Goal: Task Accomplishment & Management: Complete application form

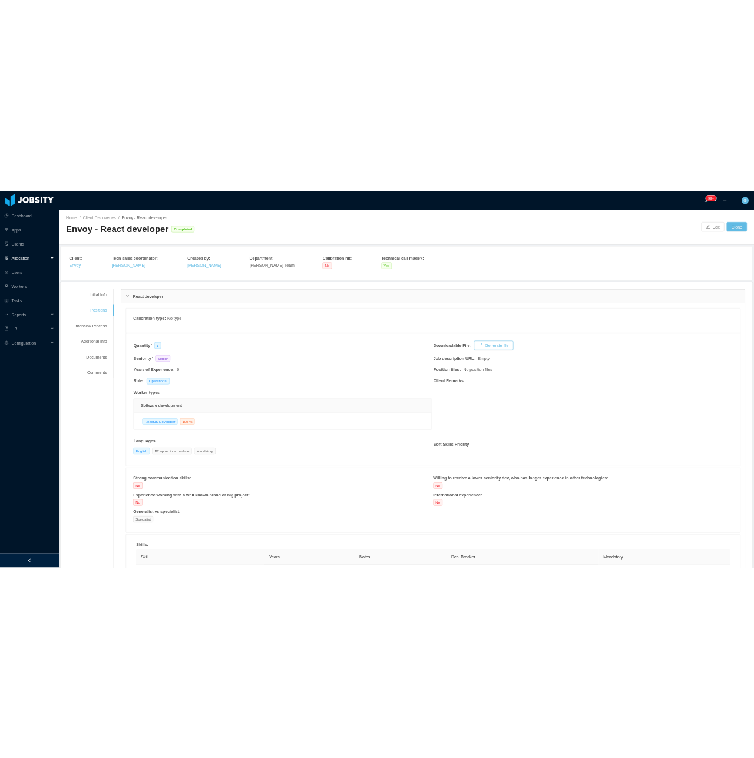
scroll to position [516, 0]
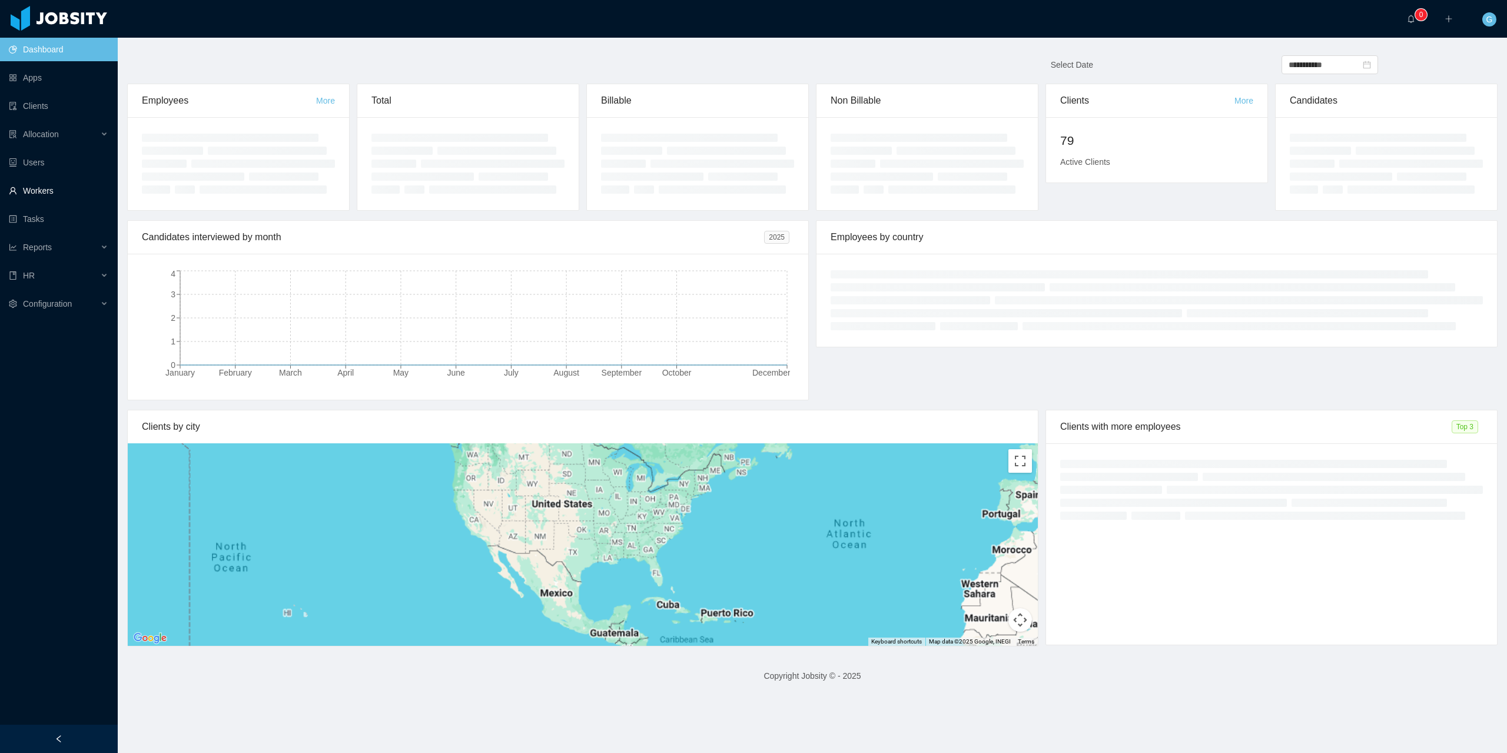
click at [38, 194] on link "Workers" at bounding box center [58, 191] width 99 height 24
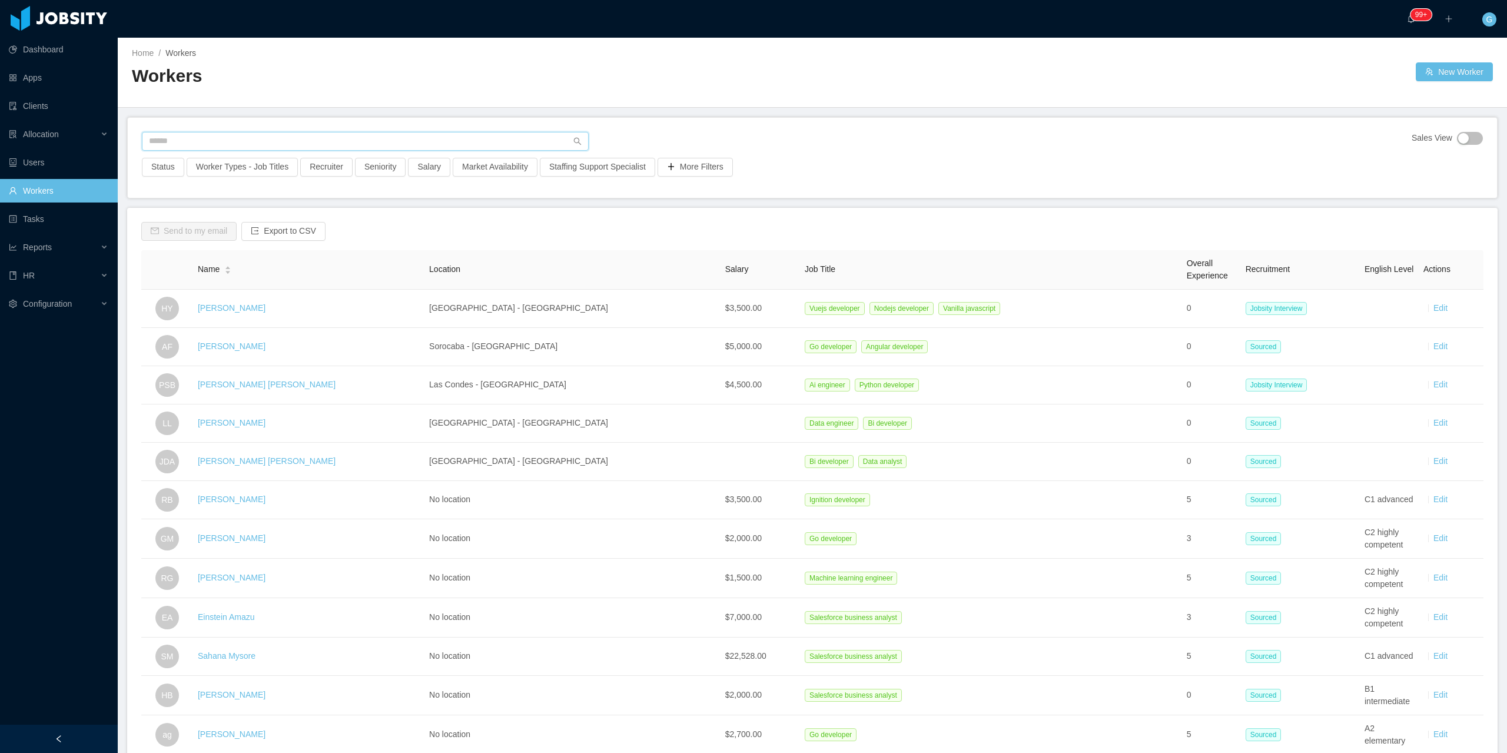
click at [169, 135] on input "text" at bounding box center [365, 141] width 447 height 19
paste input "**********"
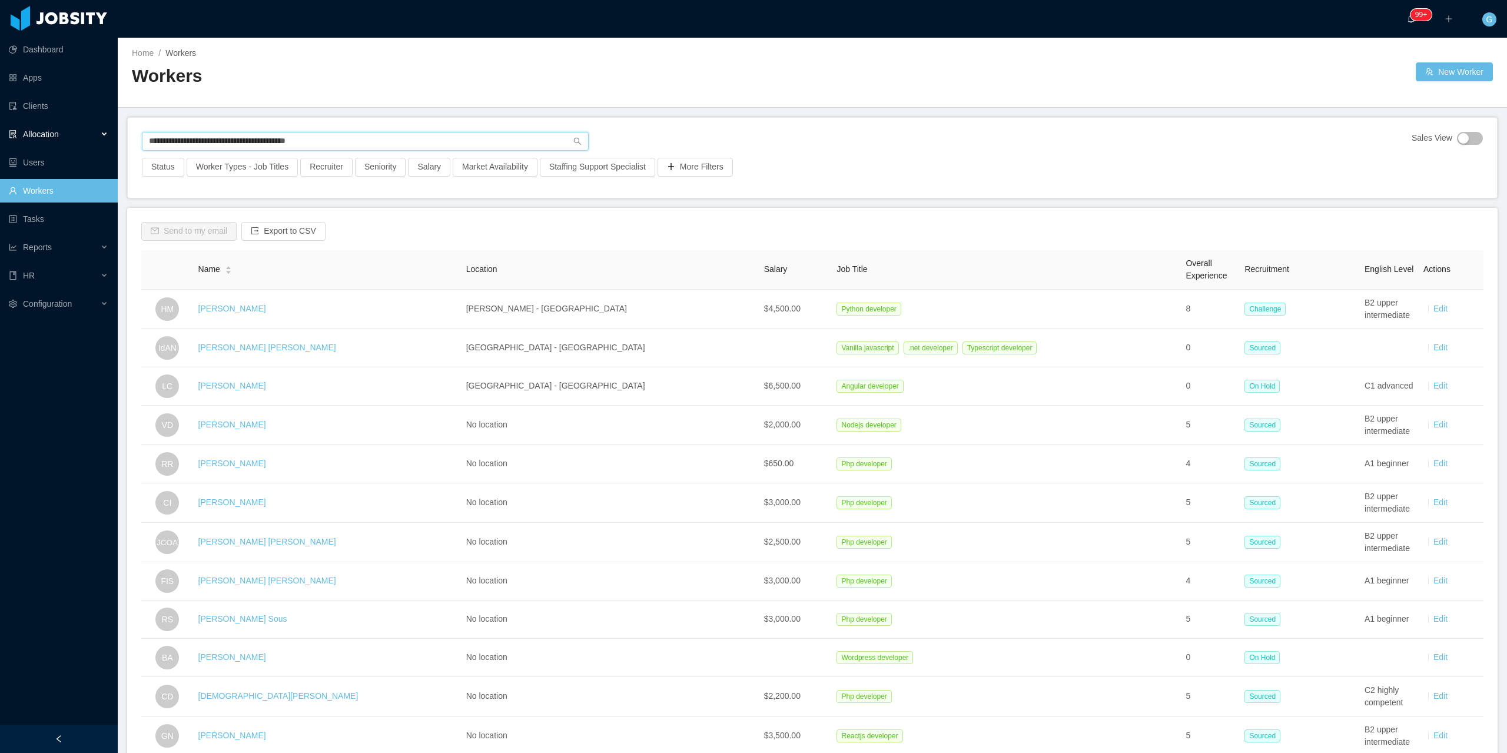
drag, startPoint x: 348, startPoint y: 144, endPoint x: 62, endPoint y: 142, distance: 286.1
click at [62, 142] on section "**********" at bounding box center [753, 376] width 1507 height 753
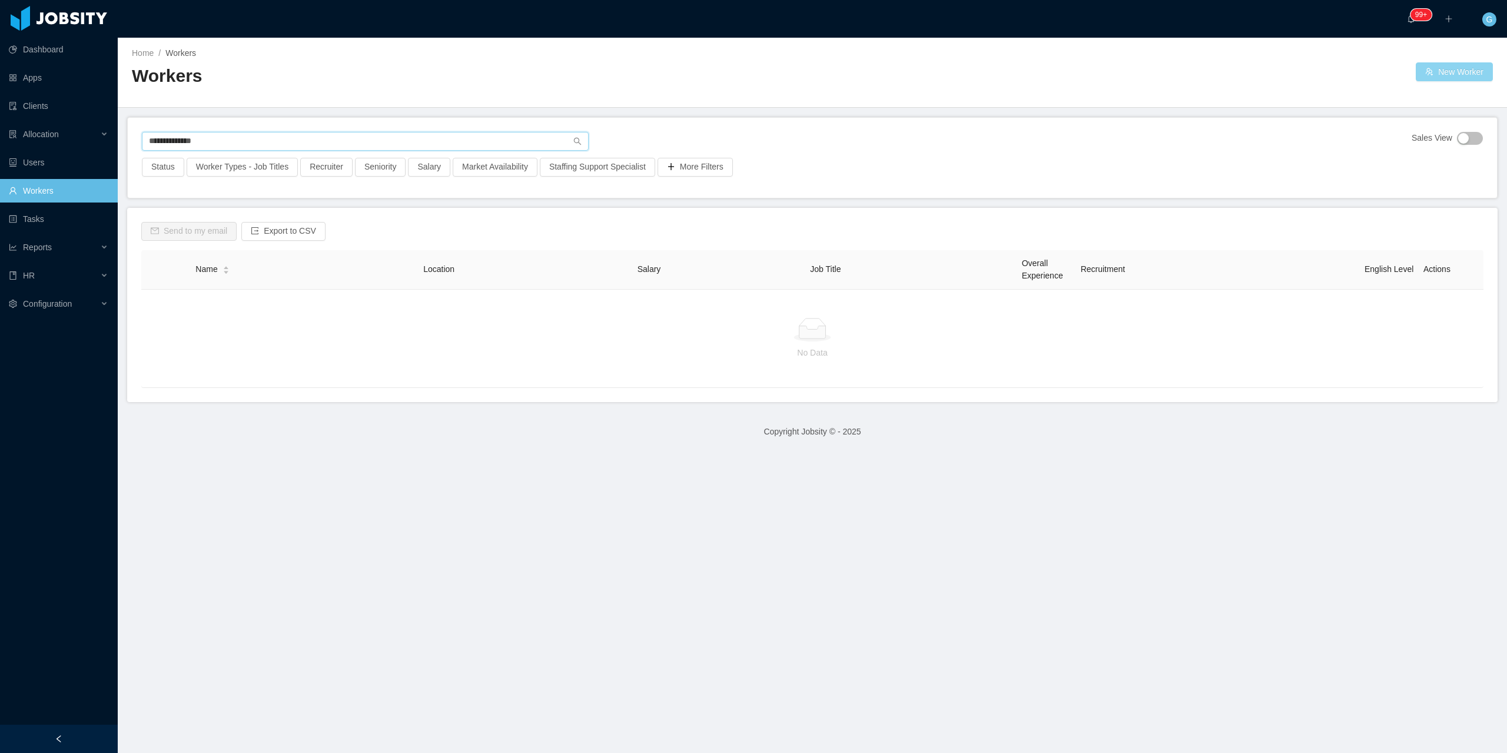
type input "**********"
click at [1464, 77] on button "New Worker" at bounding box center [1454, 71] width 77 height 19
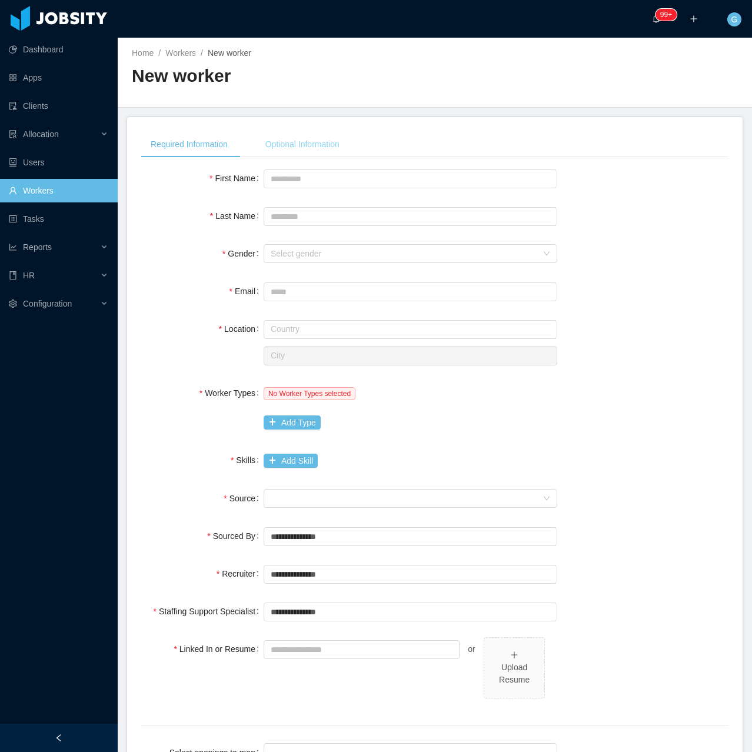
click at [321, 142] on div "Optional Information" at bounding box center [302, 144] width 93 height 26
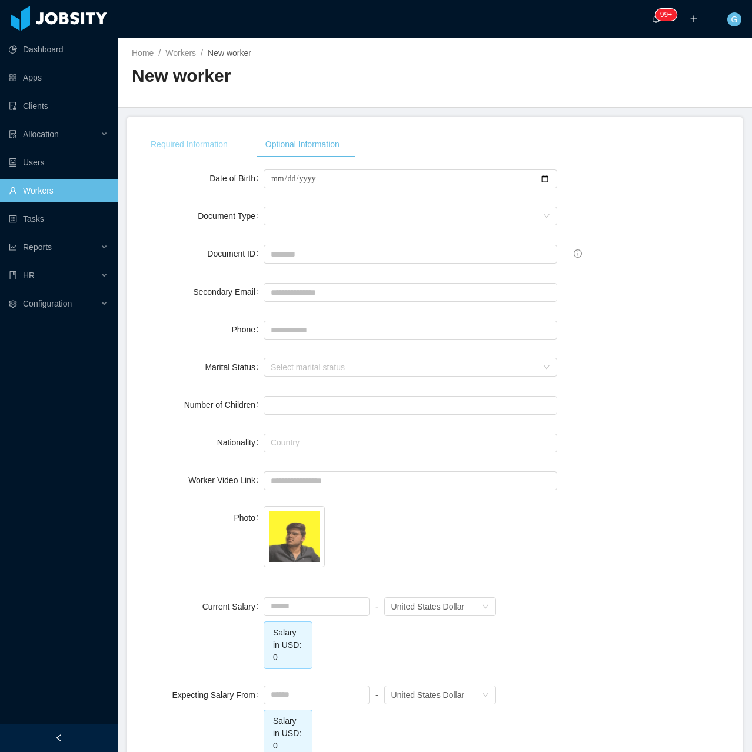
click at [174, 145] on div "Required Information" at bounding box center [189, 144] width 96 height 26
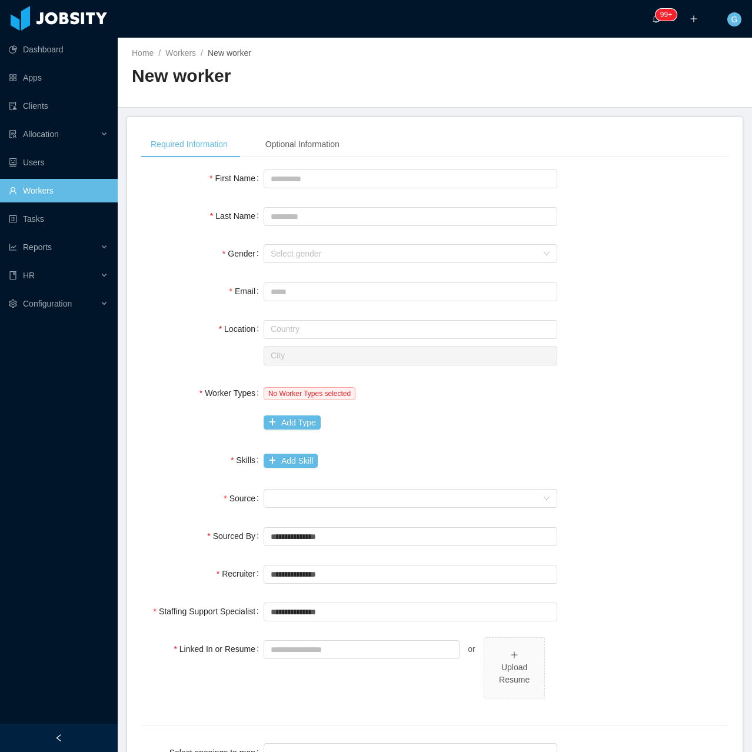
click at [417, 164] on div "**********" at bounding box center [435, 455] width 588 height 648
click at [409, 176] on input "First Name" at bounding box center [411, 179] width 294 height 19
type input "******"
type input "*******"
click at [359, 267] on div "**********" at bounding box center [435, 473] width 588 height 612
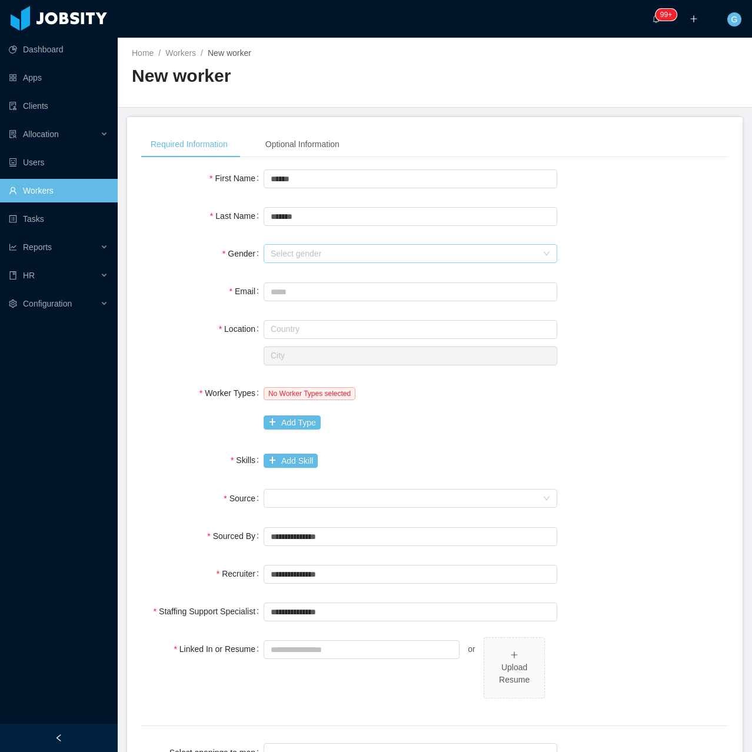
click at [355, 258] on div "Select gender" at bounding box center [404, 254] width 267 height 12
click at [321, 284] on li "Male" at bounding box center [406, 276] width 290 height 19
click at [293, 294] on input "Email" at bounding box center [411, 292] width 294 height 19
click at [304, 297] on input "**********" at bounding box center [411, 292] width 294 height 19
click at [291, 296] on input "**********" at bounding box center [411, 292] width 294 height 19
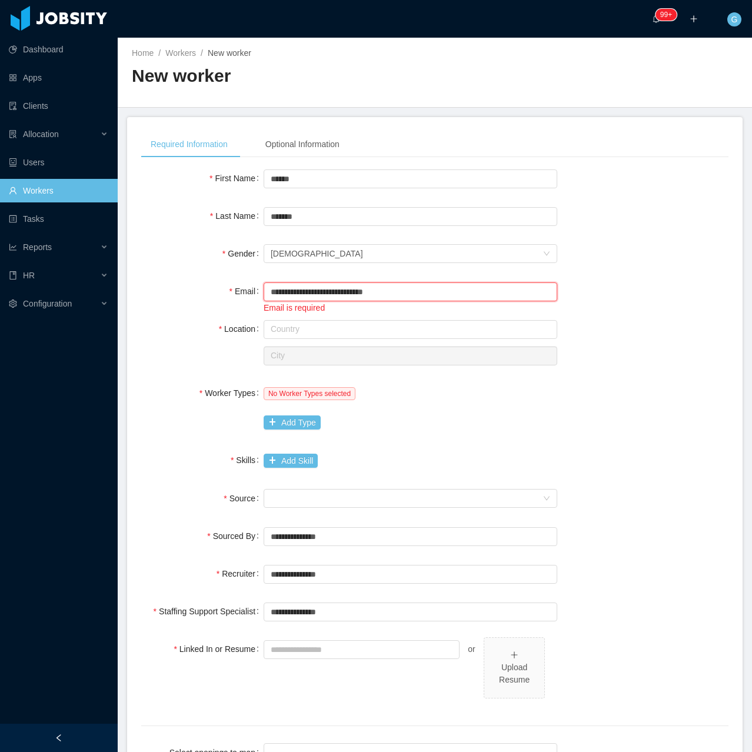
drag, startPoint x: 296, startPoint y: 296, endPoint x: 237, endPoint y: 287, distance: 59.5
click at [237, 287] on div "**********" at bounding box center [435, 297] width 588 height 35
type input "**********"
click at [297, 333] on input "text" at bounding box center [411, 329] width 294 height 19
drag, startPoint x: 283, startPoint y: 308, endPoint x: 298, endPoint y: 329, distance: 25.2
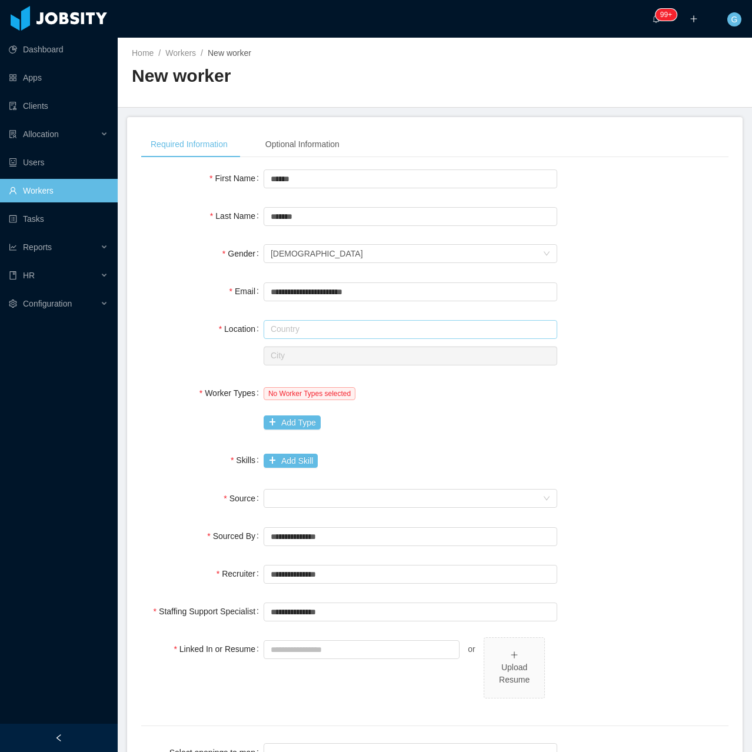
click at [283, 310] on div "**********" at bounding box center [435, 473] width 588 height 612
click at [301, 332] on input "text" at bounding box center [411, 329] width 294 height 19
click at [297, 346] on li "Chile" at bounding box center [406, 352] width 290 height 19
type input "*****"
click at [303, 351] on input "text" at bounding box center [411, 356] width 294 height 19
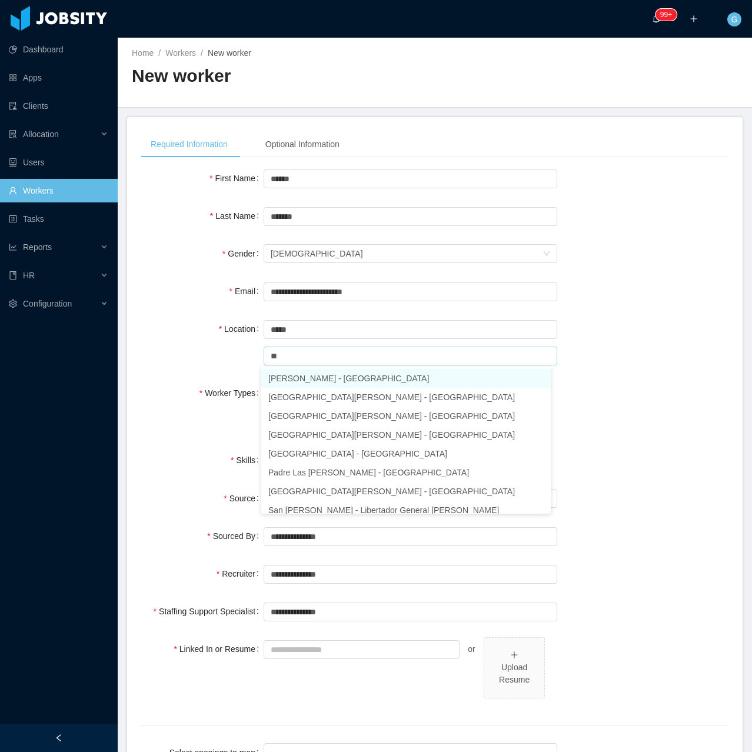
click at [313, 380] on li "Santiago - Región Metropolitana" at bounding box center [406, 378] width 290 height 19
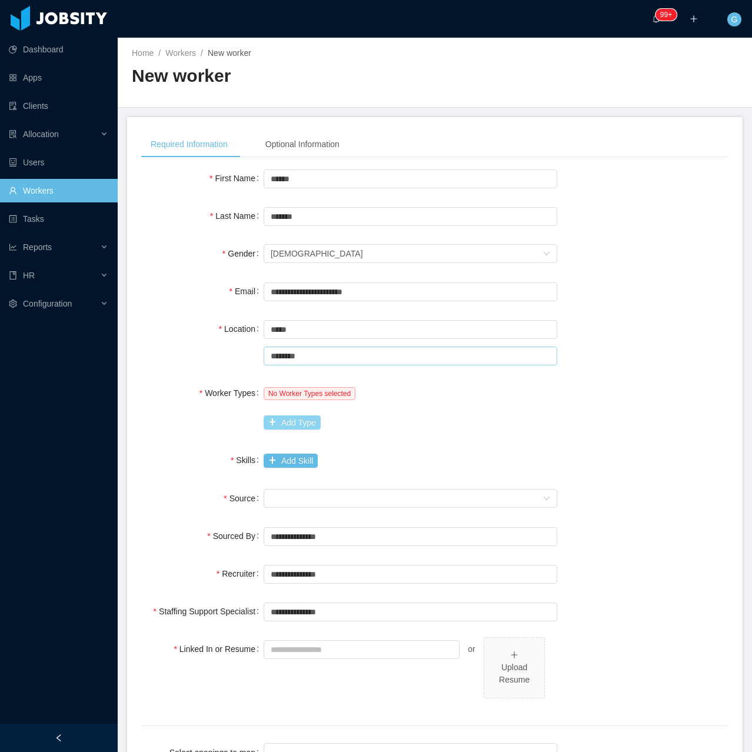
type input "********"
click at [300, 423] on button "Add Type" at bounding box center [292, 423] width 57 height 14
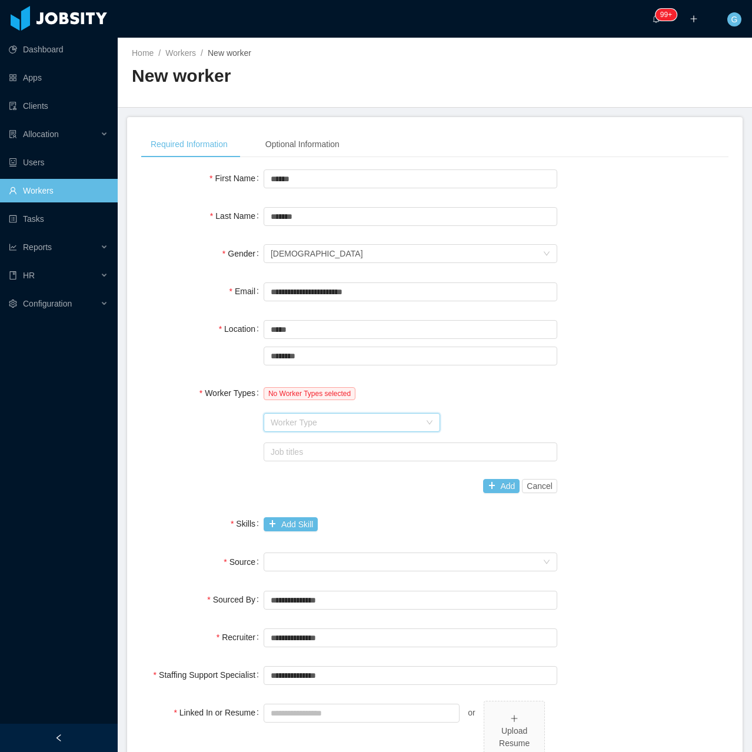
click at [298, 416] on div "Worker Type" at bounding box center [348, 423] width 155 height 18
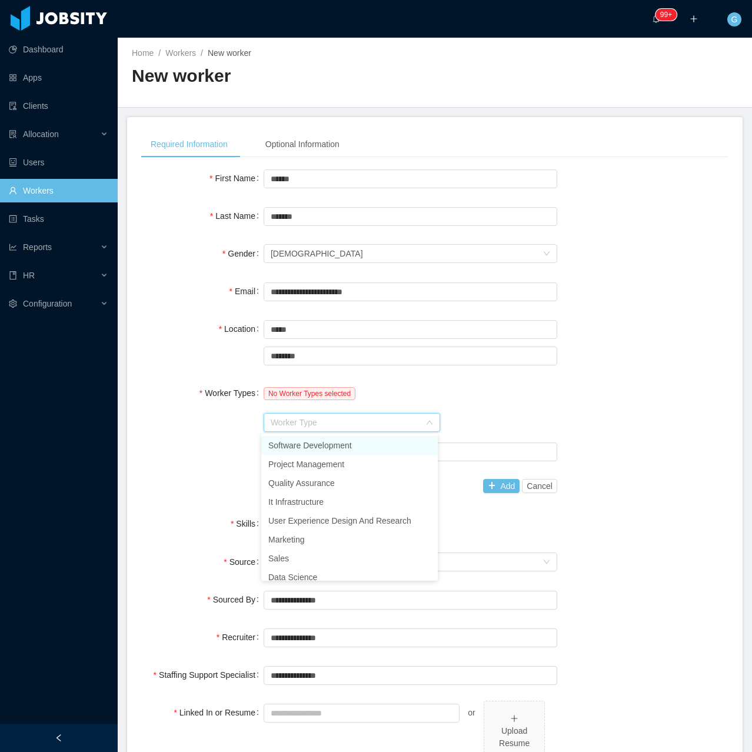
click at [298, 450] on li "Software Development" at bounding box center [349, 445] width 177 height 19
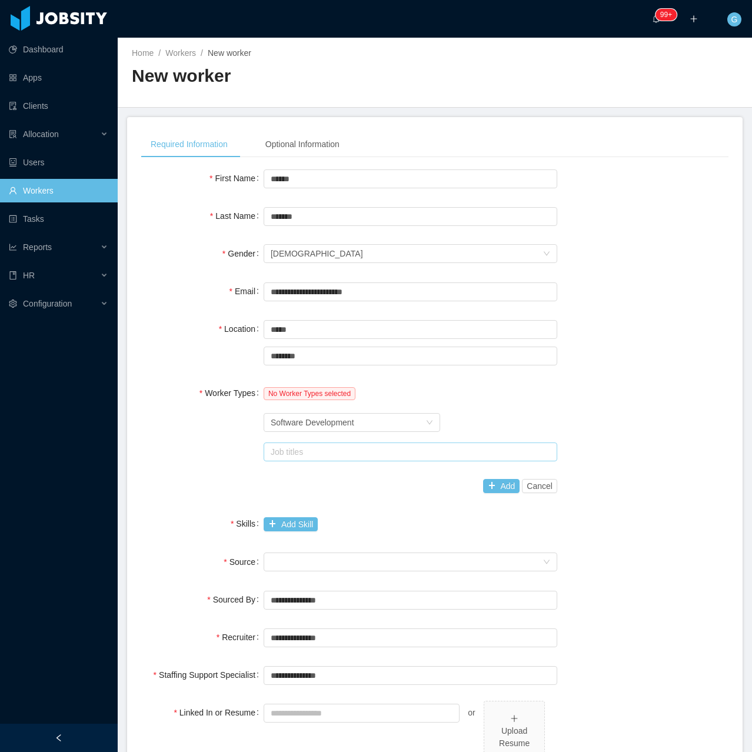
click at [285, 459] on div "Job titles" at bounding box center [408, 452] width 283 height 18
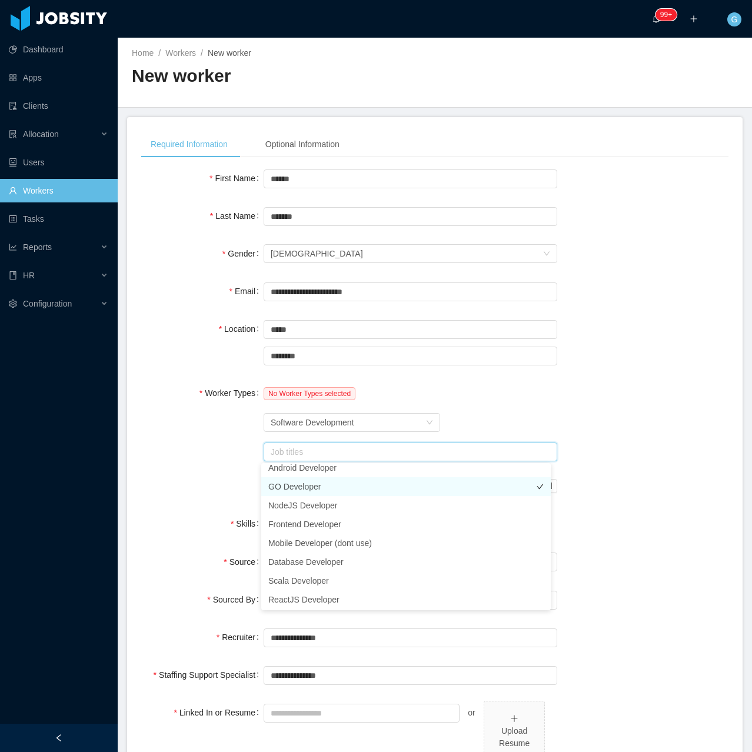
click at [282, 482] on li "GO Developer" at bounding box center [406, 486] width 290 height 19
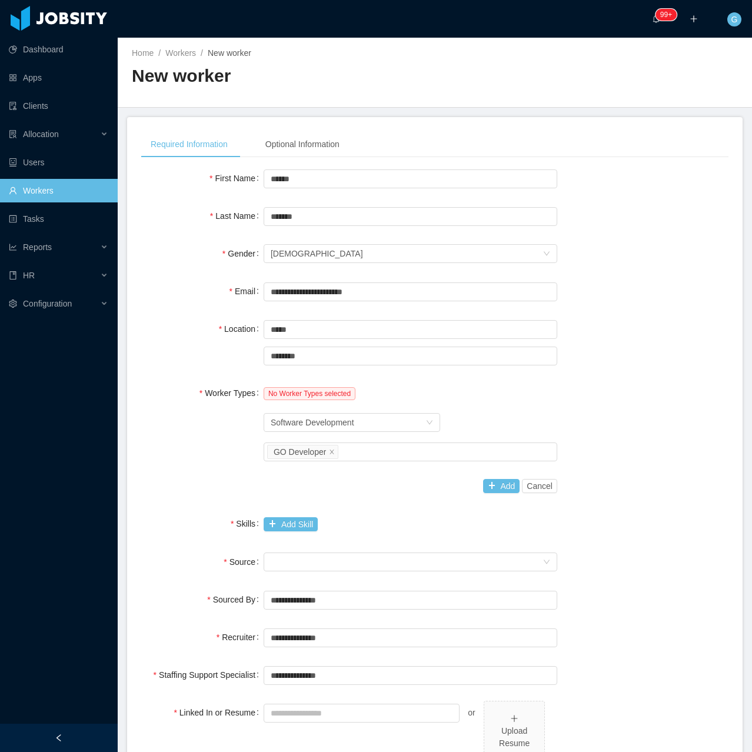
click at [590, 404] on div "Worker Types No Worker Types selected Worker Type Software Development Job titl…" at bounding box center [435, 439] width 588 height 117
click at [497, 493] on div "Add Cancel" at bounding box center [411, 487] width 294 height 24
click at [490, 484] on button "Add" at bounding box center [501, 486] width 37 height 14
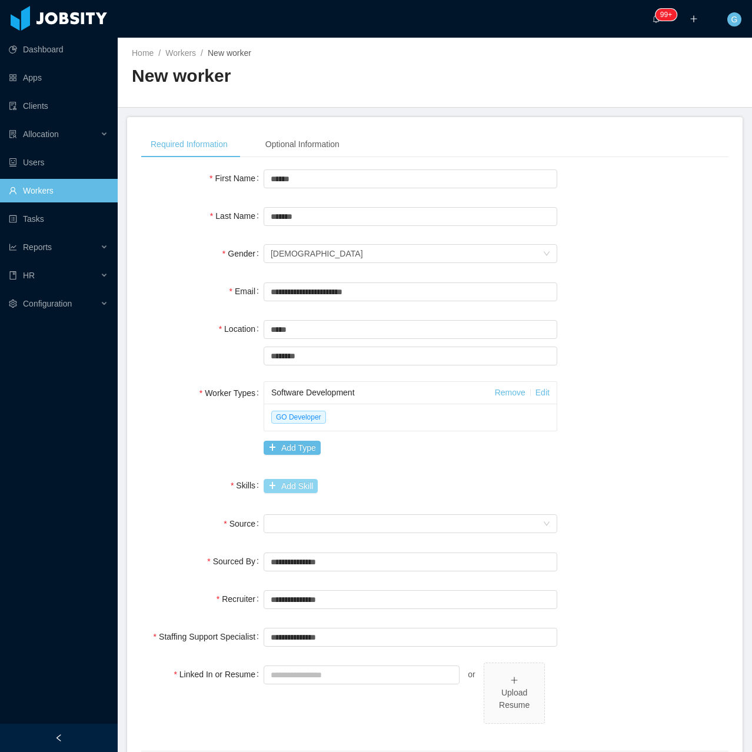
click at [284, 482] on button "Add Skill" at bounding box center [291, 486] width 54 height 14
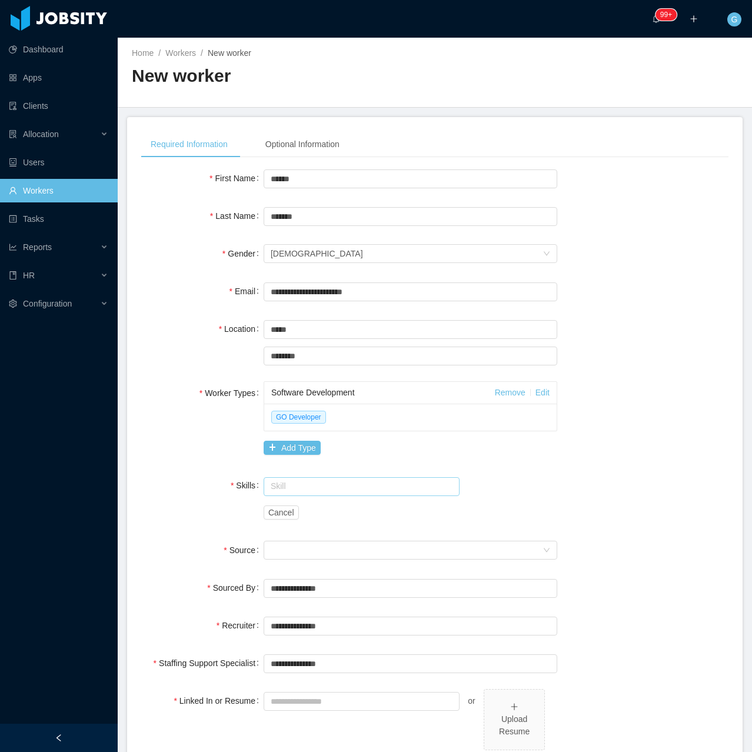
click at [283, 489] on input "text" at bounding box center [362, 486] width 196 height 19
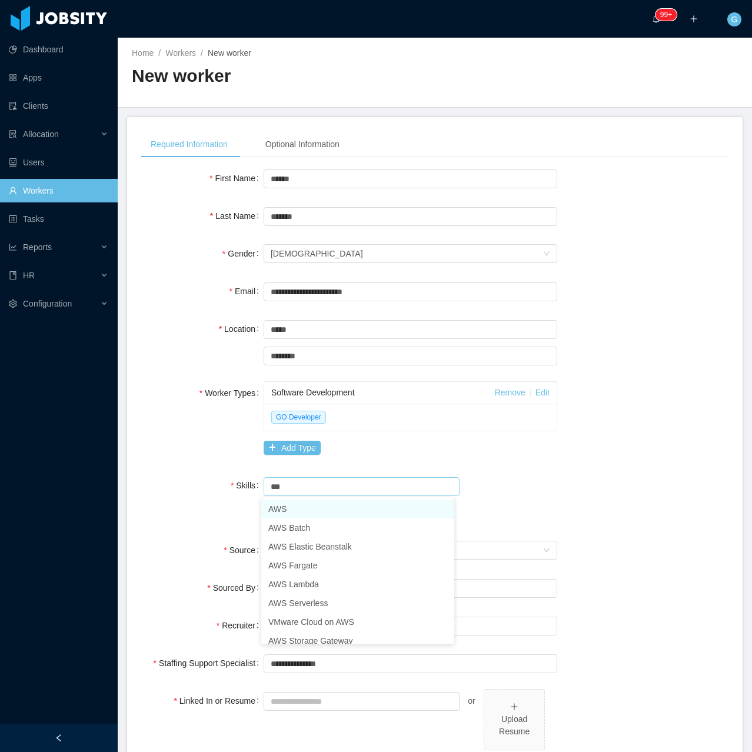
click at [282, 510] on li "AWS" at bounding box center [357, 509] width 193 height 19
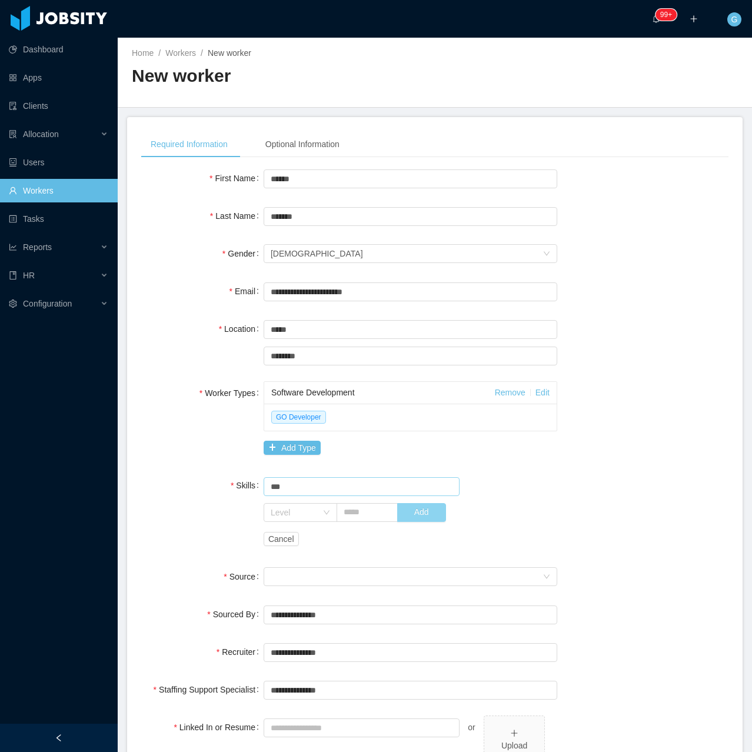
type input "***"
click at [415, 522] on button "Add" at bounding box center [421, 512] width 49 height 19
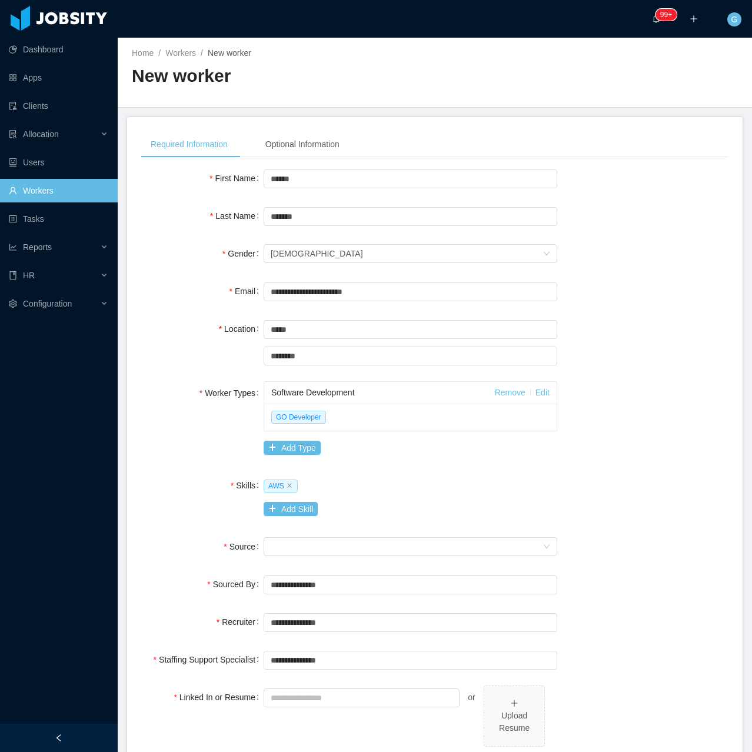
click at [285, 536] on div "Seniority" at bounding box center [411, 547] width 294 height 24
click at [285, 547] on div "Seniority" at bounding box center [407, 547] width 272 height 18
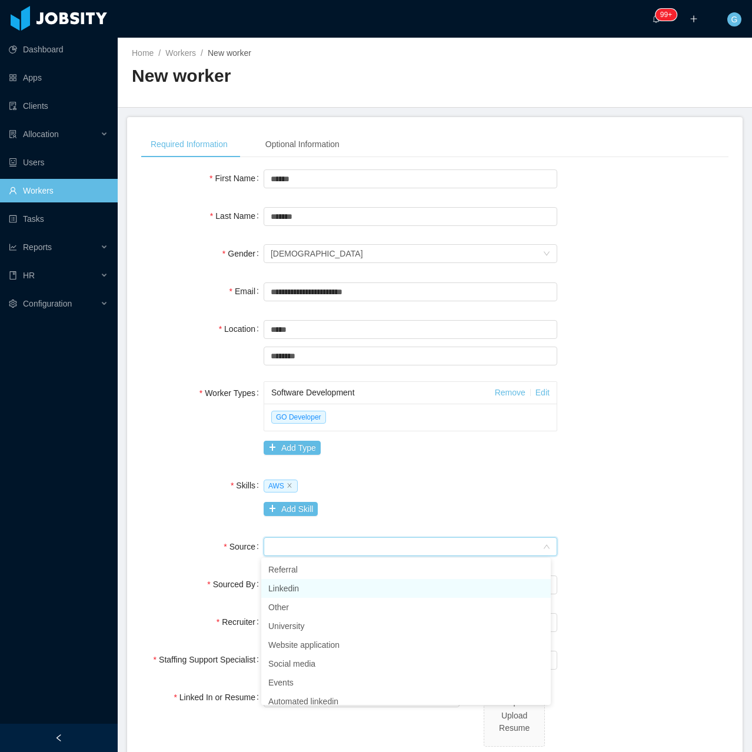
click at [289, 583] on li "Linkedin" at bounding box center [406, 588] width 290 height 19
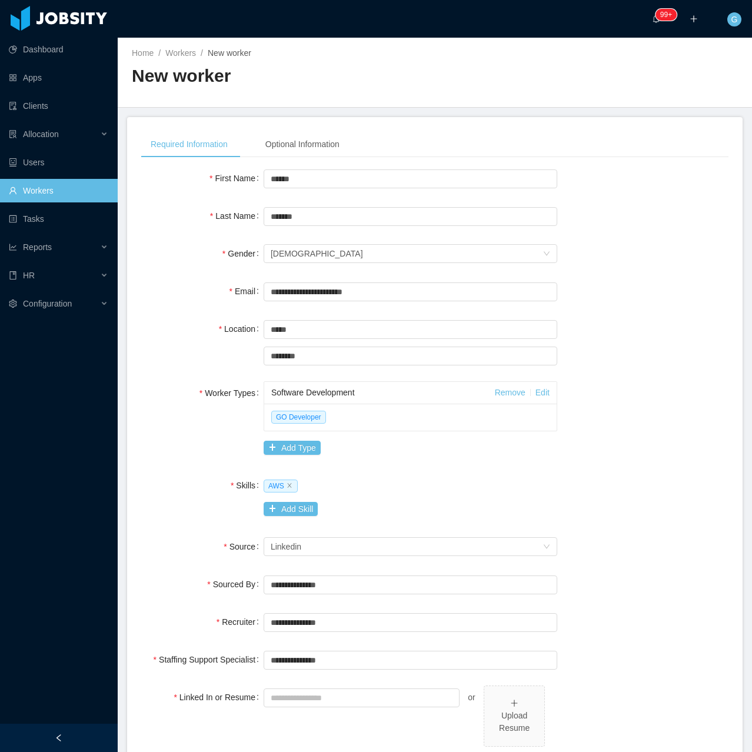
click at [206, 512] on div "Skills AWS Add Skill" at bounding box center [435, 497] width 588 height 47
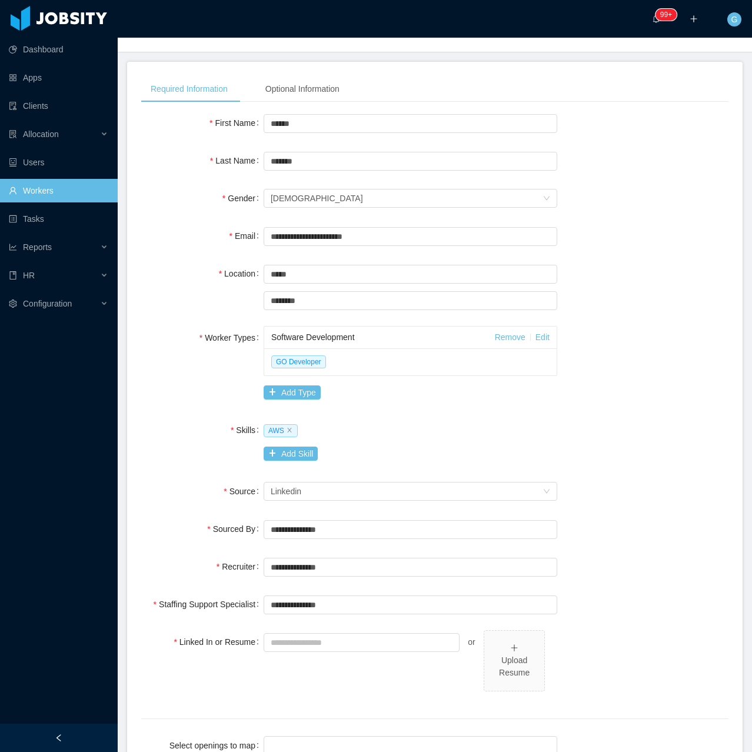
scroll to position [59, 0]
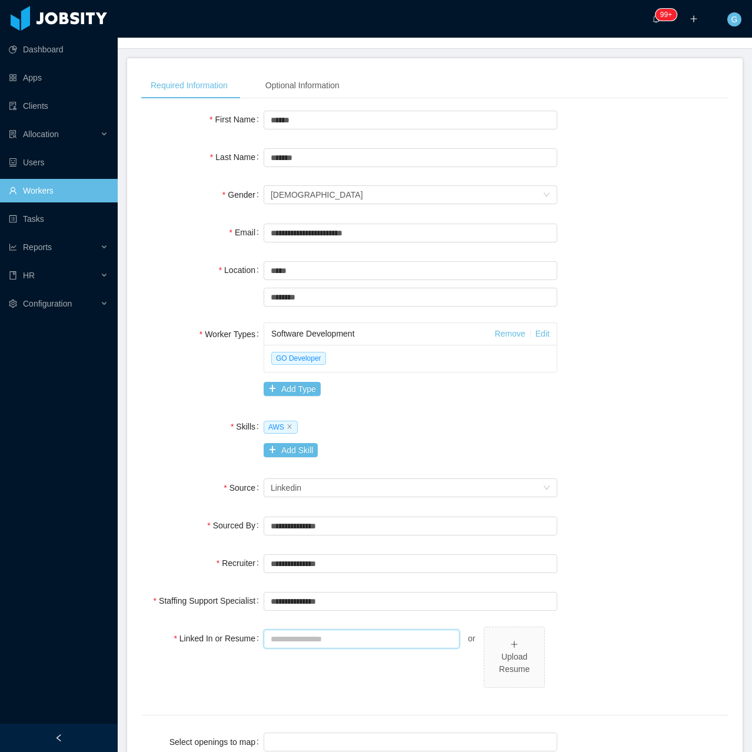
click at [287, 640] on input "Linked In or Resume" at bounding box center [362, 639] width 196 height 19
click at [333, 646] on input "Linked In or Resume" at bounding box center [362, 639] width 196 height 19
paste input "**********"
type input "**********"
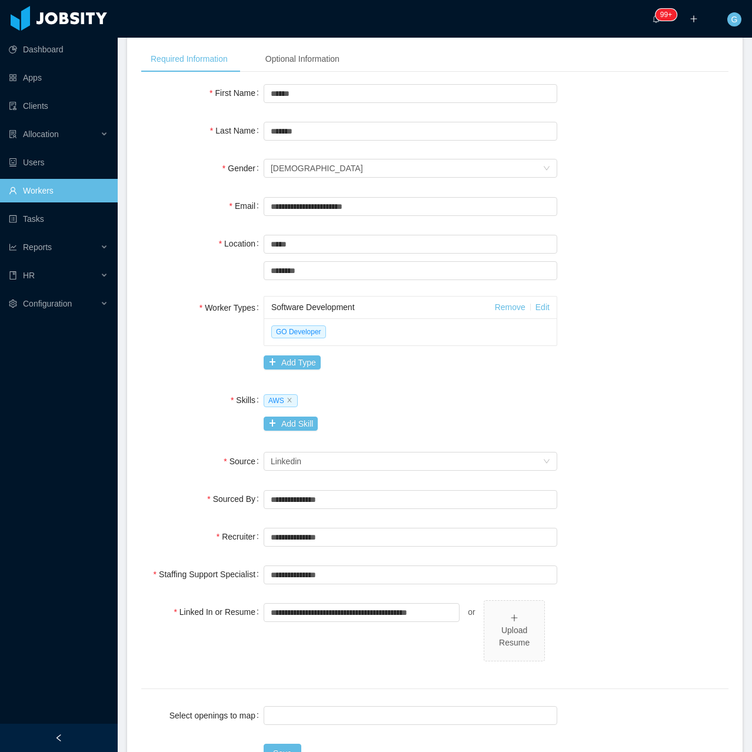
scroll to position [177, 0]
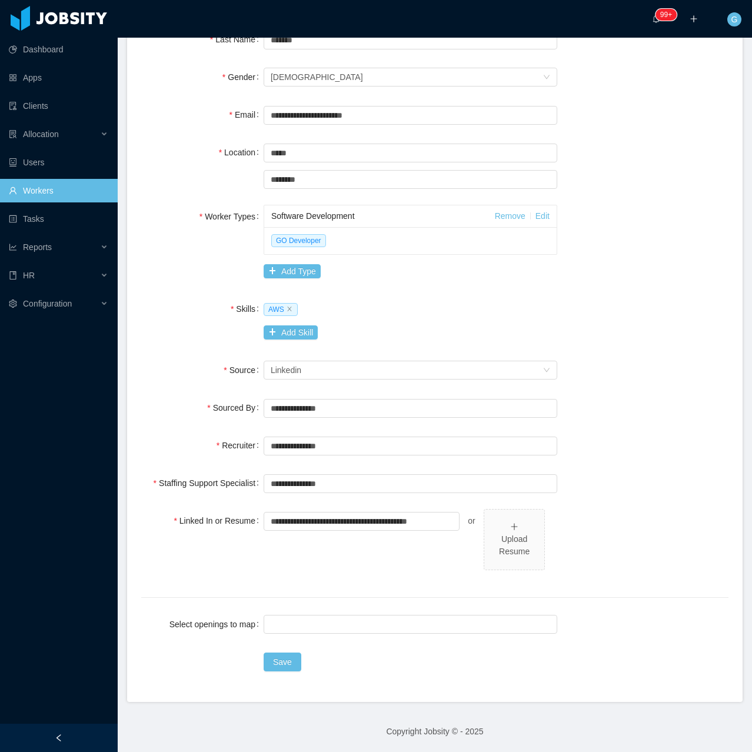
click at [320, 634] on div at bounding box center [411, 625] width 294 height 24
click at [308, 629] on div at bounding box center [408, 625] width 283 height 18
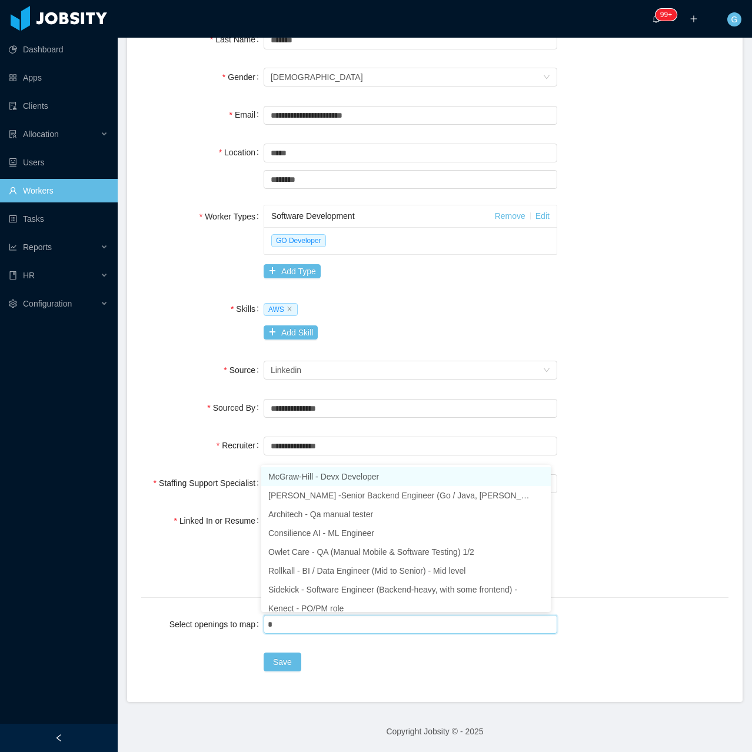
type input "**"
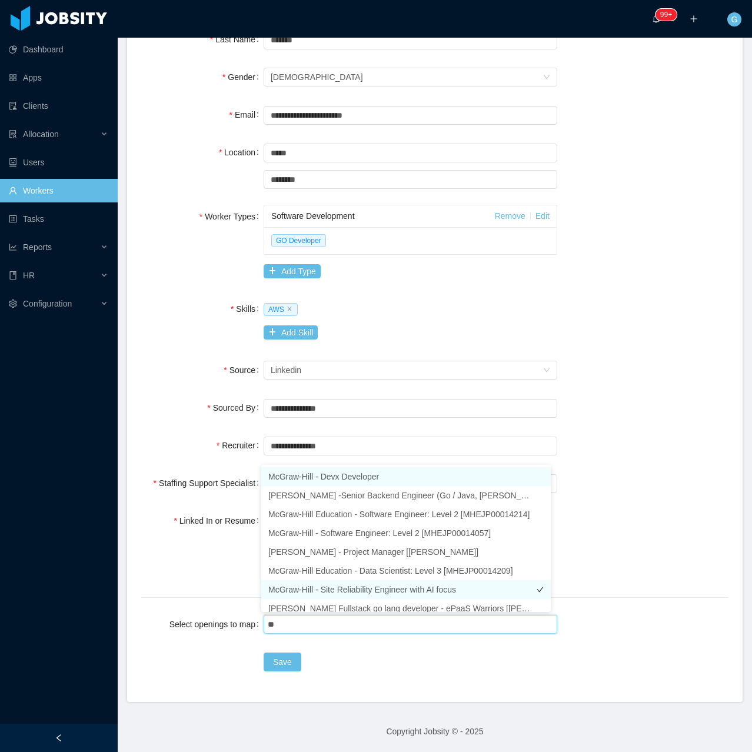
scroll to position [6, 0]
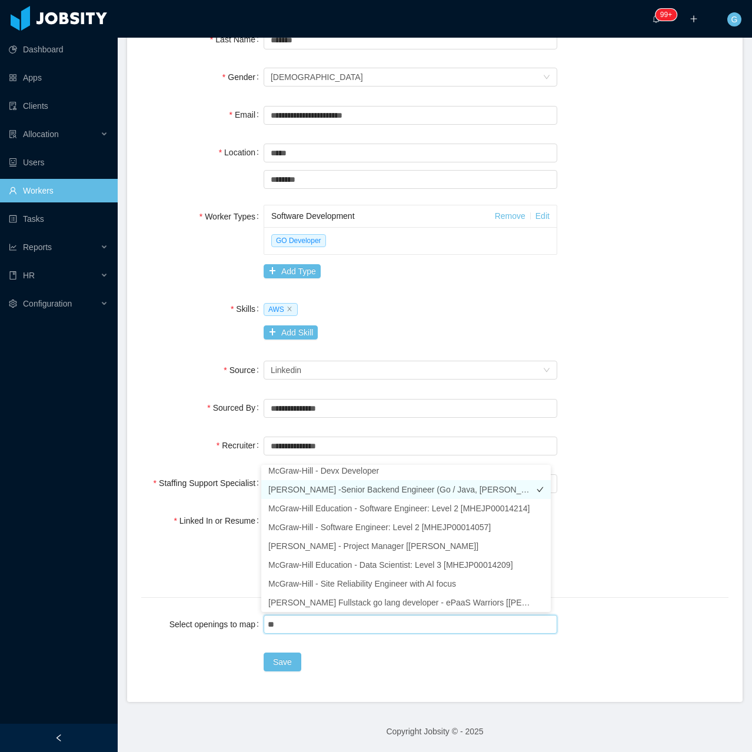
click at [417, 487] on li "[PERSON_NAME] -Senior Backend Engineer (Go / Java, [PERSON_NAME], Distributed S…" at bounding box center [406, 489] width 290 height 19
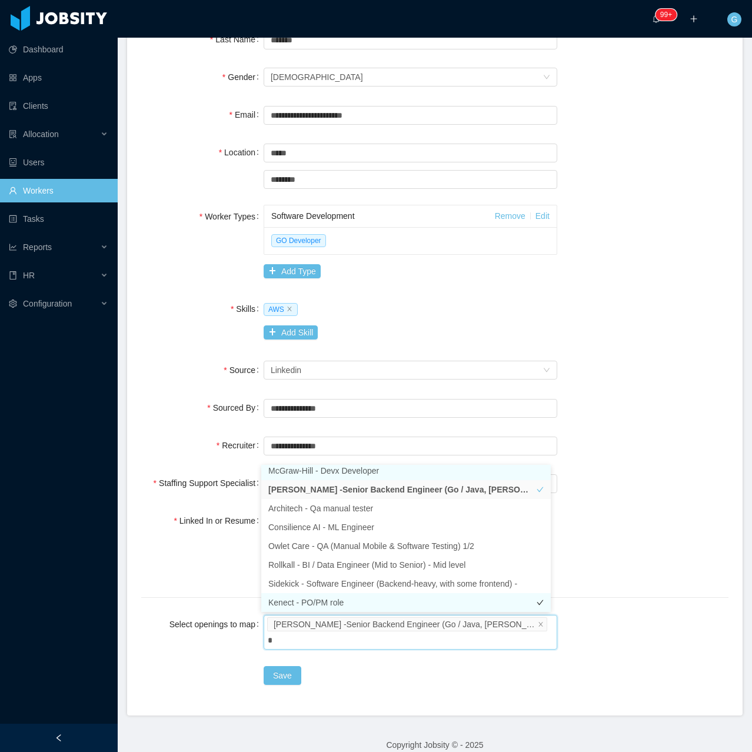
type input "**"
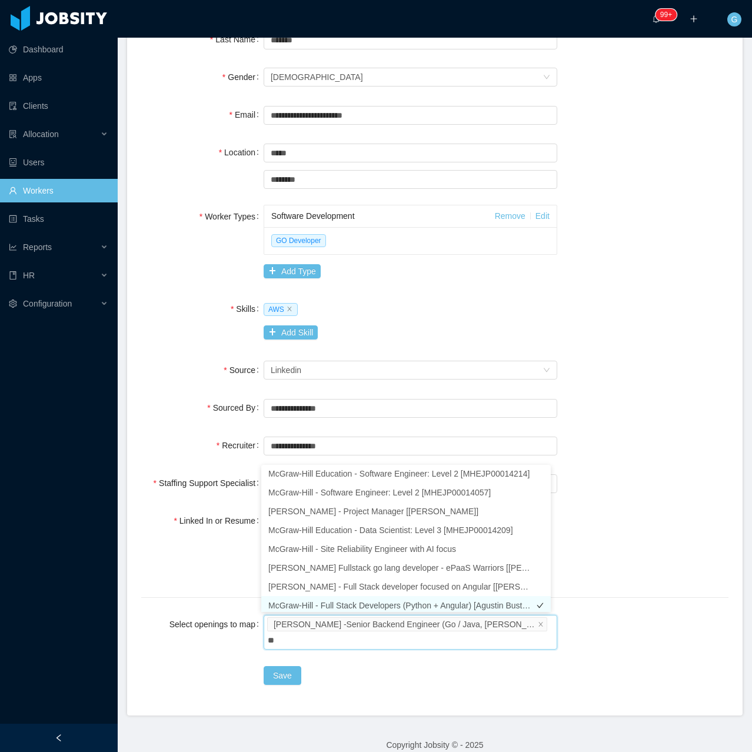
scroll to position [0, 0]
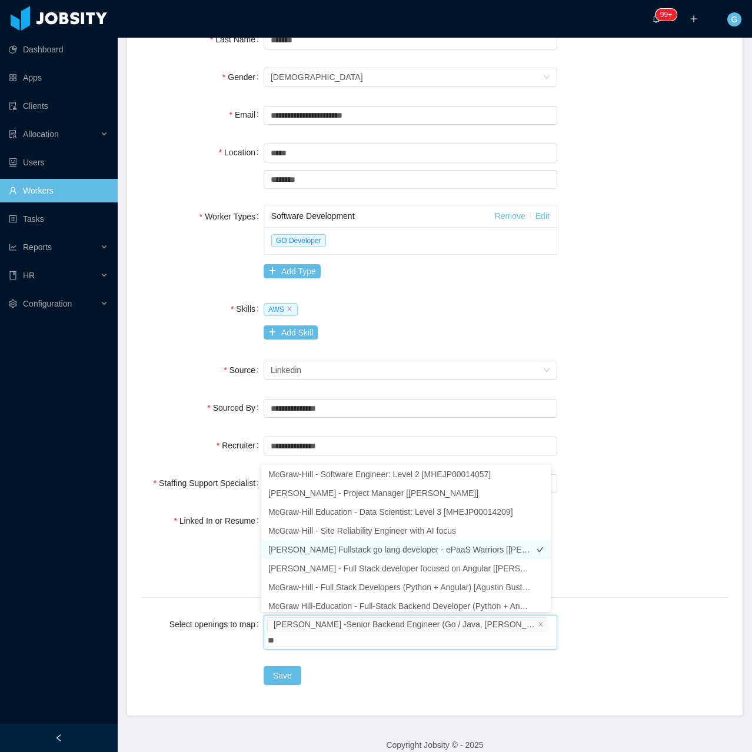
click at [374, 559] on li "[PERSON_NAME] Fullstack go lang developer - ePaaS Warriors [[PERSON_NAME]]" at bounding box center [406, 549] width 290 height 19
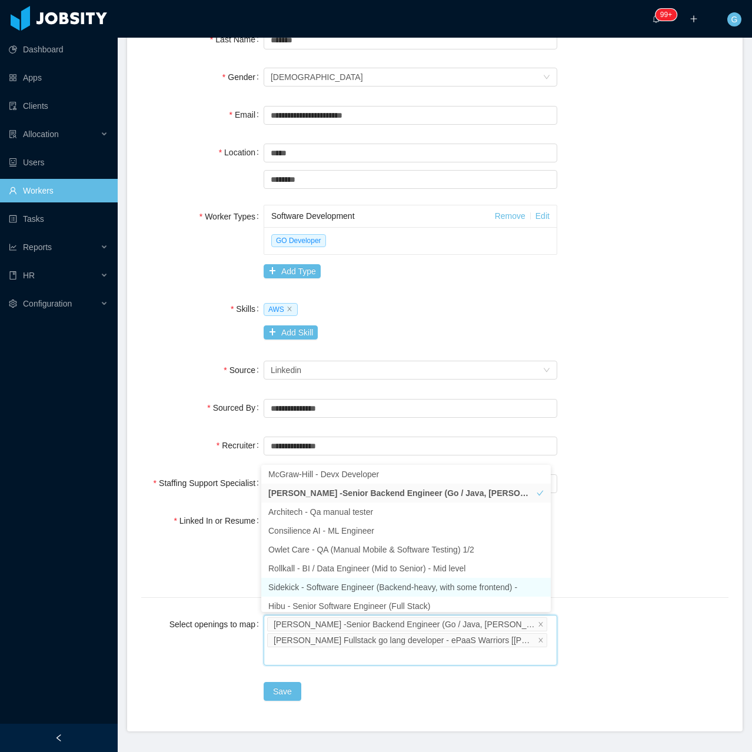
scroll to position [6, 0]
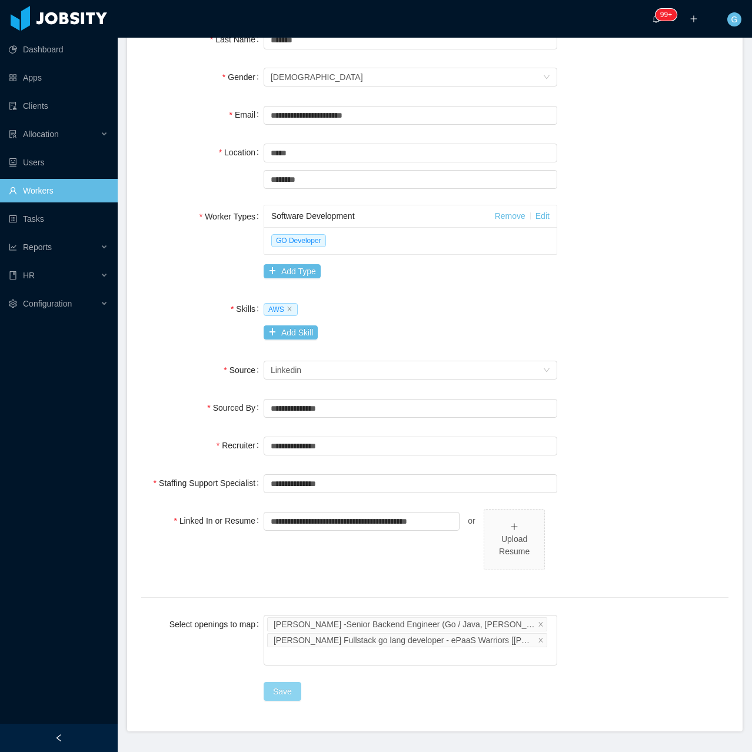
click at [290, 688] on button "Save" at bounding box center [283, 691] width 38 height 19
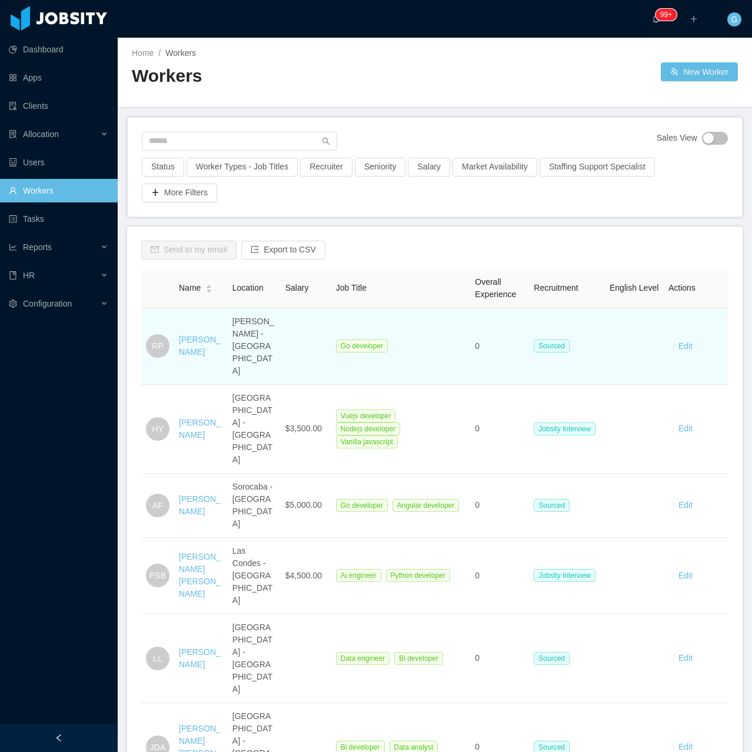
click at [176, 336] on td "Rafael Portela" at bounding box center [201, 346] width 54 height 77
click at [194, 336] on link "Rafael Portela" at bounding box center [200, 346] width 42 height 22
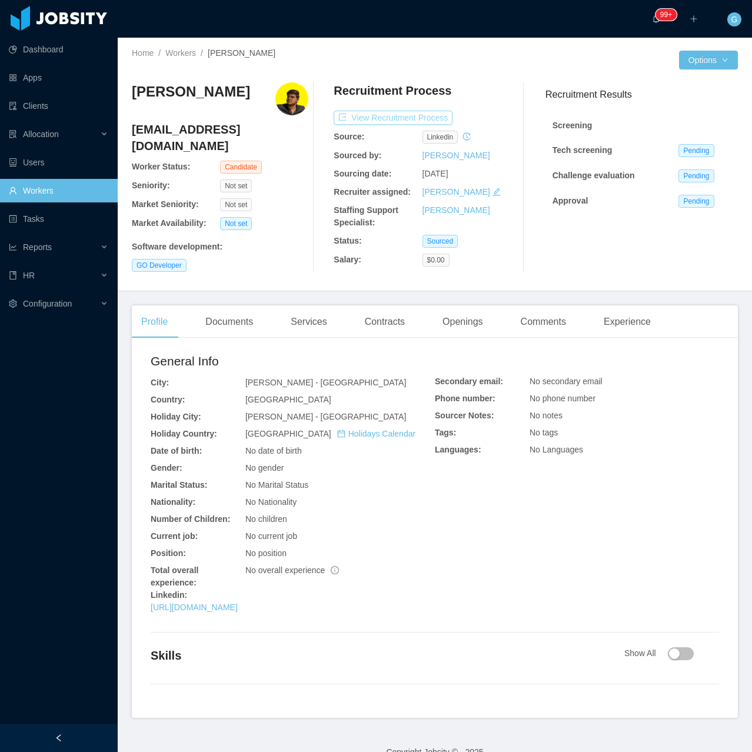
click at [404, 122] on button "View Recruitment Process" at bounding box center [393, 118] width 119 height 14
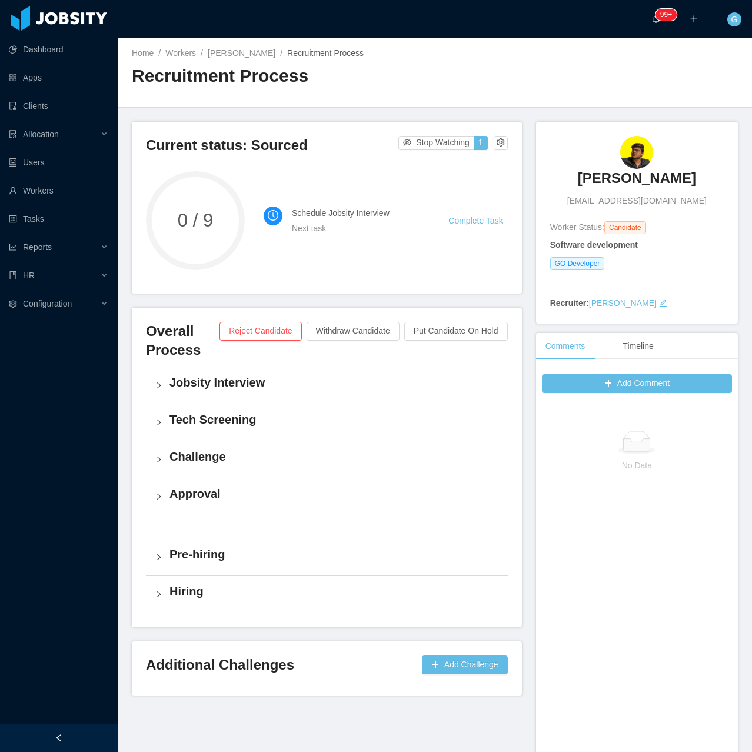
click at [241, 398] on div "Jobsity Interview" at bounding box center [327, 385] width 362 height 37
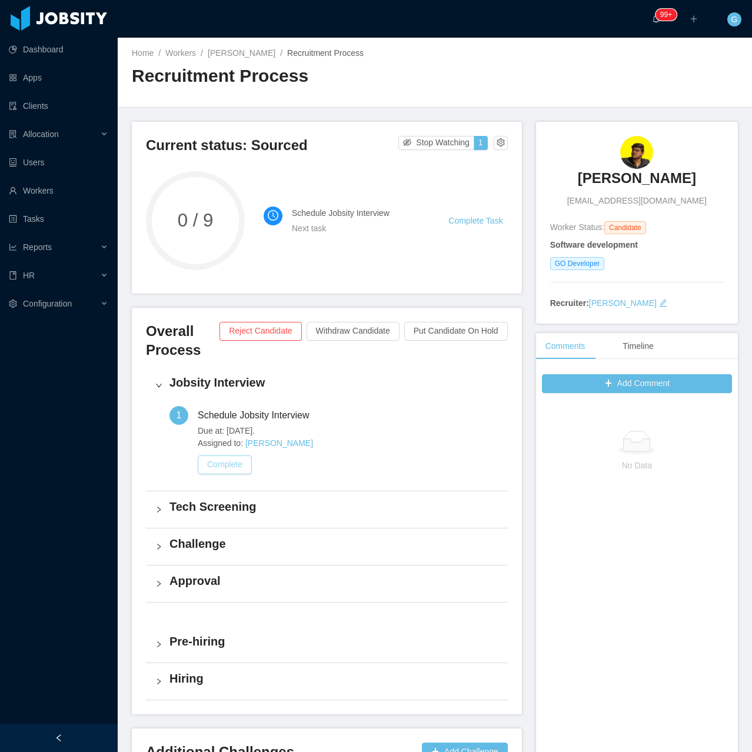
click at [200, 466] on button "Complete" at bounding box center [225, 465] width 54 height 19
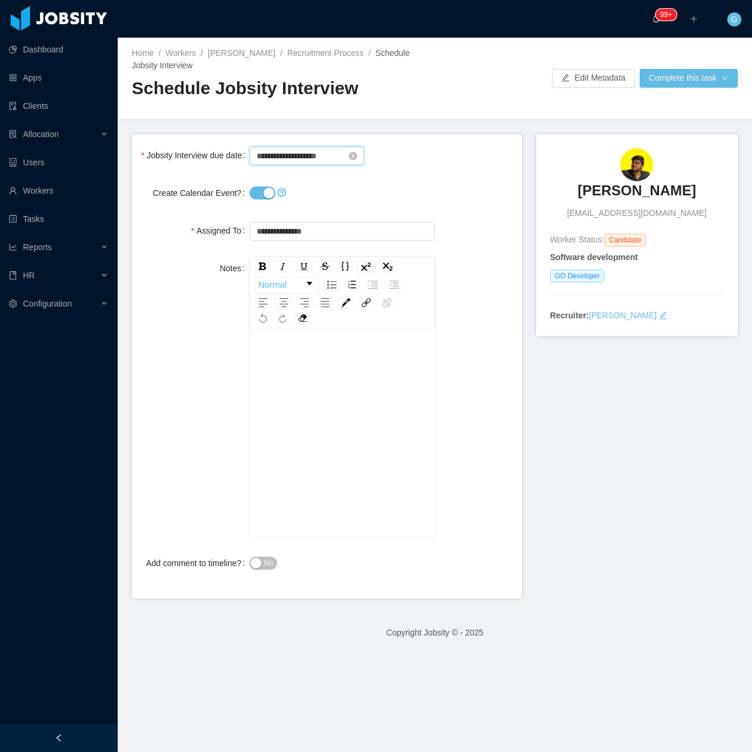
click at [291, 163] on input "**********" at bounding box center [307, 156] width 115 height 19
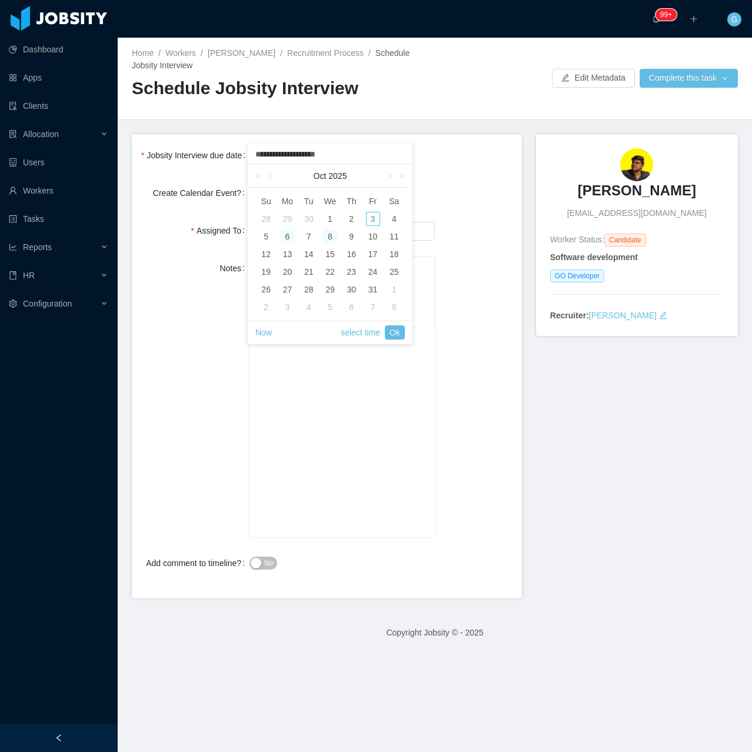
click at [285, 238] on div "6" at bounding box center [287, 237] width 14 height 14
type input "**********"
click at [285, 238] on div "6" at bounding box center [287, 237] width 14 height 14
click at [399, 333] on link "Ok" at bounding box center [395, 333] width 20 height 14
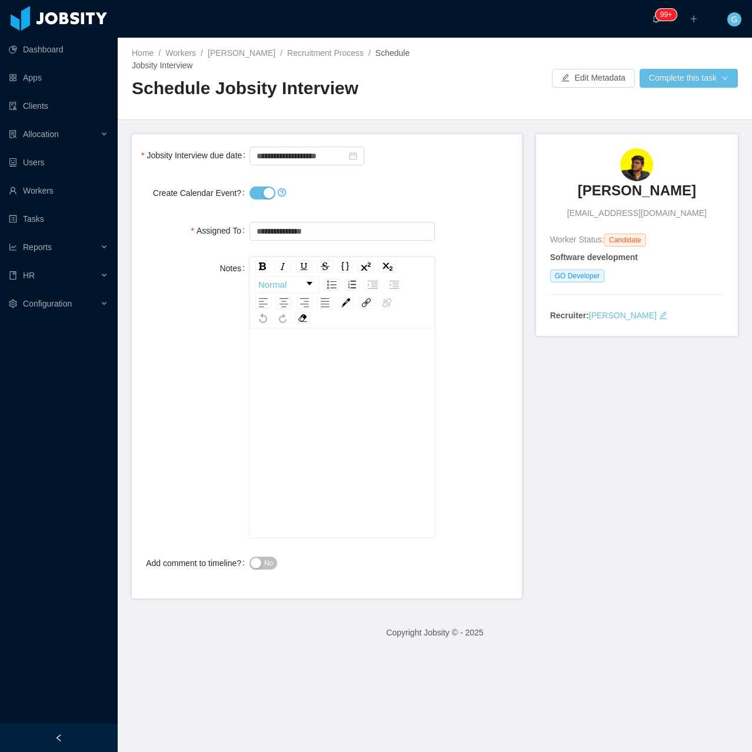
click at [250, 198] on div at bounding box center [342, 193] width 185 height 24
click at [261, 198] on button "Create Calendar Event?" at bounding box center [263, 193] width 26 height 13
click at [658, 71] on button "Complete this task" at bounding box center [689, 78] width 98 height 19
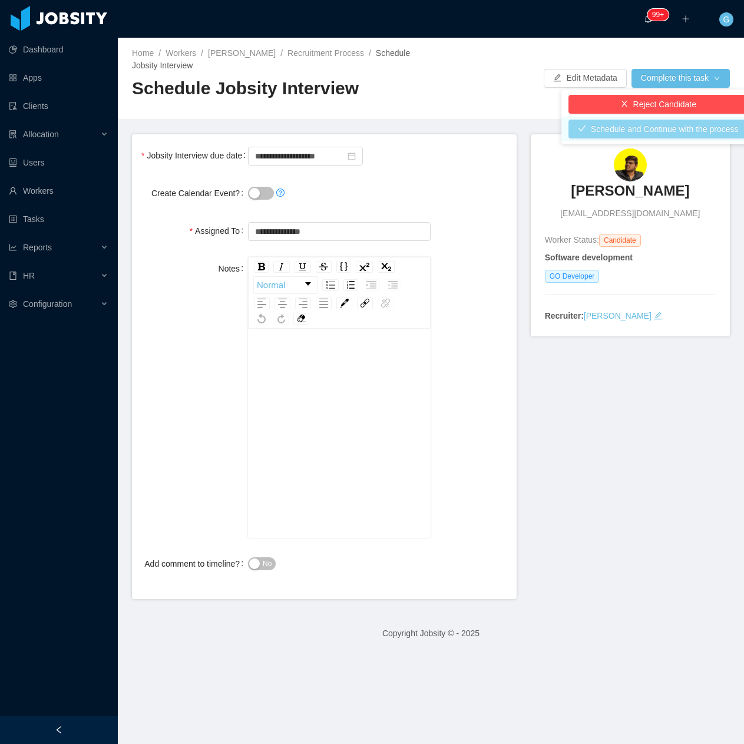
click at [668, 137] on button "Schedule and Continue with the process" at bounding box center [658, 129] width 180 height 19
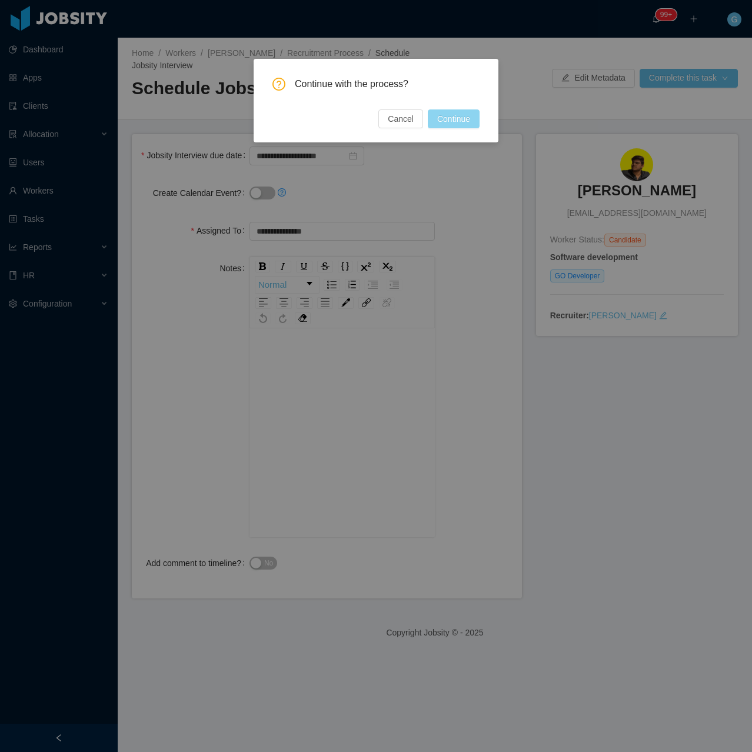
drag, startPoint x: 428, startPoint y: 114, endPoint x: 453, endPoint y: 126, distance: 27.9
click at [429, 115] on button "Continue" at bounding box center [454, 119] width 52 height 19
click at [453, 126] on div "Cancel Continue" at bounding box center [423, 119] width 114 height 19
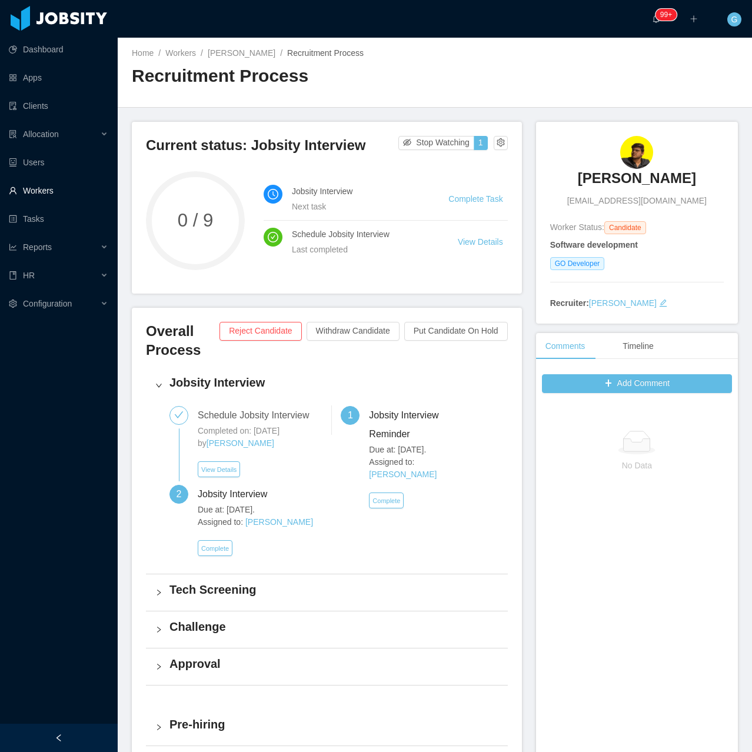
click at [37, 193] on link "Workers" at bounding box center [58, 191] width 99 height 24
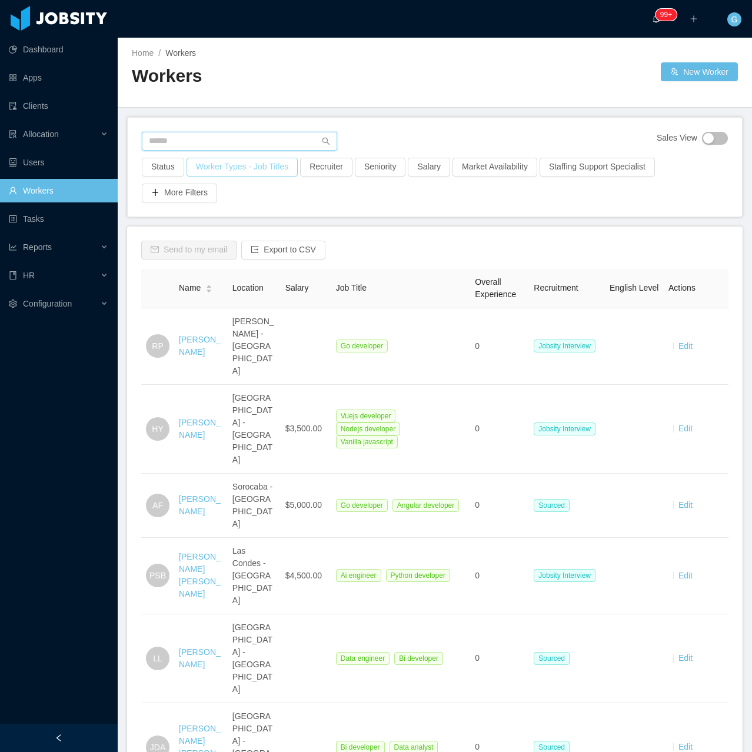
click at [197, 138] on input "text" at bounding box center [239, 141] width 195 height 19
type input "**********"
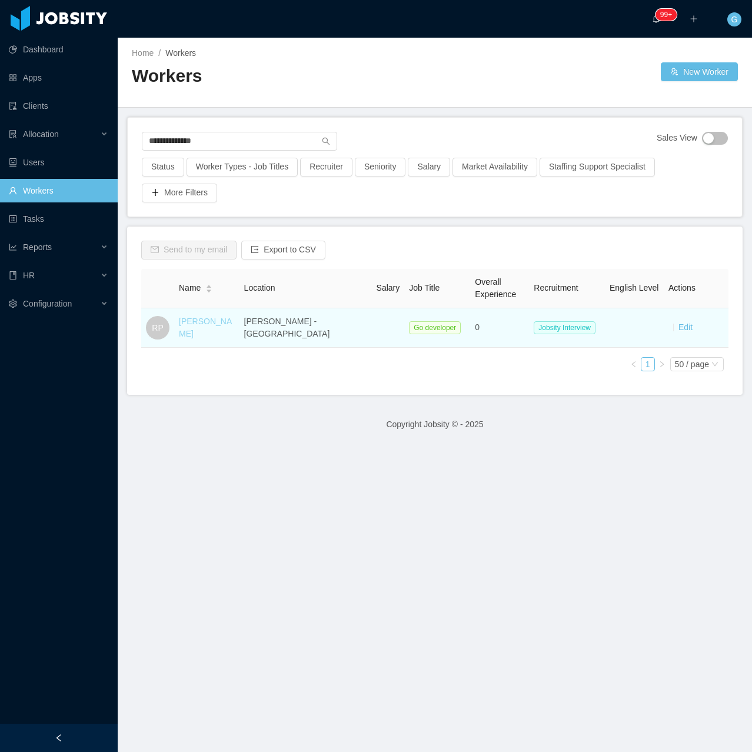
click at [215, 327] on link "Rafael Portela" at bounding box center [205, 328] width 53 height 22
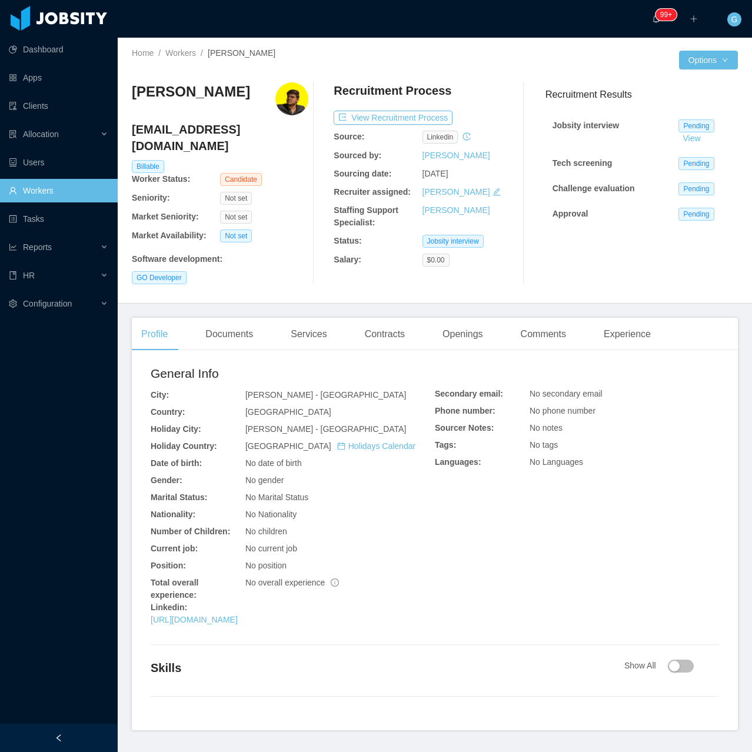
click at [397, 131] on div "Source:" at bounding box center [378, 137] width 88 height 12
click at [382, 122] on button "View Recruitment Process" at bounding box center [393, 118] width 119 height 14
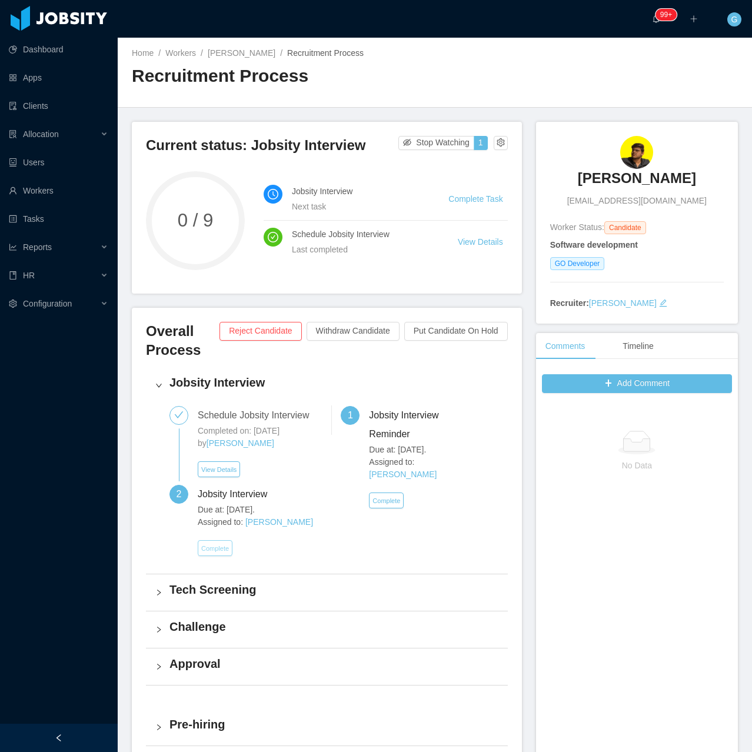
click at [208, 555] on button "Complete" at bounding box center [215, 548] width 35 height 16
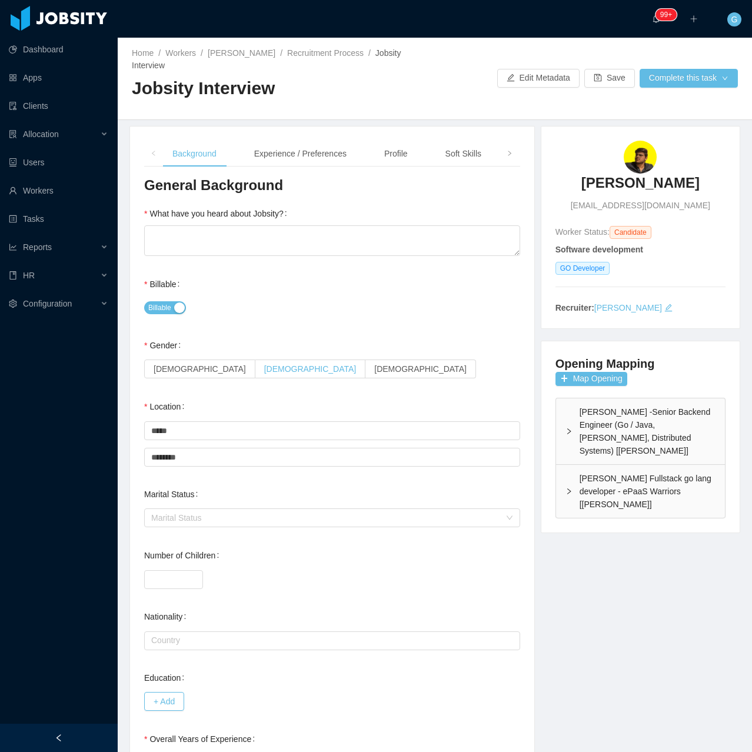
click at [264, 364] on span "Male" at bounding box center [310, 368] width 92 height 9
click at [507, 151] on icon "icon: right" at bounding box center [510, 154] width 6 height 6
click at [479, 145] on div "Notes" at bounding box center [480, 154] width 41 height 26
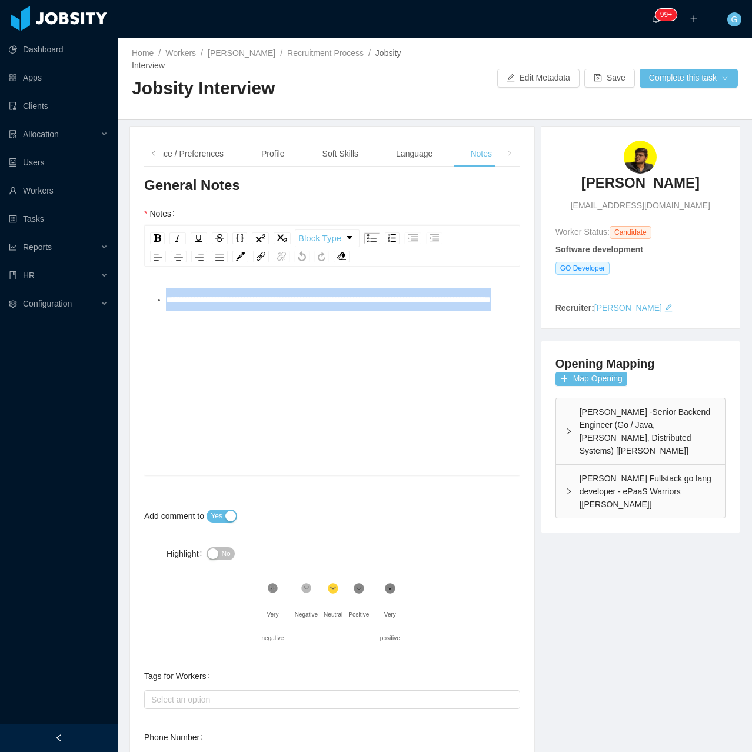
drag, startPoint x: 64, startPoint y: 240, endPoint x: -1, endPoint y: 218, distance: 67.8
click at [0, 218] on html "Dashboard Apps Clients Allocation Users Workers Tasks Reports HR Configuration …" at bounding box center [376, 376] width 752 height 752
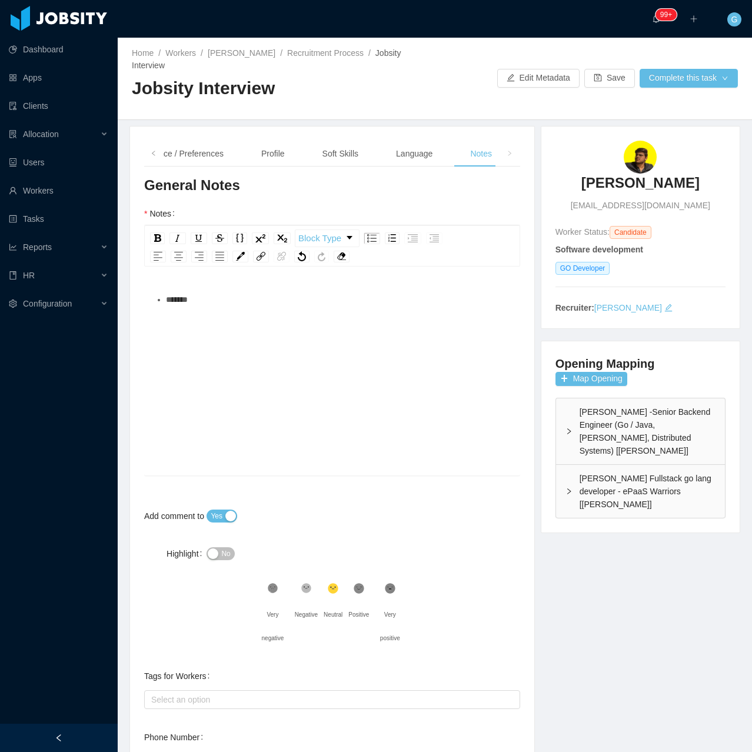
click at [595, 420] on div "McGraw-Hill -Senior Backend Engineer (Go / Java, Kafka, Distributed Systems) [S…" at bounding box center [640, 432] width 169 height 66
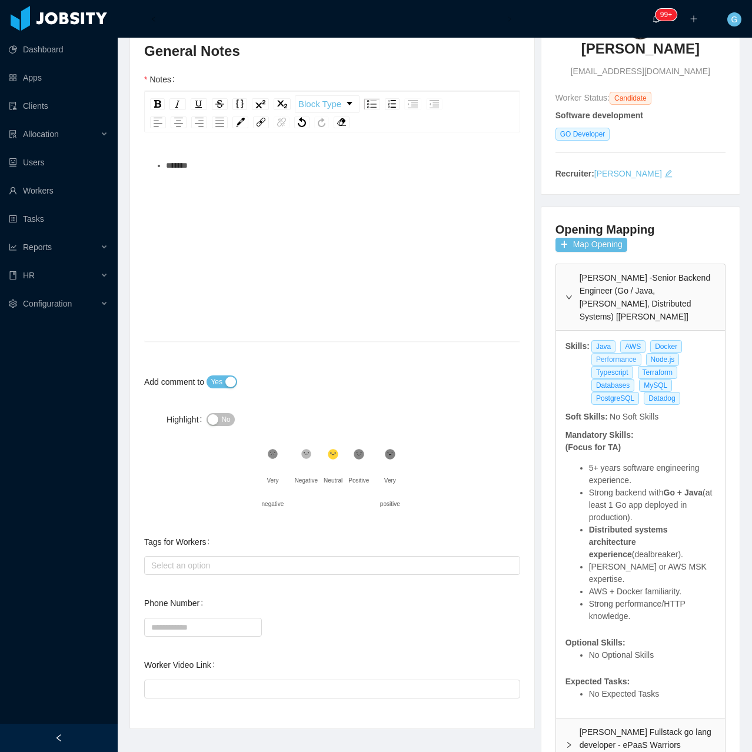
scroll to position [172, 0]
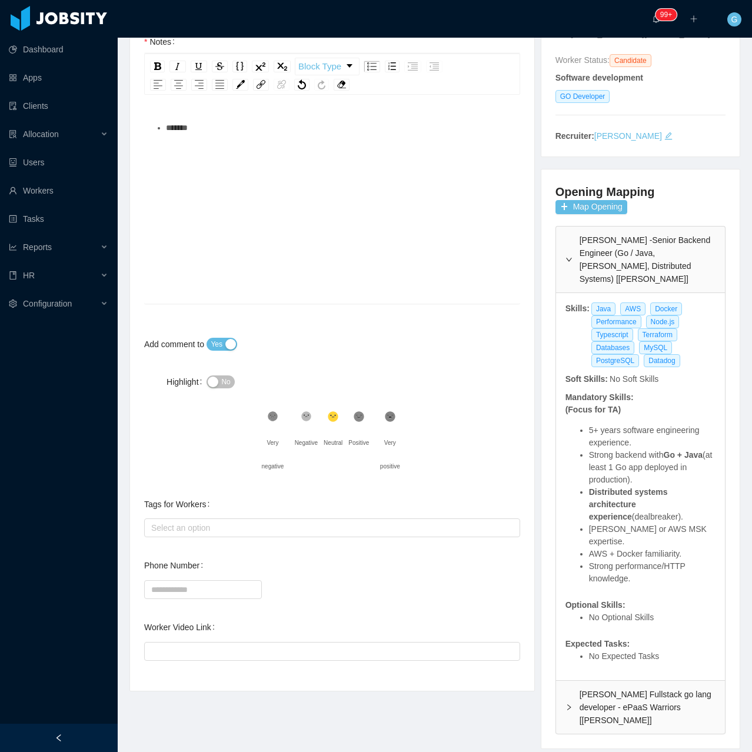
click at [618, 681] on div "McGraw-Hill Fullstack go lang developer - ePaaS Warriors [Mohammed Zayeem]" at bounding box center [640, 707] width 169 height 53
click at [303, 145] on div "*******" at bounding box center [333, 192] width 358 height 206
click at [329, 151] on div "**********" at bounding box center [339, 160] width 346 height 24
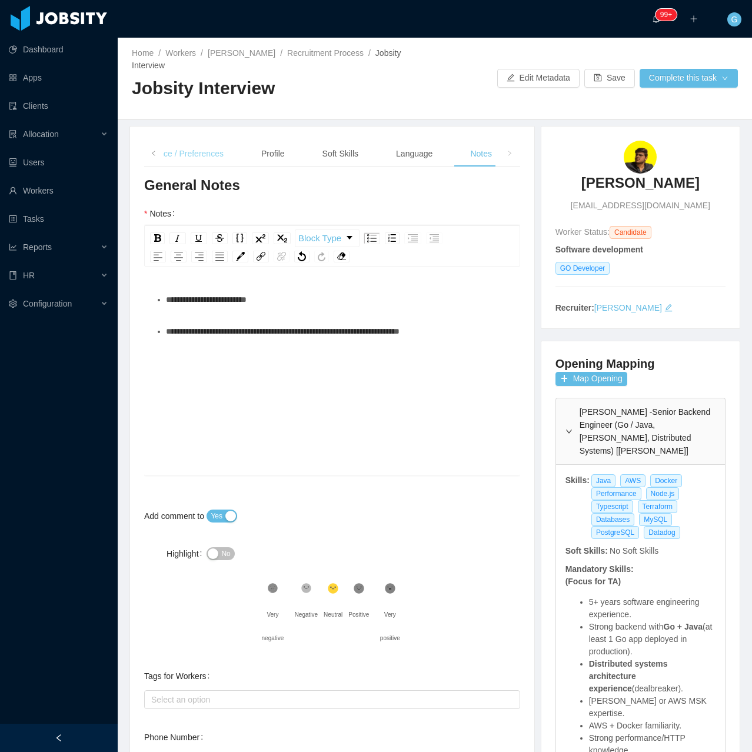
click at [178, 144] on div "Experience / Preferences" at bounding box center [177, 154] width 111 height 26
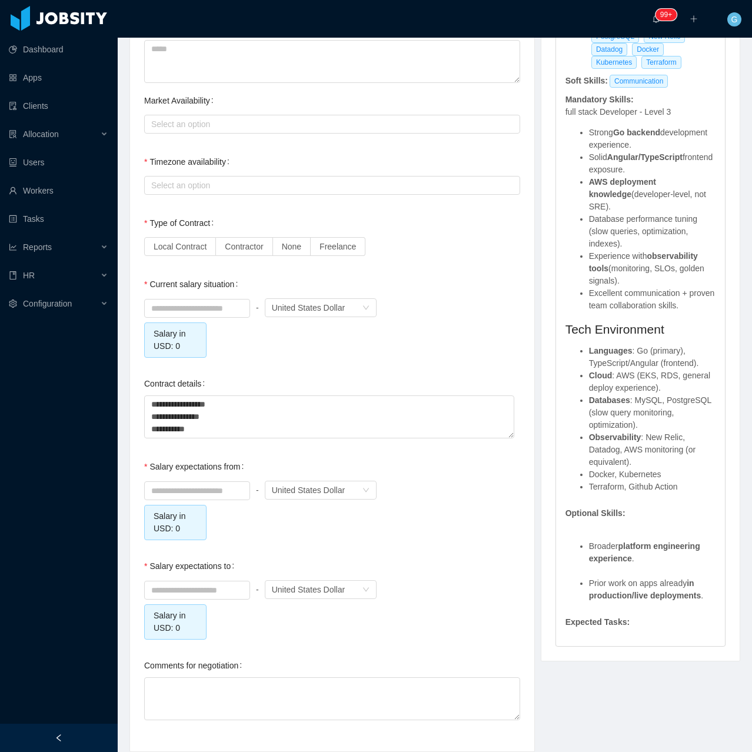
scroll to position [942, 0]
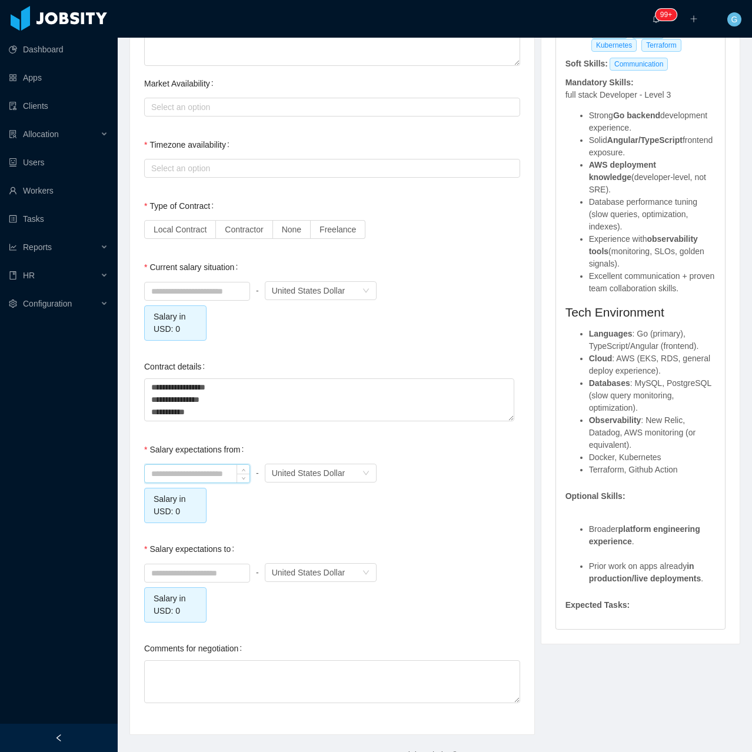
click at [198, 465] on input at bounding box center [197, 474] width 105 height 18
click at [208, 283] on input at bounding box center [197, 292] width 105 height 18
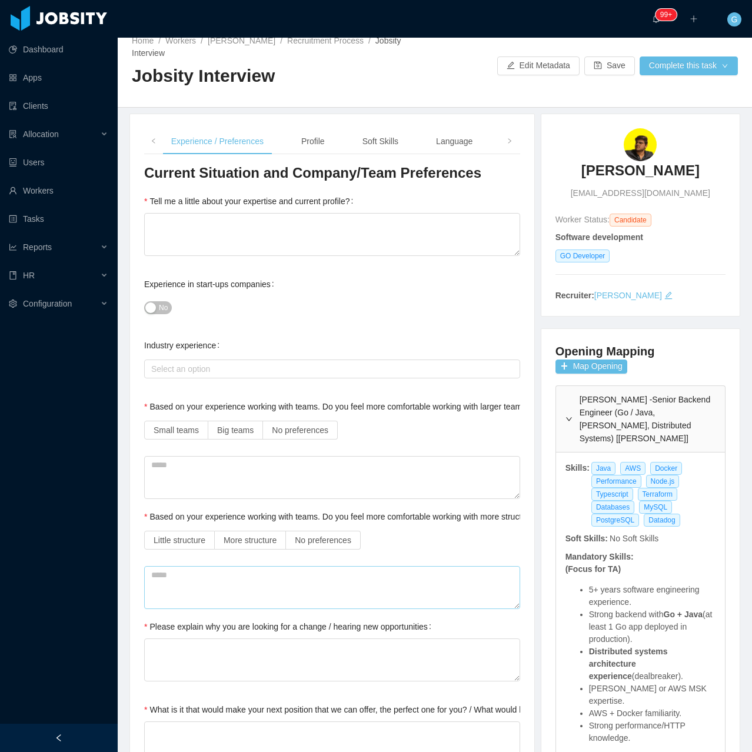
scroll to position [0, 0]
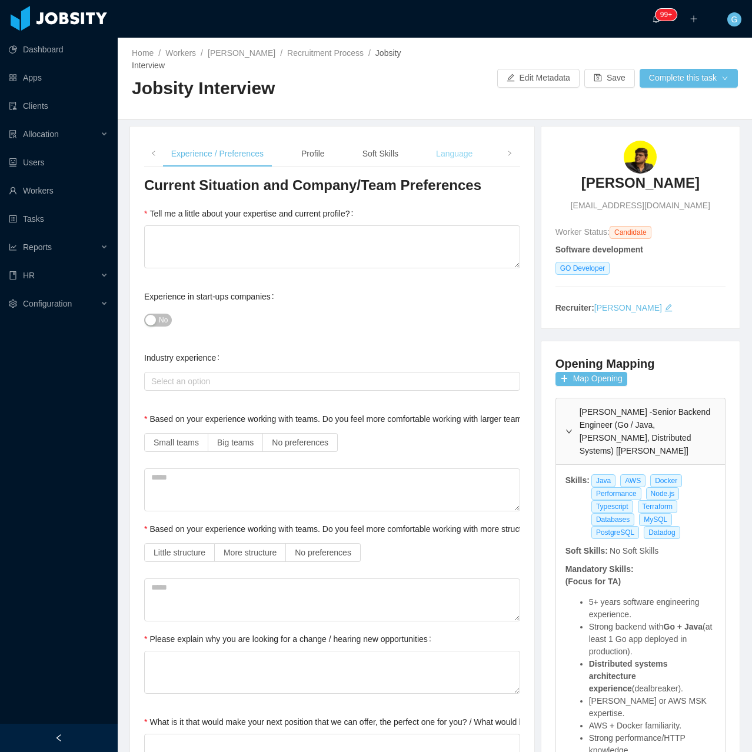
click at [454, 141] on div "Language" at bounding box center [454, 154] width 55 height 26
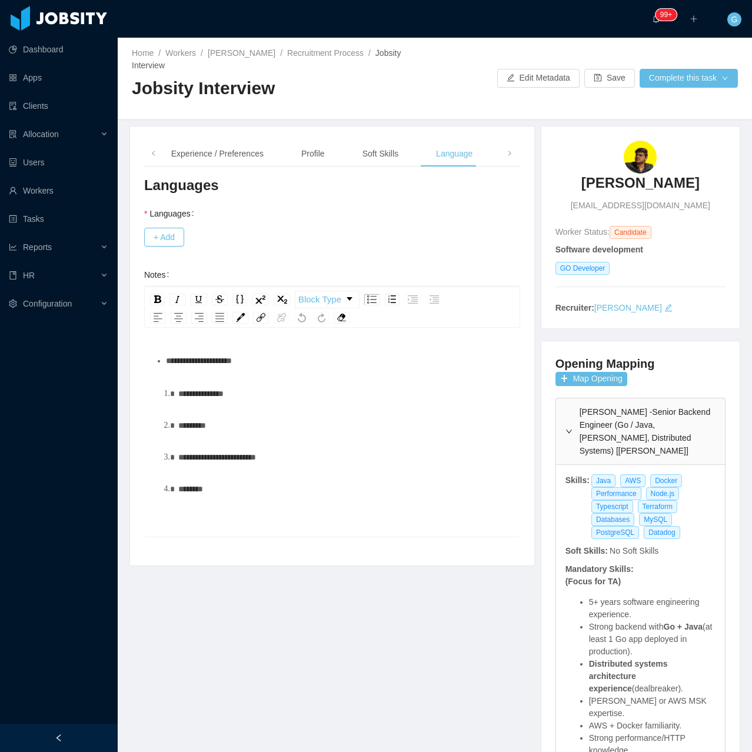
click at [492, 142] on div "Background Experience / Preferences Profile Soft Skills Language Notes" at bounding box center [311, 154] width 462 height 26
click at [500, 142] on span at bounding box center [509, 154] width 19 height 26
click at [506, 147] on span at bounding box center [509, 153] width 7 height 12
click at [471, 150] on div "Notes" at bounding box center [481, 154] width 41 height 26
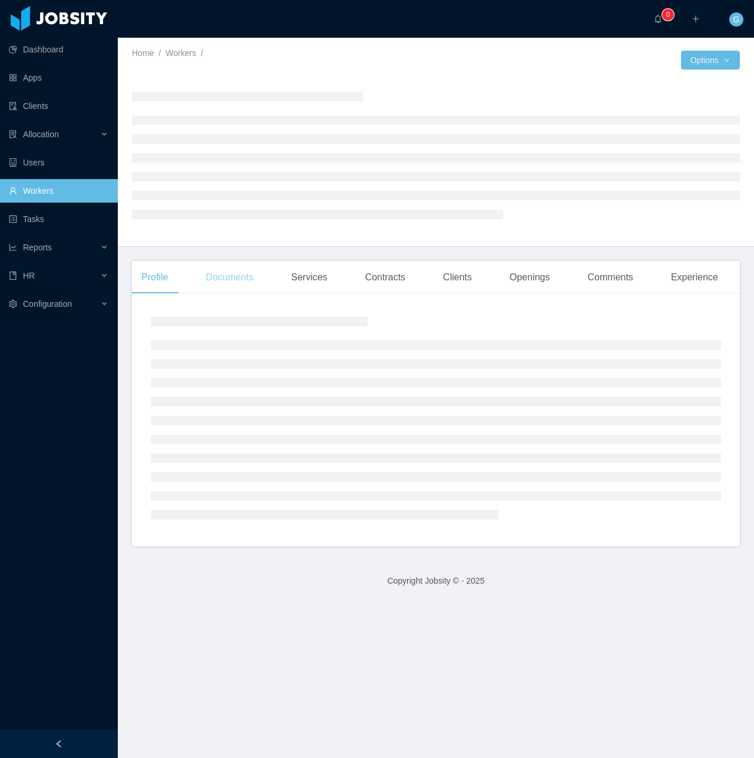
click at [224, 290] on div "Documents" at bounding box center [229, 277] width 67 height 33
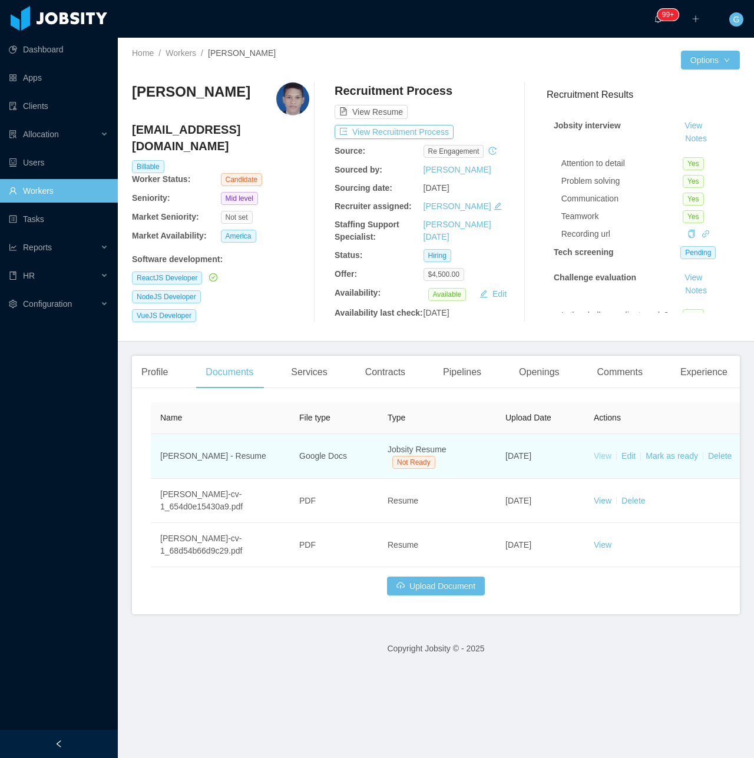
click at [598, 456] on link "View" at bounding box center [602, 455] width 18 height 9
click at [676, 460] on td "View Edit Mark as ready Delete" at bounding box center [672, 456] width 177 height 45
click at [671, 452] on link "Mark as ready" at bounding box center [671, 455] width 52 height 9
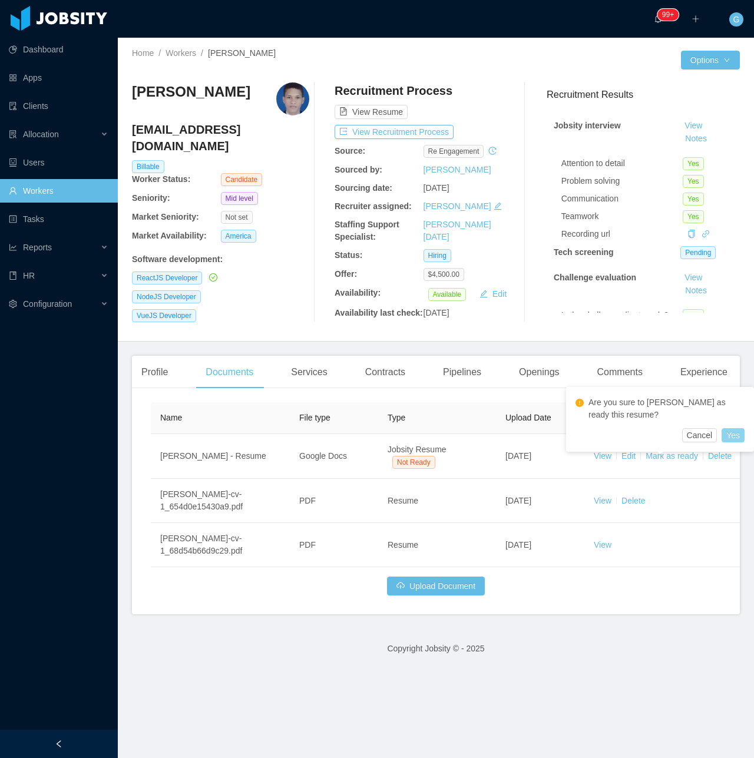
click at [732, 436] on button "Yes" at bounding box center [732, 435] width 23 height 14
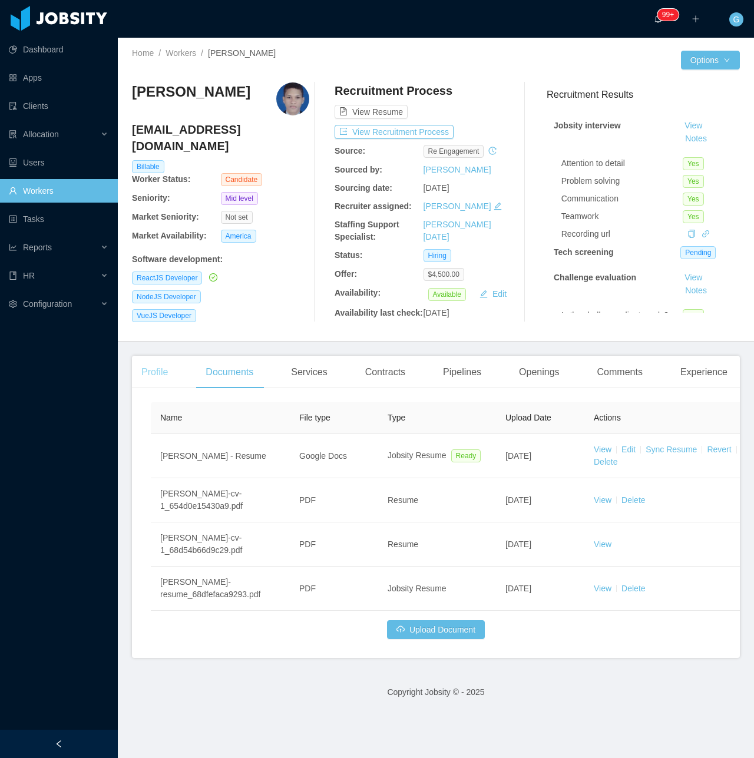
click at [144, 372] on div "Profile" at bounding box center [154, 372] width 45 height 33
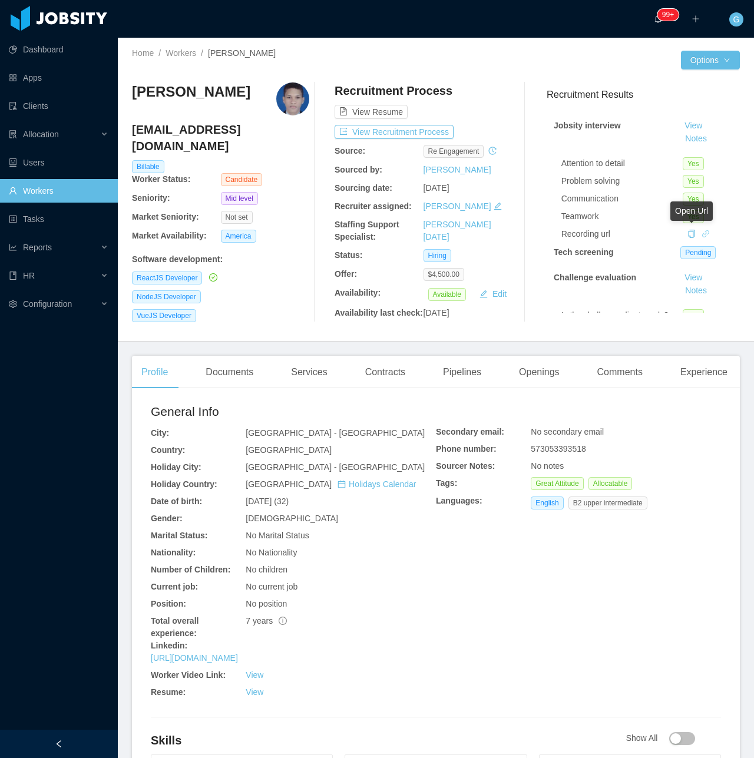
click at [701, 230] on icon "icon: link" at bounding box center [705, 234] width 8 height 8
click at [405, 132] on button "View Recruitment Process" at bounding box center [393, 132] width 119 height 14
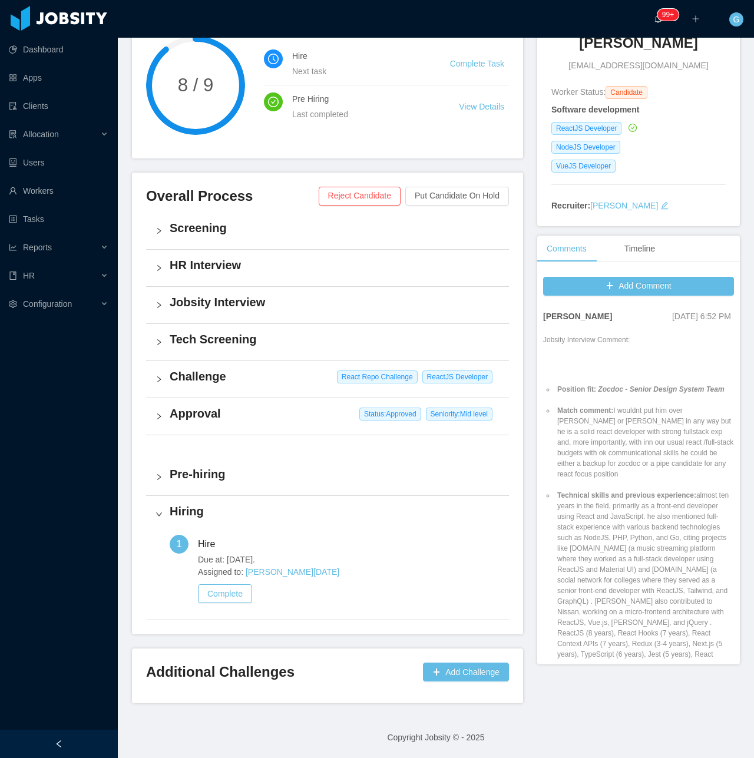
scroll to position [883, 0]
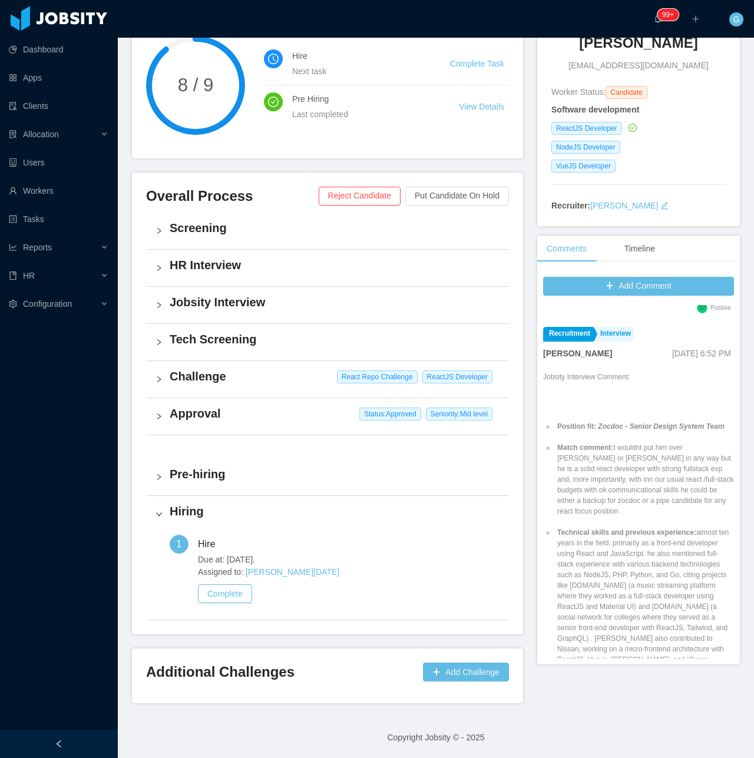
click at [259, 387] on div "Challenge React Repo Challenge ReactJS Developer" at bounding box center [327, 379] width 363 height 37
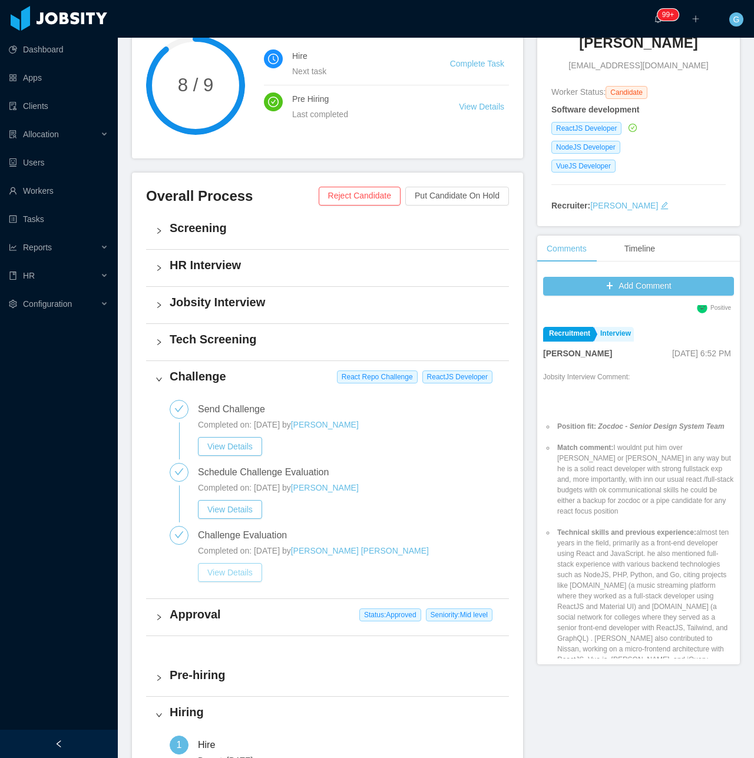
click at [234, 573] on button "View Details" at bounding box center [230, 572] width 64 height 19
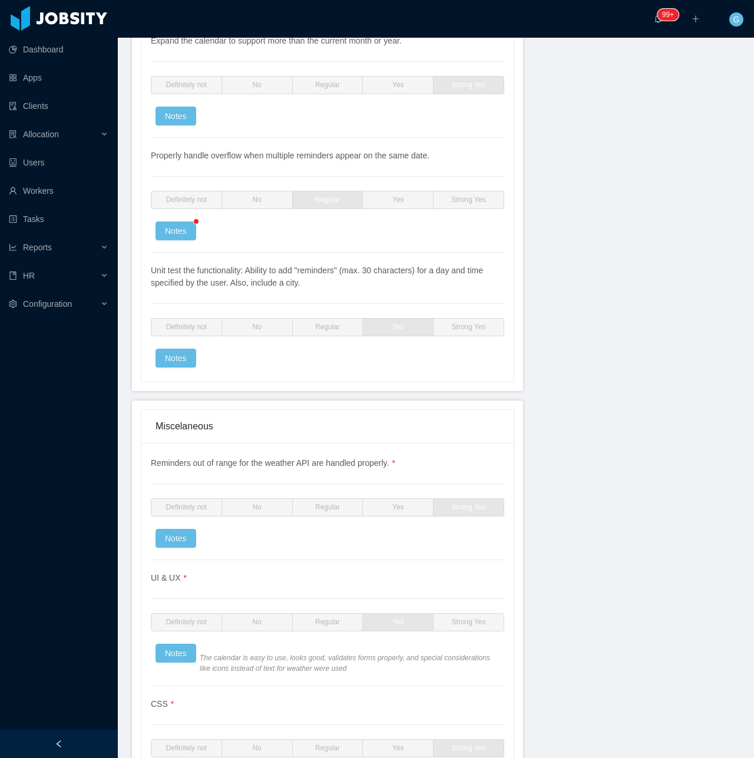
scroll to position [2002, 0]
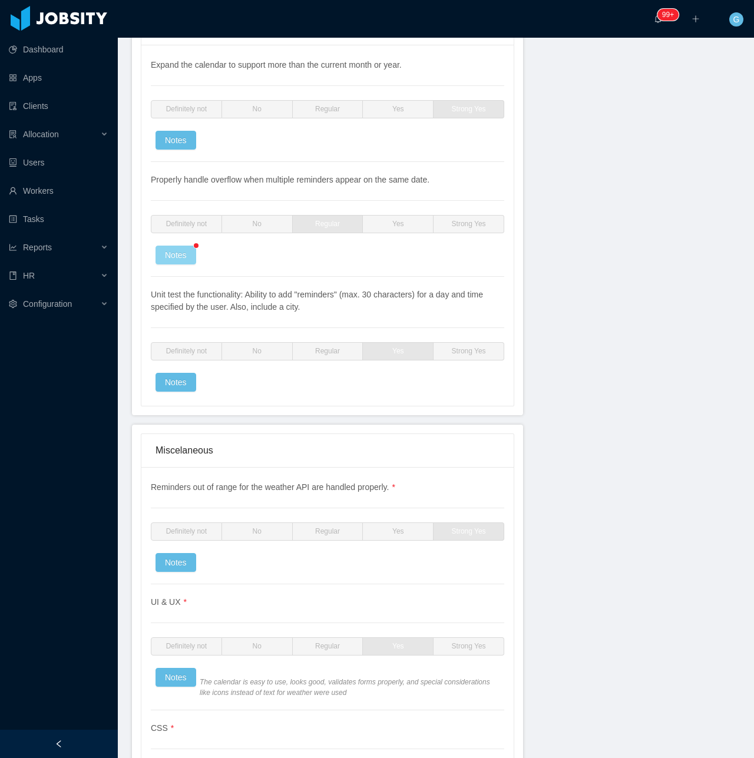
click at [185, 248] on button "Notes" at bounding box center [175, 254] width 41 height 19
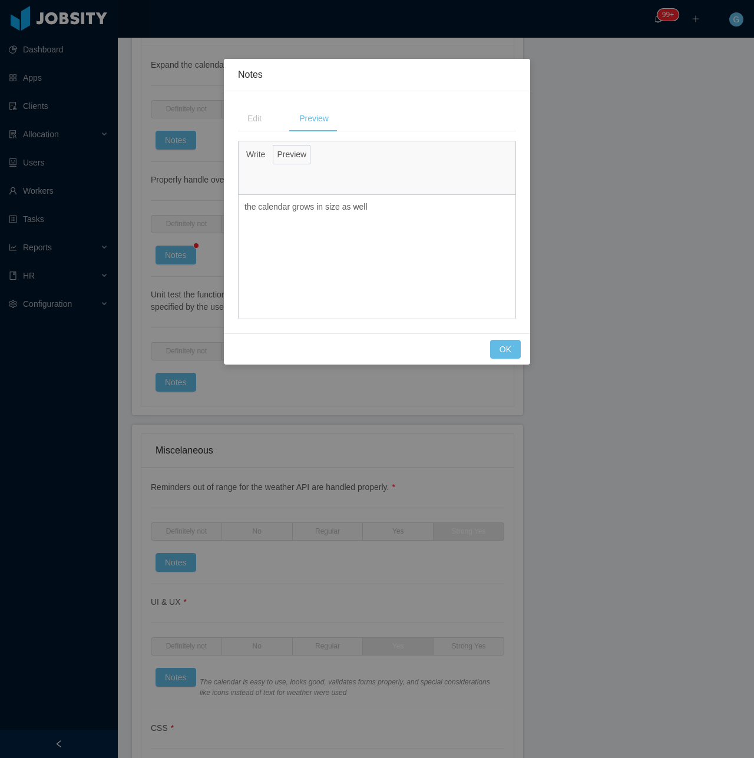
click at [203, 282] on div "**********" at bounding box center [377, 379] width 754 height 758
click at [520, 258] on div "**********" at bounding box center [377, 212] width 306 height 242
click at [602, 264] on div "**********" at bounding box center [377, 379] width 754 height 758
click at [510, 340] on button "OK" at bounding box center [505, 349] width 31 height 19
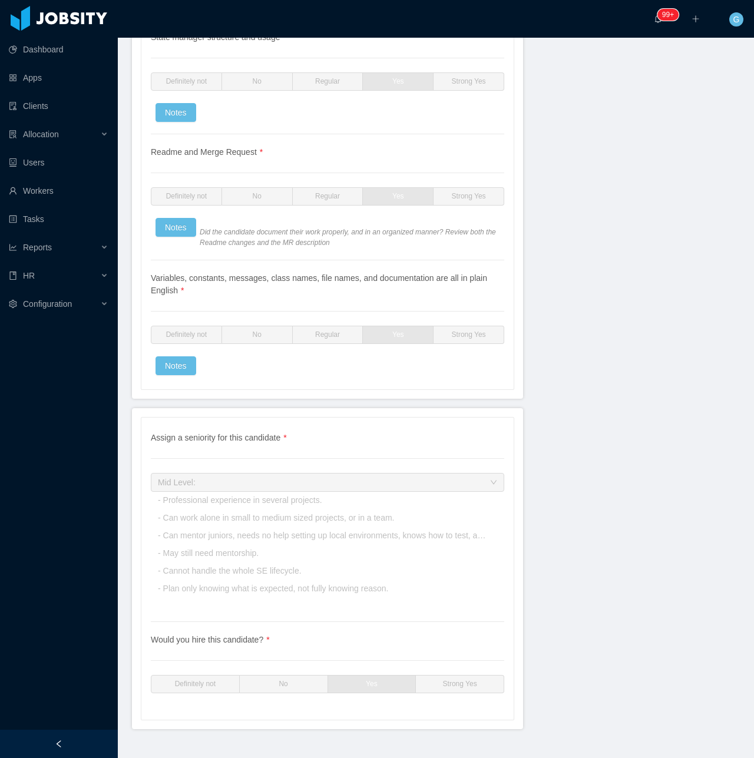
scroll to position [2821, 0]
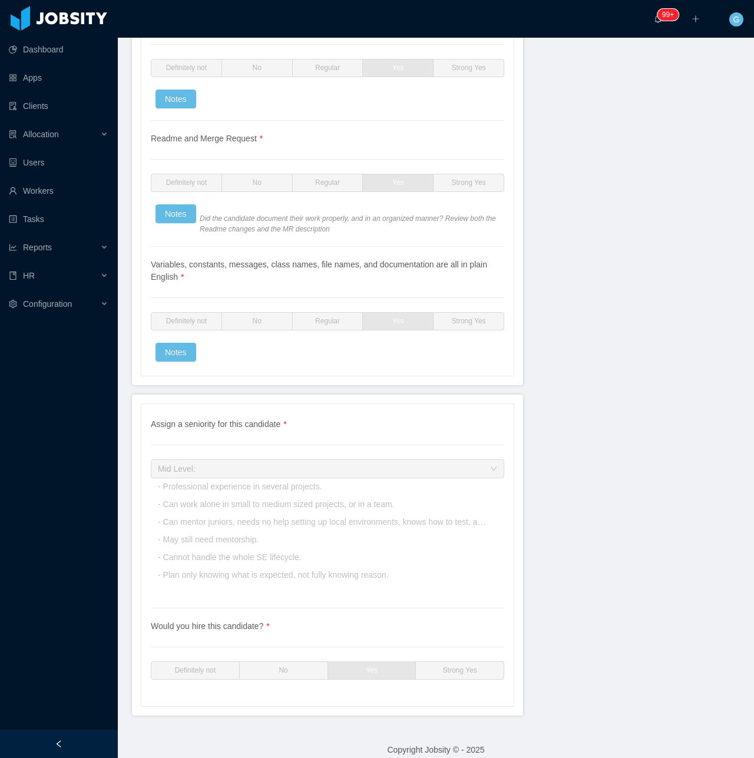
click at [454, 512] on span "Mid Level: - Professional experience in several projects. - Can work alone in s…" at bounding box center [356, 521] width 397 height 115
click at [476, 508] on span "Mid Level: - Professional experience in several projects. - Can work alone in s…" at bounding box center [356, 521] width 397 height 115
drag, startPoint x: 470, startPoint y: 513, endPoint x: 437, endPoint y: 511, distance: 32.5
click at [465, 516] on div "Mid Level: - Professional experience in several projects. - Can work alone in s…" at bounding box center [323, 522] width 331 height 124
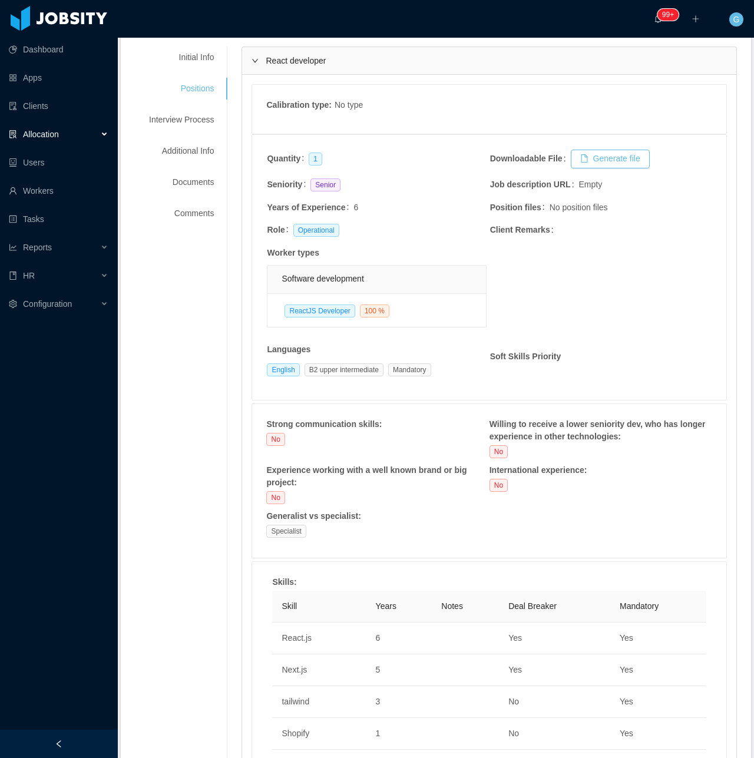
scroll to position [104, 0]
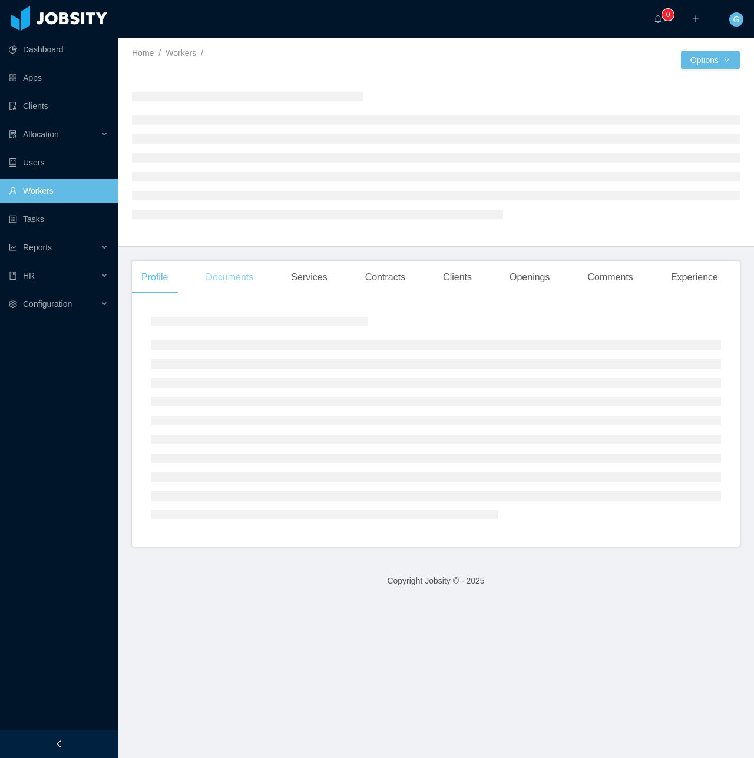
click at [220, 287] on div "Documents" at bounding box center [229, 277] width 67 height 33
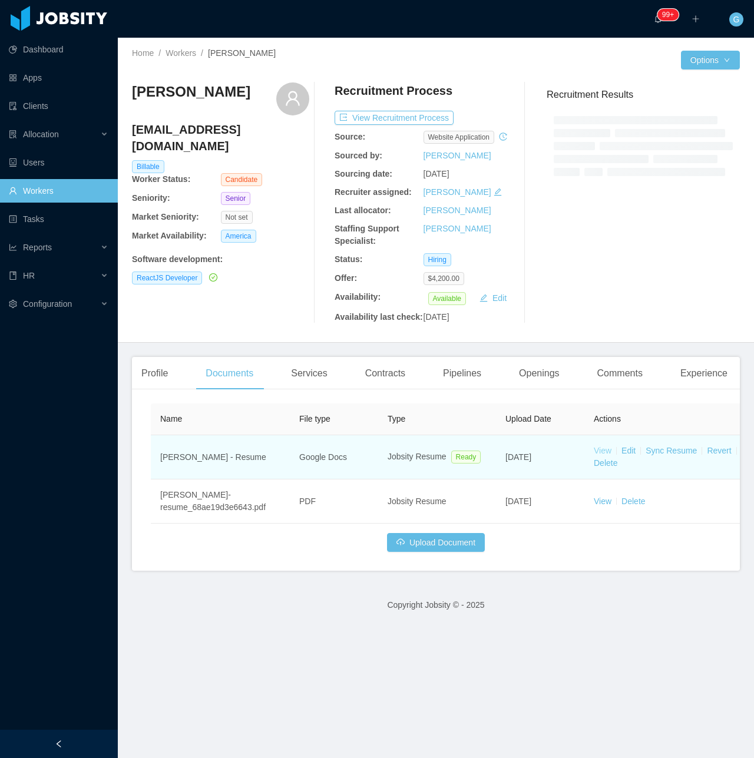
click at [603, 452] on link "View" at bounding box center [602, 450] width 18 height 9
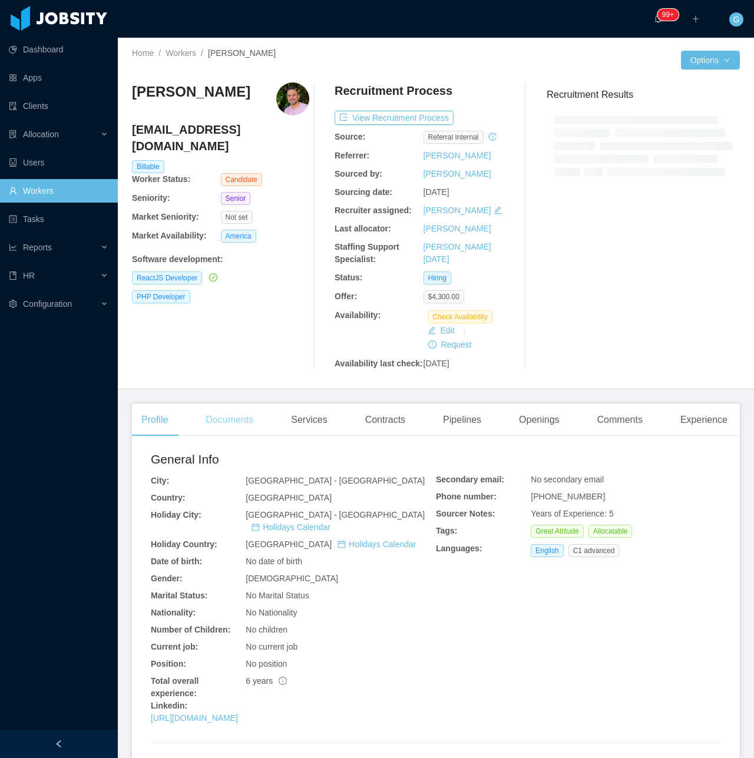
click at [231, 421] on div "Documents" at bounding box center [229, 419] width 67 height 33
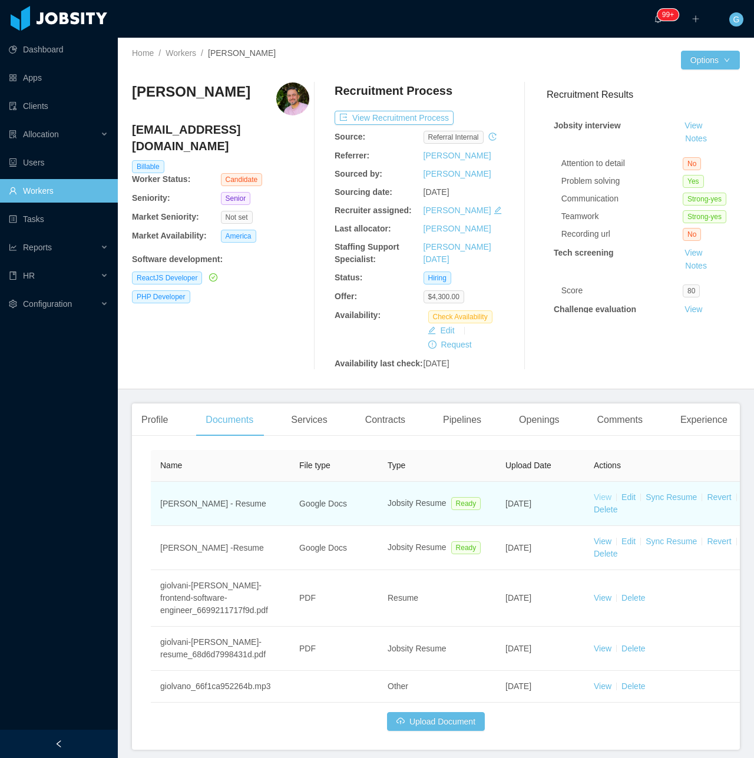
click at [605, 499] on link "View" at bounding box center [602, 496] width 18 height 9
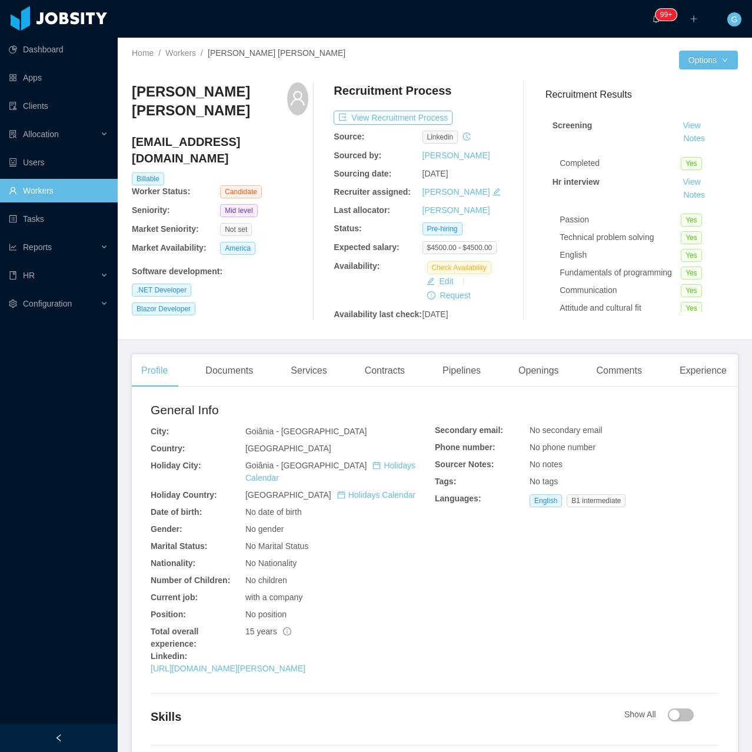
click at [192, 137] on h4 "msbowelite@gmail.com" at bounding box center [220, 150] width 177 height 33
copy h4 "msbowelite@gmail.com"
click at [550, 384] on div "Openings" at bounding box center [538, 370] width 59 height 33
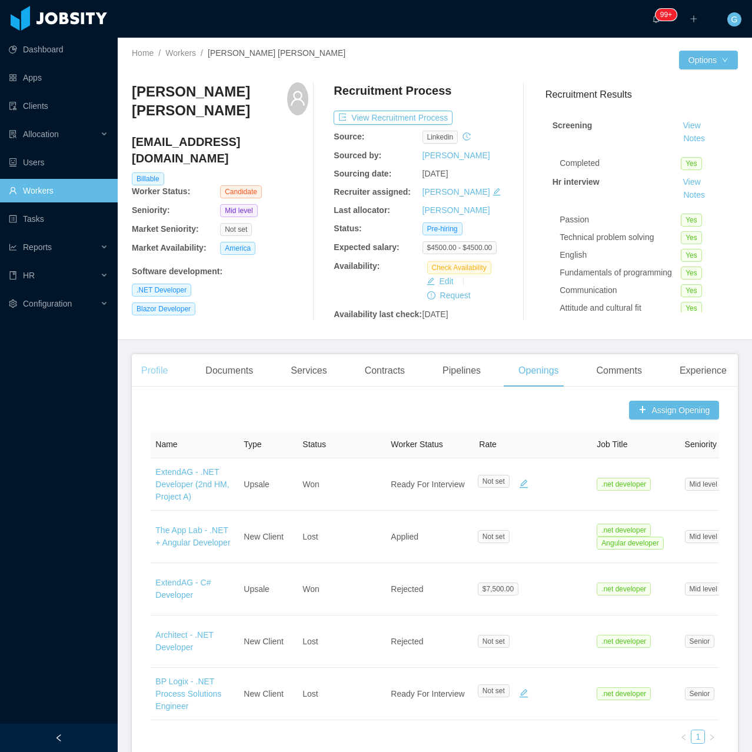
click at [175, 384] on div "Profile" at bounding box center [154, 370] width 45 height 33
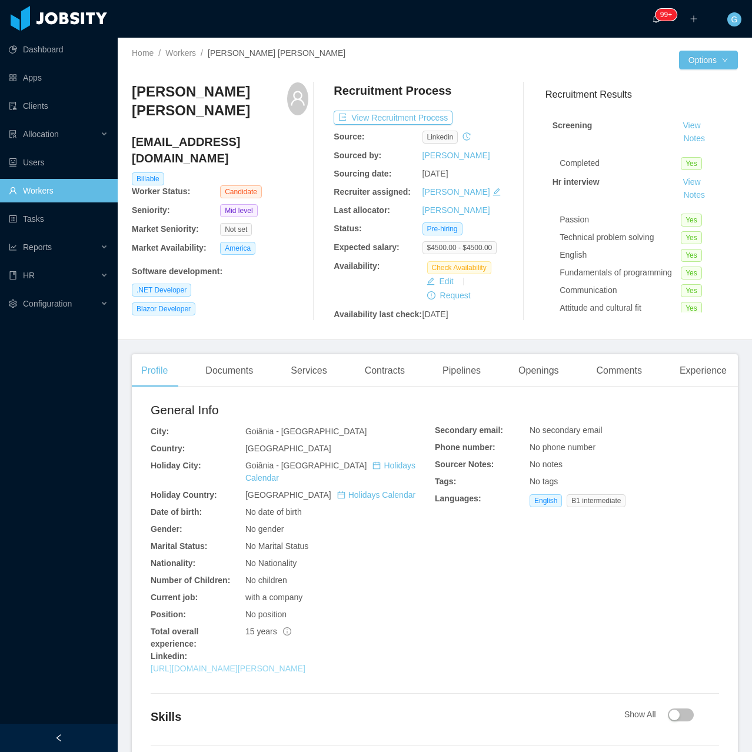
click at [271, 664] on link "https://www.linkedin.com/in/lucas-rodrigues-sena-3b3b09b6/" at bounding box center [228, 668] width 155 height 9
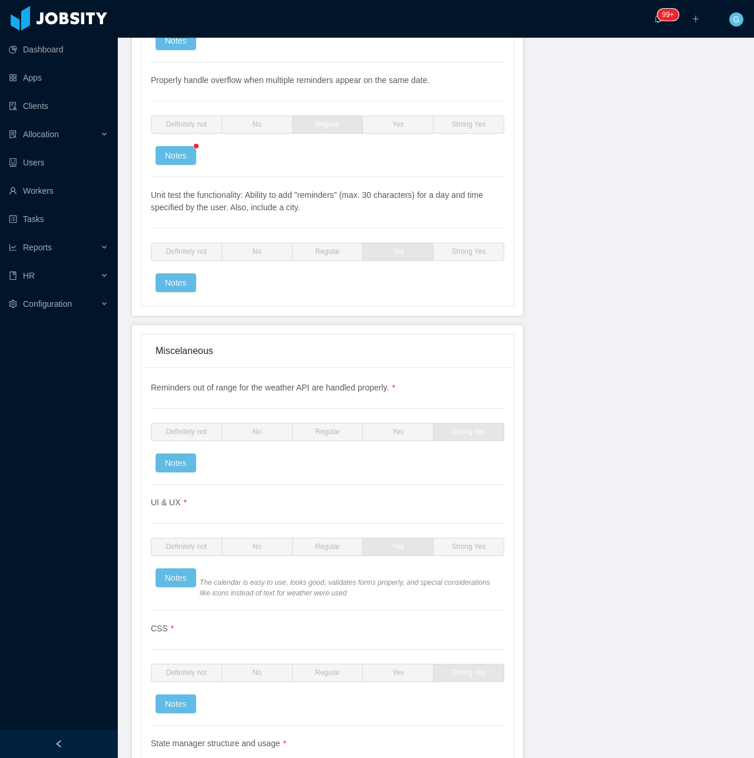
scroll to position [2055, 0]
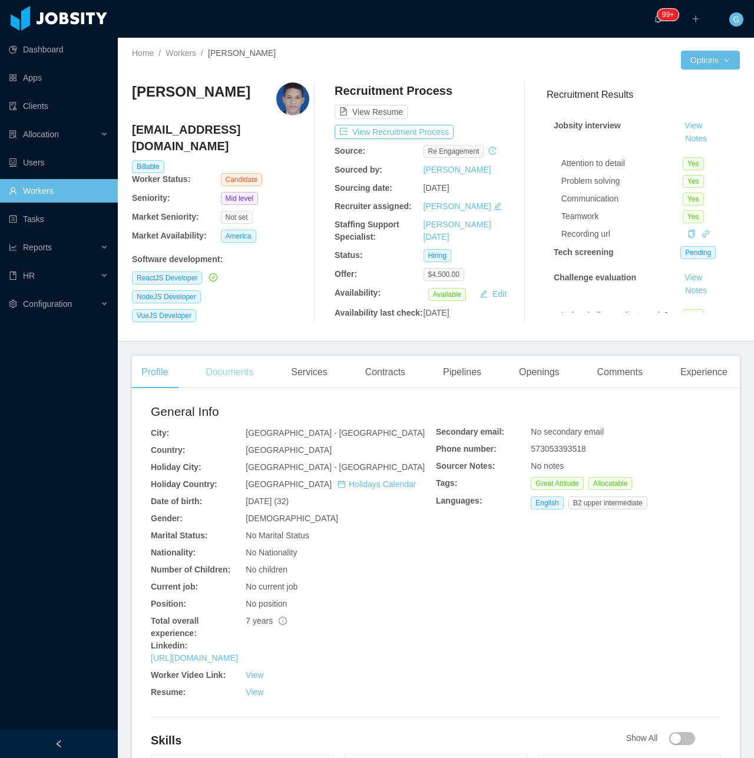
click at [255, 359] on div "Documents" at bounding box center [229, 372] width 67 height 33
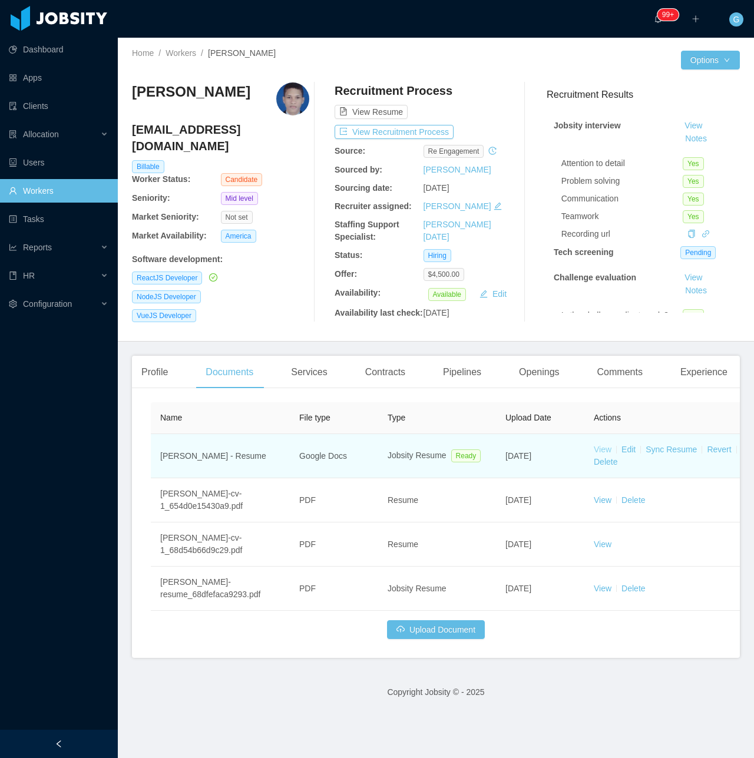
click at [600, 447] on link "View" at bounding box center [602, 448] width 18 height 9
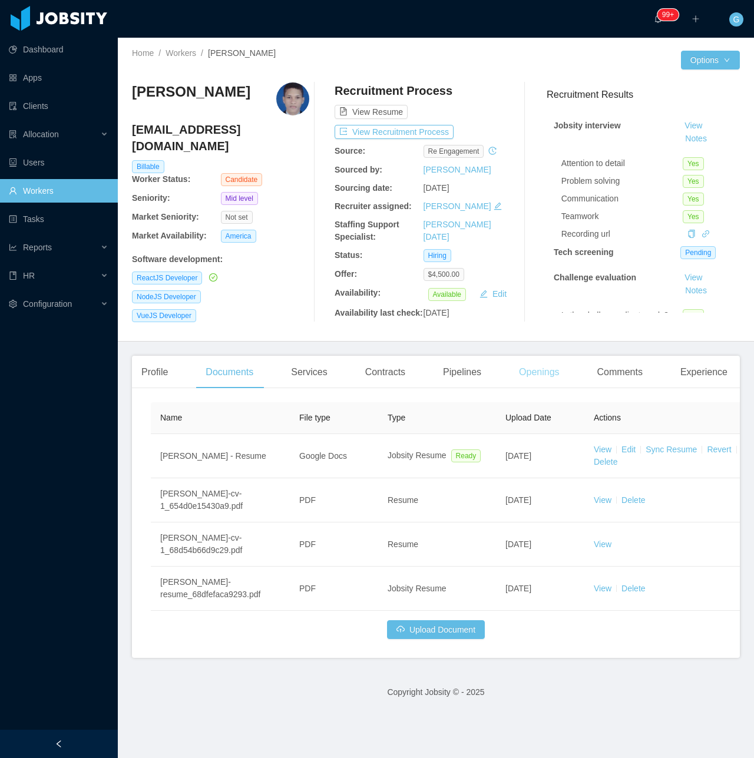
click at [541, 371] on div "Openings" at bounding box center [538, 372] width 59 height 33
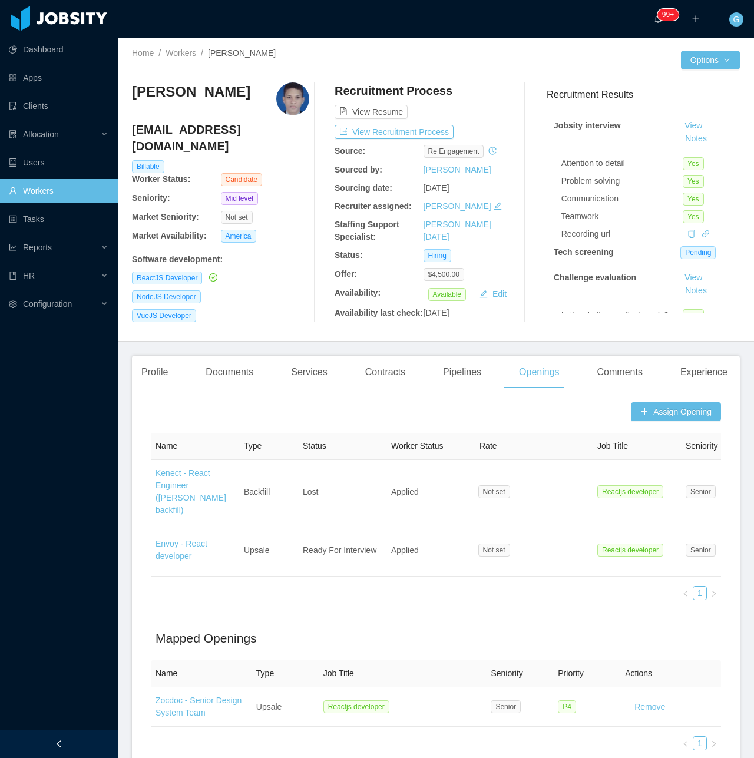
click at [175, 539] on link "Envoy - React developer" at bounding box center [181, 550] width 52 height 22
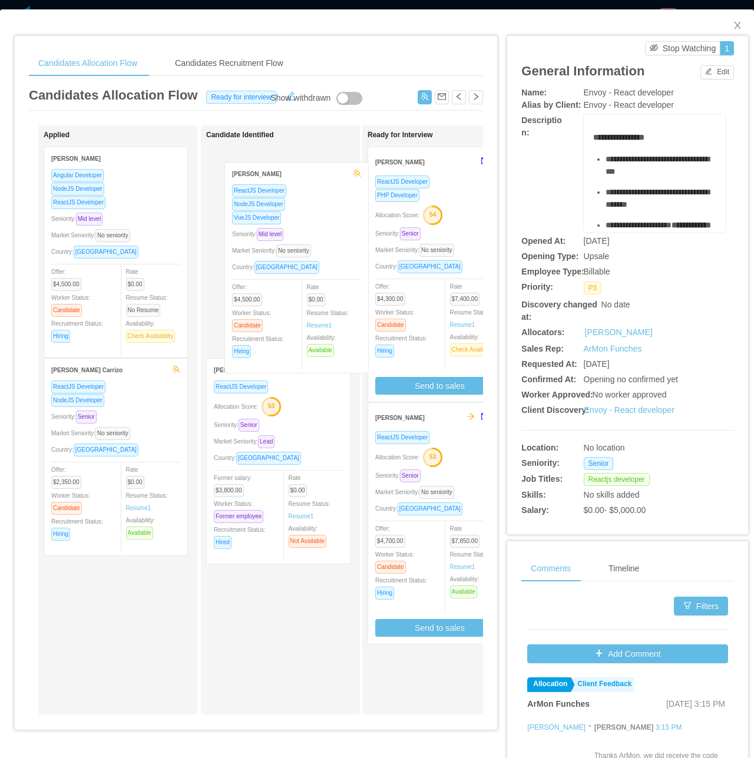
drag, startPoint x: 263, startPoint y: 297, endPoint x: 300, endPoint y: 251, distance: 59.0
click at [300, 251] on div "Applied Luis Murillo ReactJS Developer NodeJS Developer VueJS Developer Seniori…" at bounding box center [256, 424] width 454 height 598
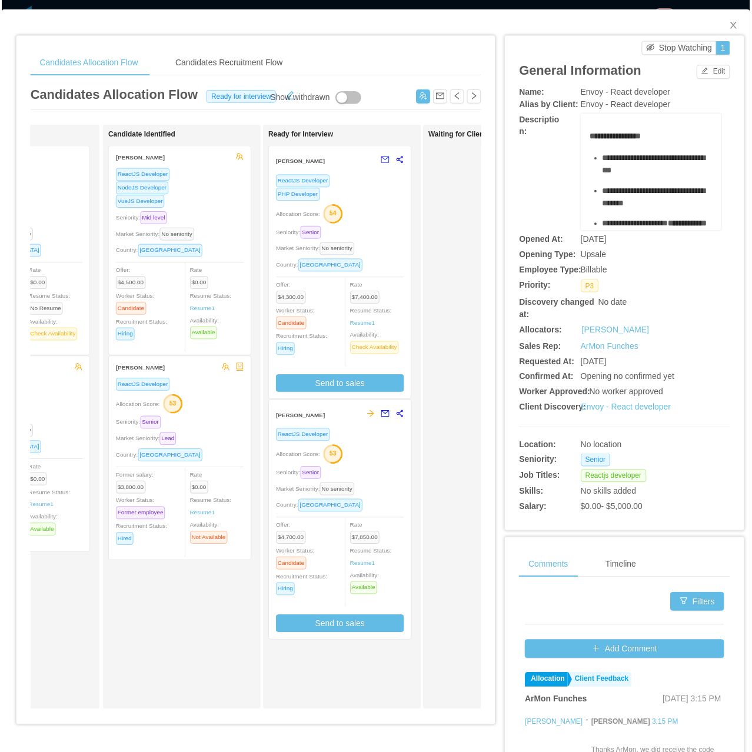
scroll to position [0, 93]
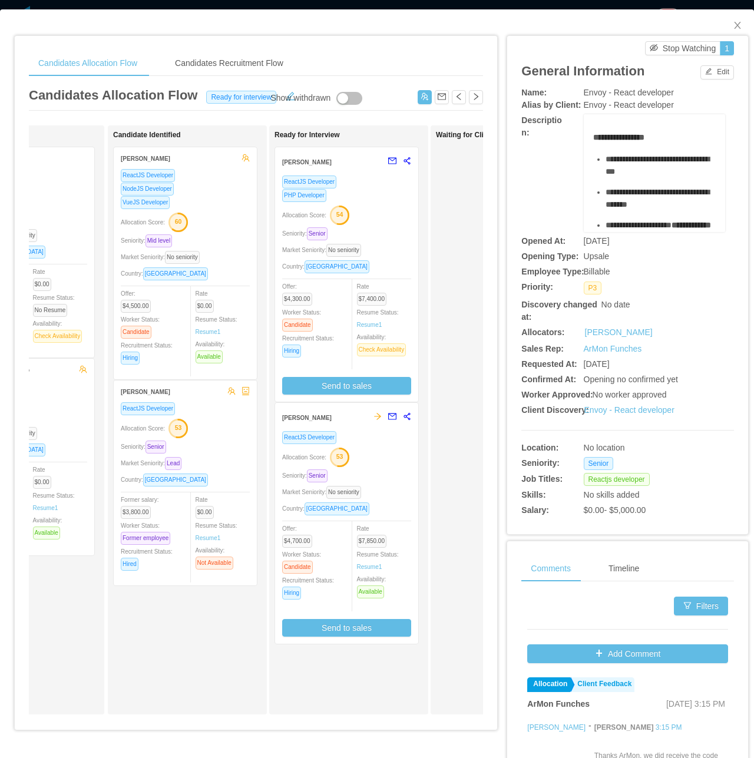
click at [200, 211] on div "ReactJS Developer NodeJS Developer VueJS Developer Allocation Score: 60 Seniori…" at bounding box center [185, 270] width 129 height 204
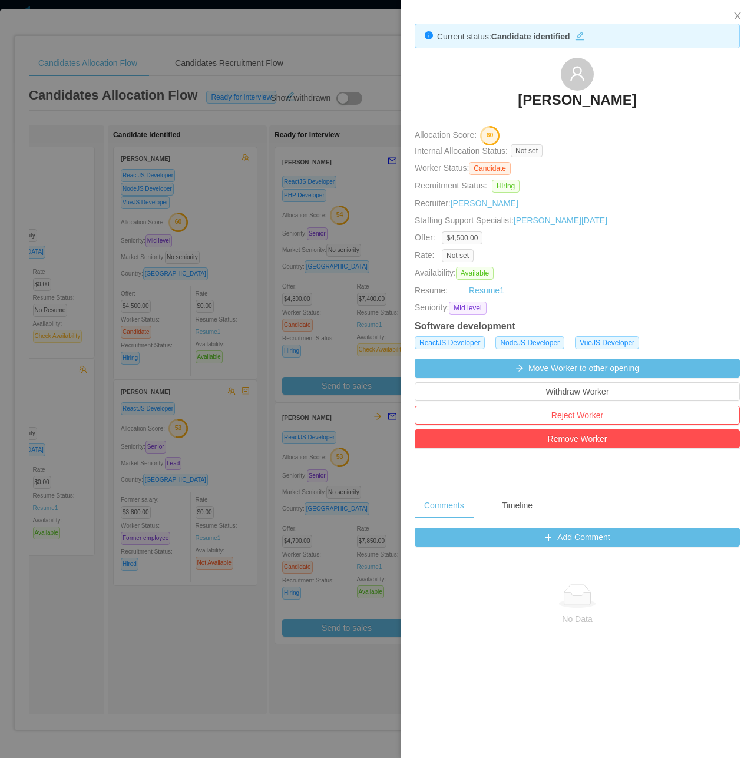
click at [334, 344] on div at bounding box center [377, 379] width 754 height 758
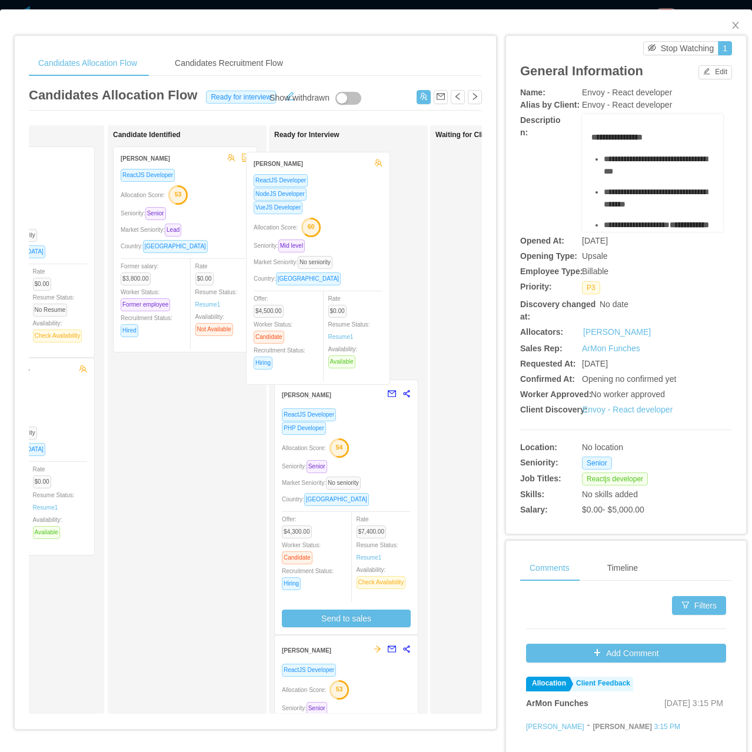
drag, startPoint x: 217, startPoint y: 225, endPoint x: 351, endPoint y: 230, distance: 134.3
click at [351, 230] on div "Applied Vitoriano Ernanes Angular Developer NodeJS Developer ReactJS Developer …" at bounding box center [255, 424] width 453 height 598
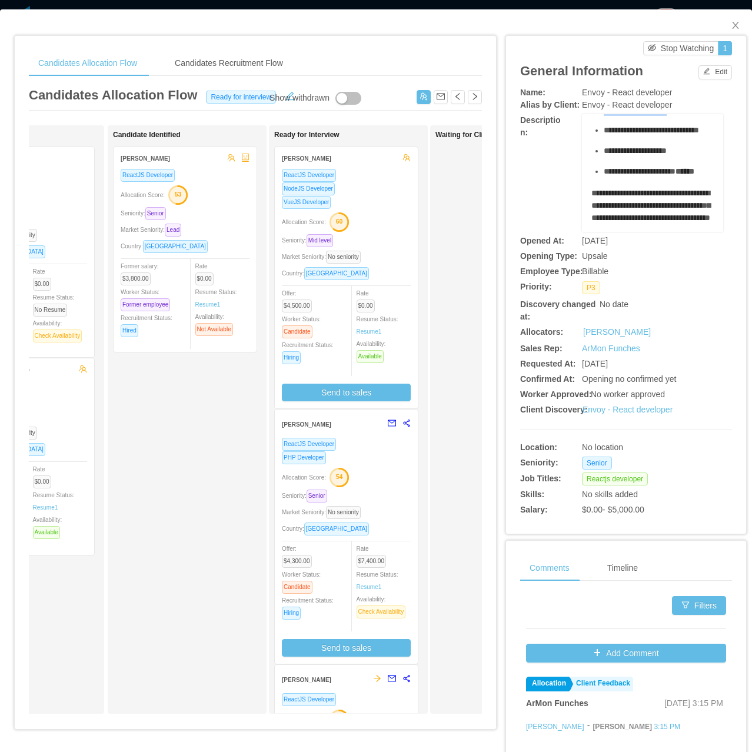
scroll to position [151, 0]
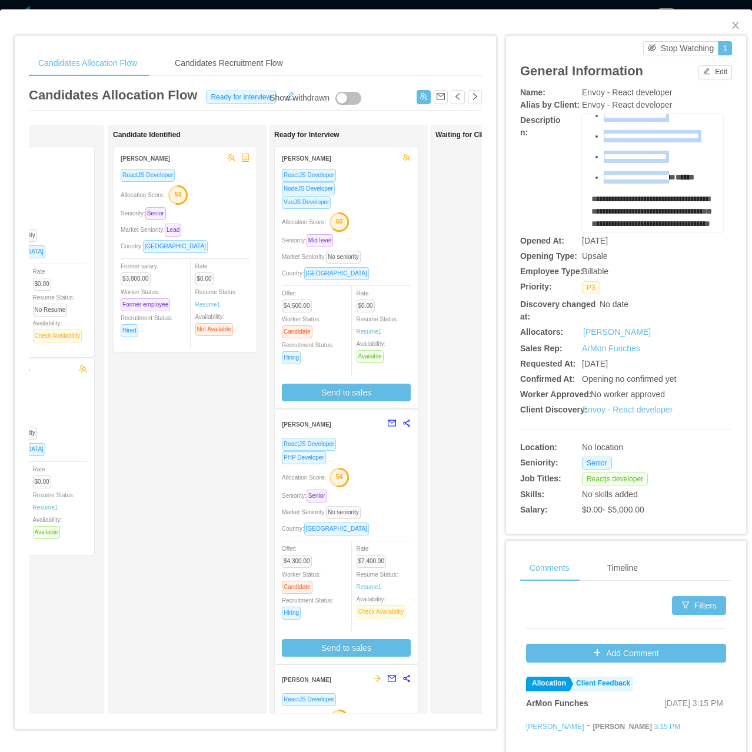
drag, startPoint x: 580, startPoint y: 139, endPoint x: 682, endPoint y: 213, distance: 125.2
click at [682, 213] on div "**********" at bounding box center [652, 173] width 141 height 118
copy div "**********"
click at [363, 203] on div "VueJS Developer" at bounding box center [346, 202] width 129 height 14
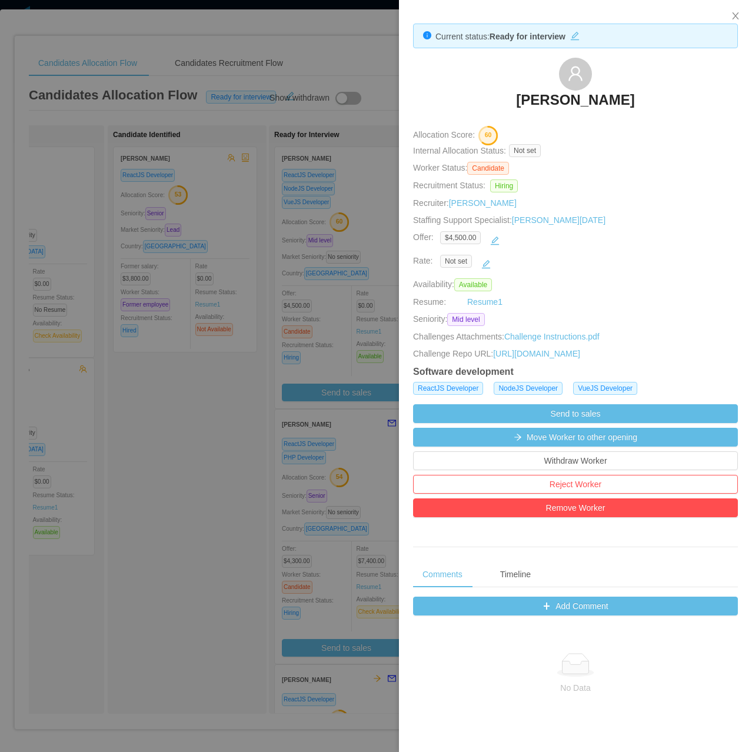
click at [589, 616] on button "Add Comment" at bounding box center [575, 606] width 325 height 19
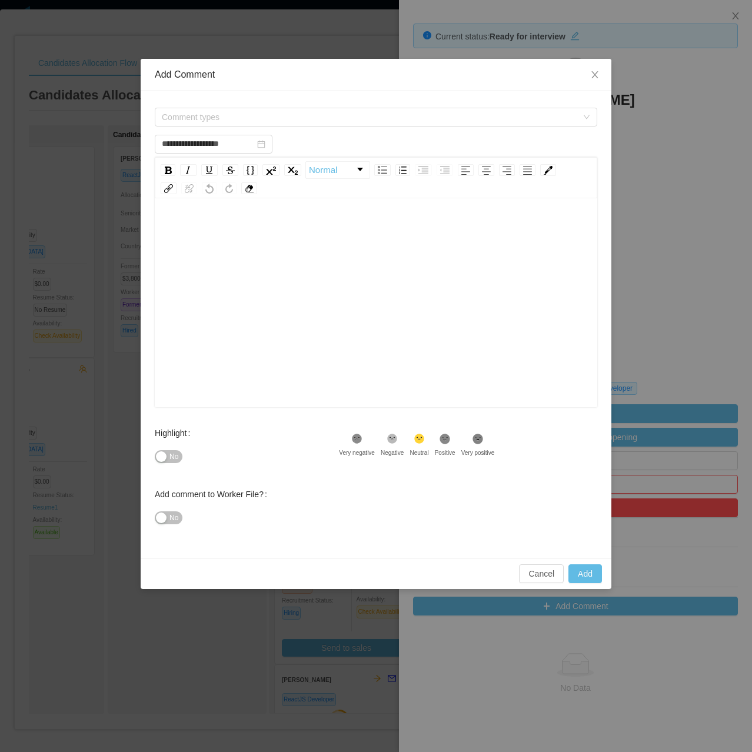
click at [669, 343] on div "**********" at bounding box center [376, 376] width 752 height 752
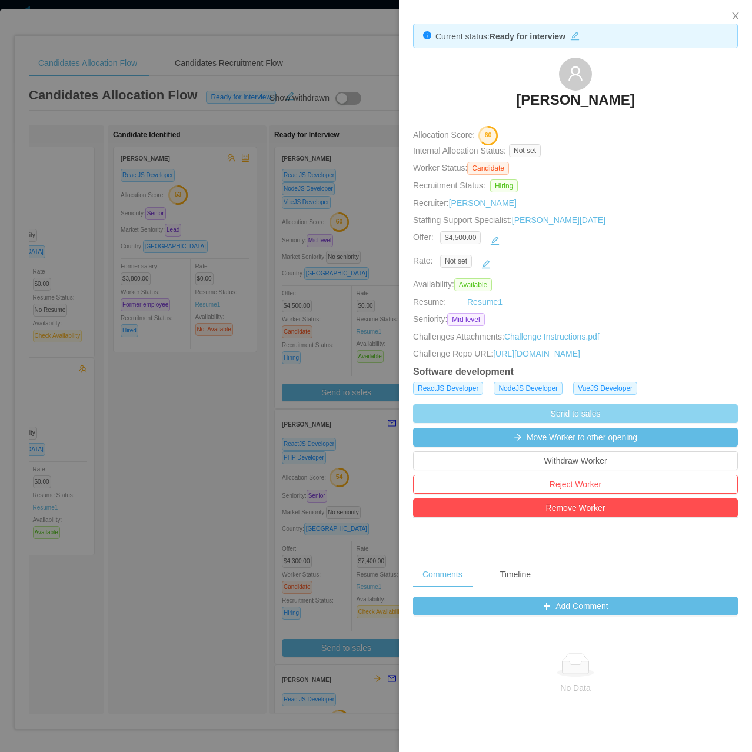
click at [472, 422] on button "Send to sales" at bounding box center [575, 413] width 325 height 19
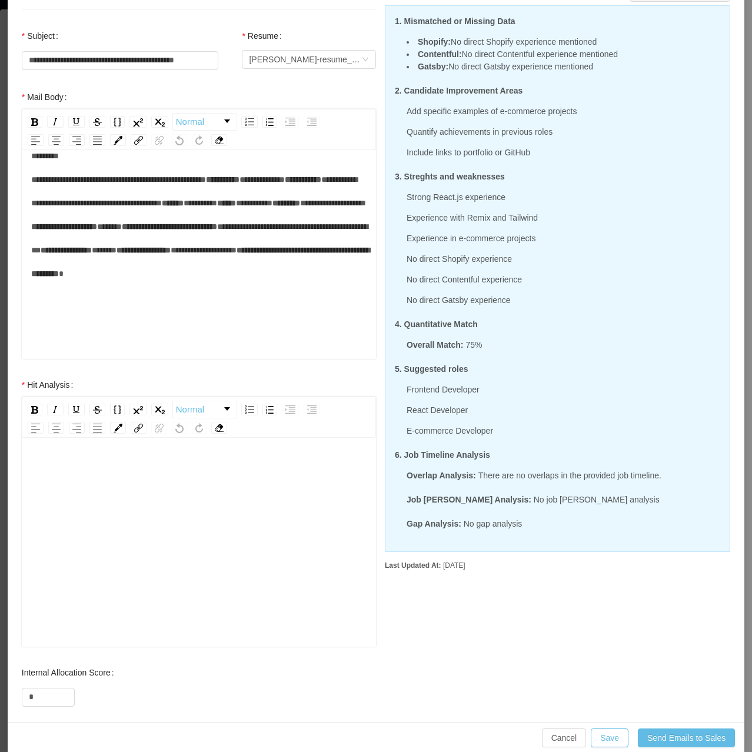
scroll to position [138, 0]
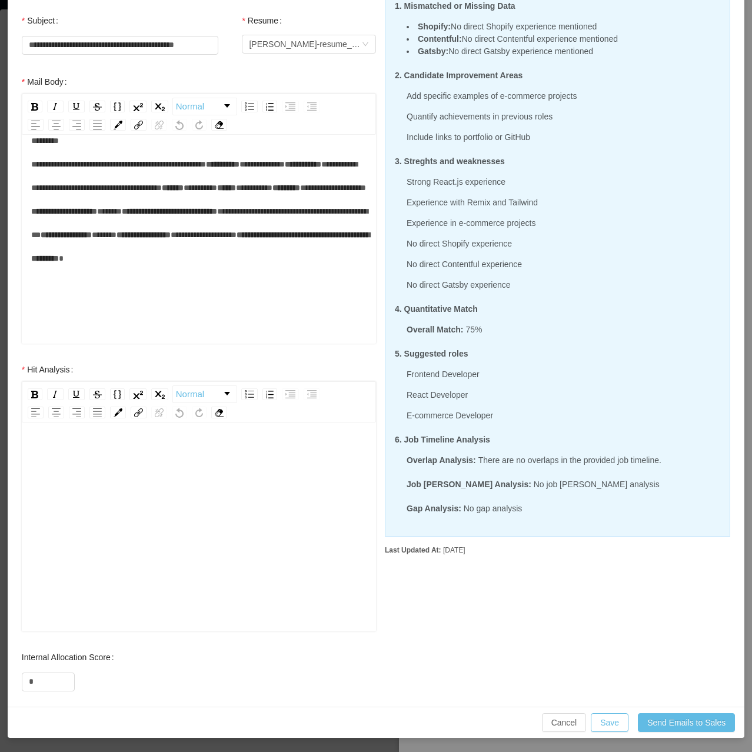
click at [188, 530] on div "rdw-editor" at bounding box center [199, 546] width 336 height 206
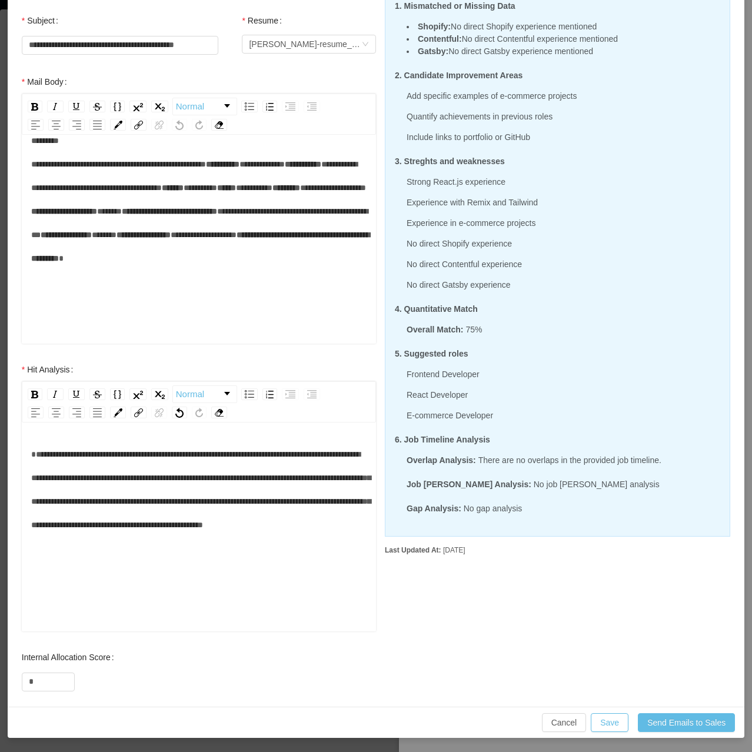
click at [101, 460] on div "**********" at bounding box center [199, 490] width 336 height 94
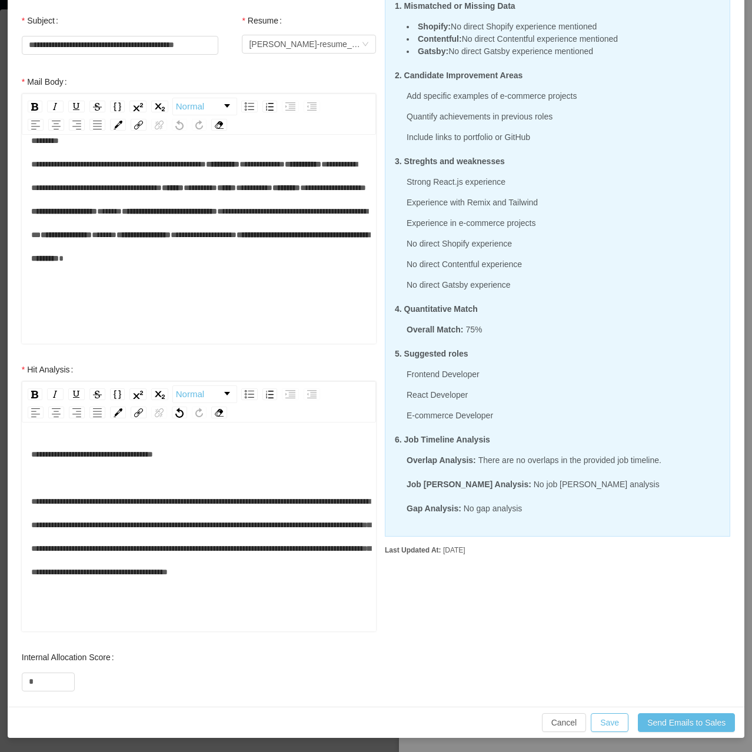
click at [38, 475] on div "**********" at bounding box center [199, 513] width 336 height 141
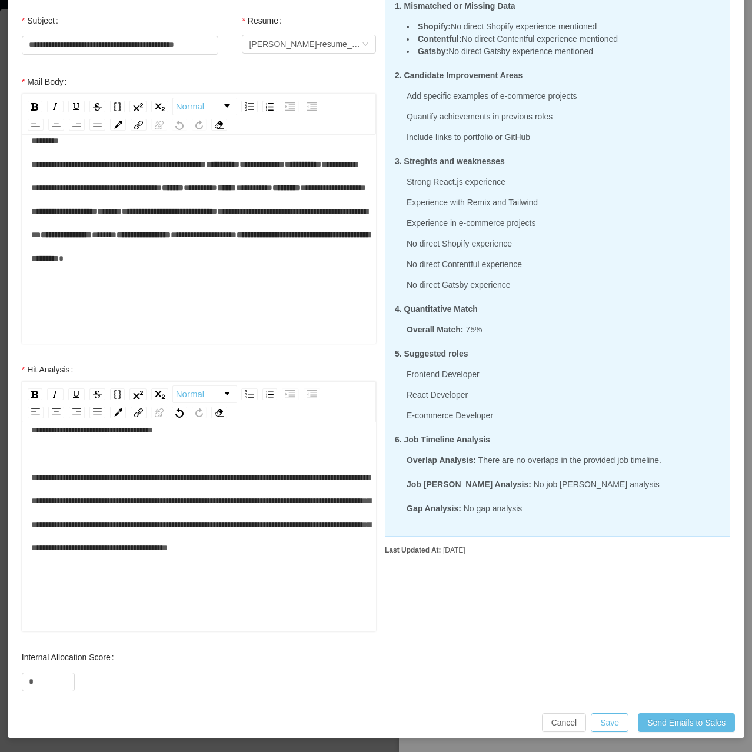
scroll to position [26, 0]
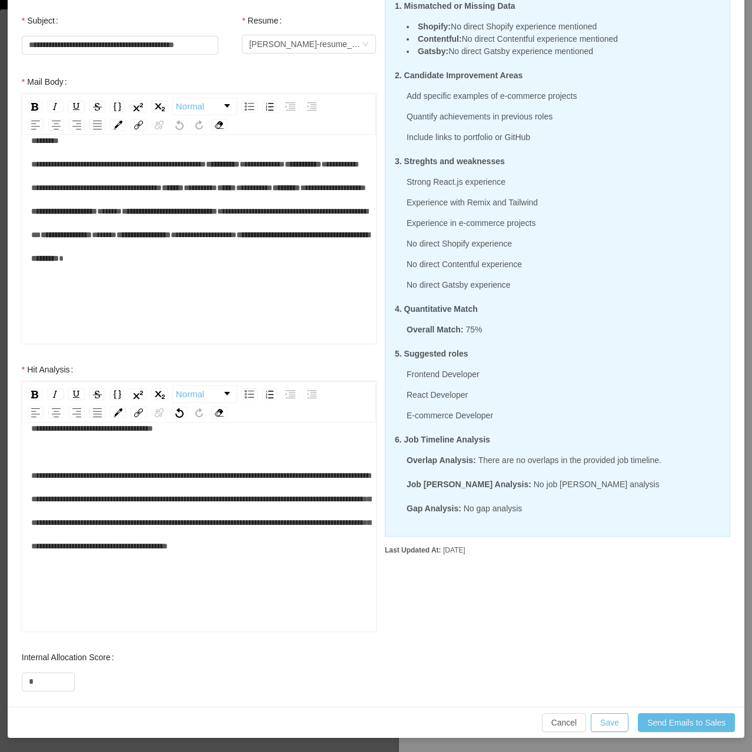
click at [37, 501] on span "**********" at bounding box center [201, 487] width 340 height 126
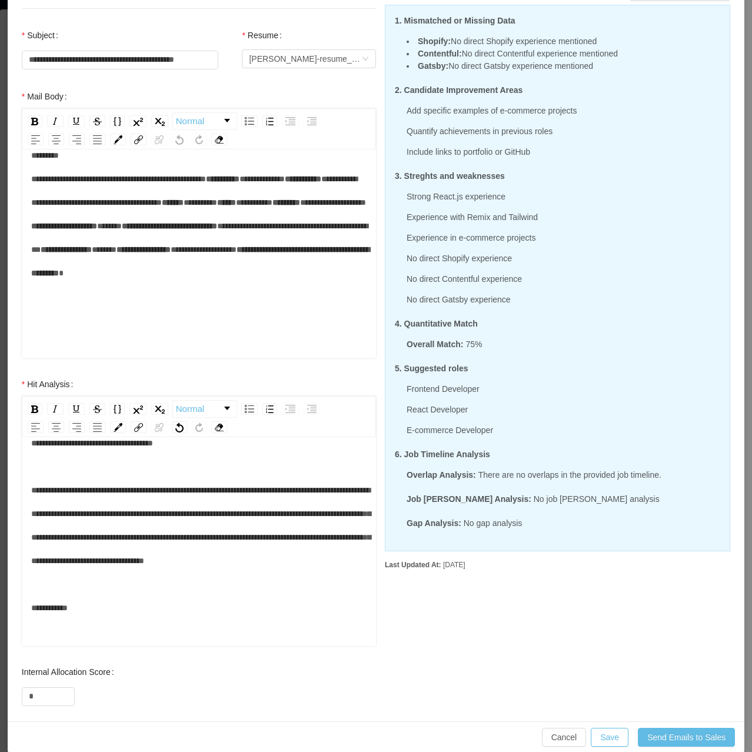
scroll to position [138, 0]
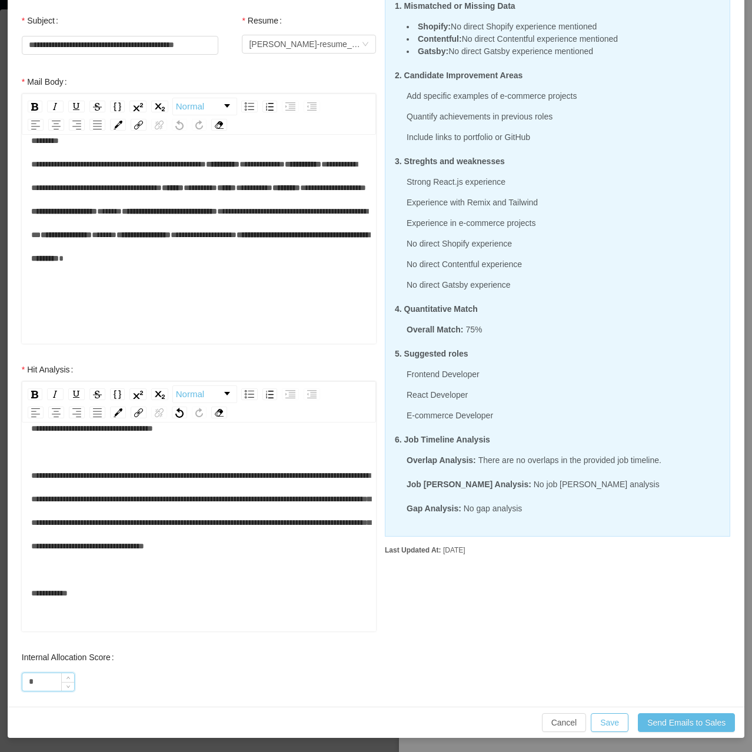
click at [29, 678] on input "*" at bounding box center [48, 682] width 52 height 18
drag, startPoint x: 31, startPoint y: 678, endPoint x: 50, endPoint y: 676, distance: 18.9
click at [50, 676] on input "*" at bounding box center [48, 682] width 52 height 18
type input "**"
click at [598, 729] on button "Save" at bounding box center [610, 723] width 38 height 19
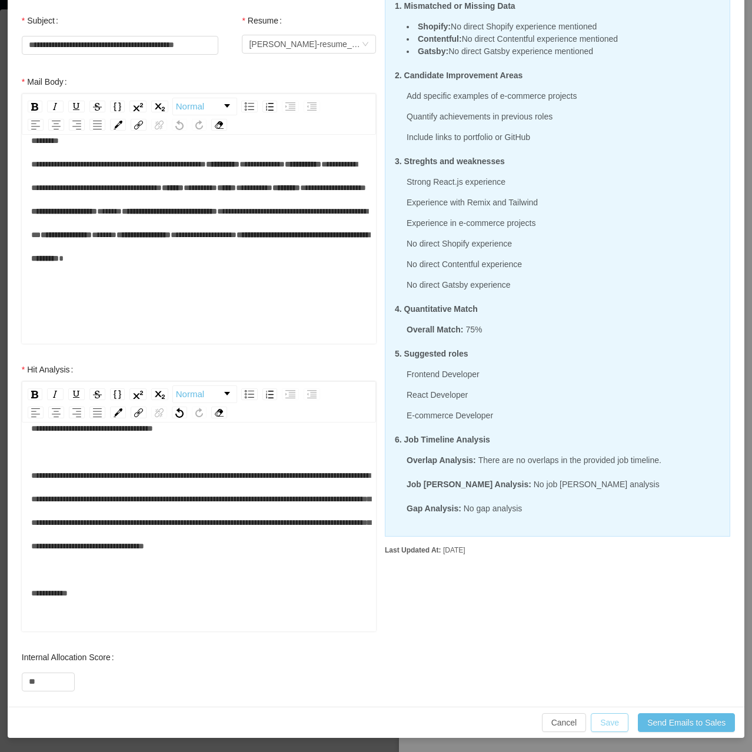
scroll to position [79, 0]
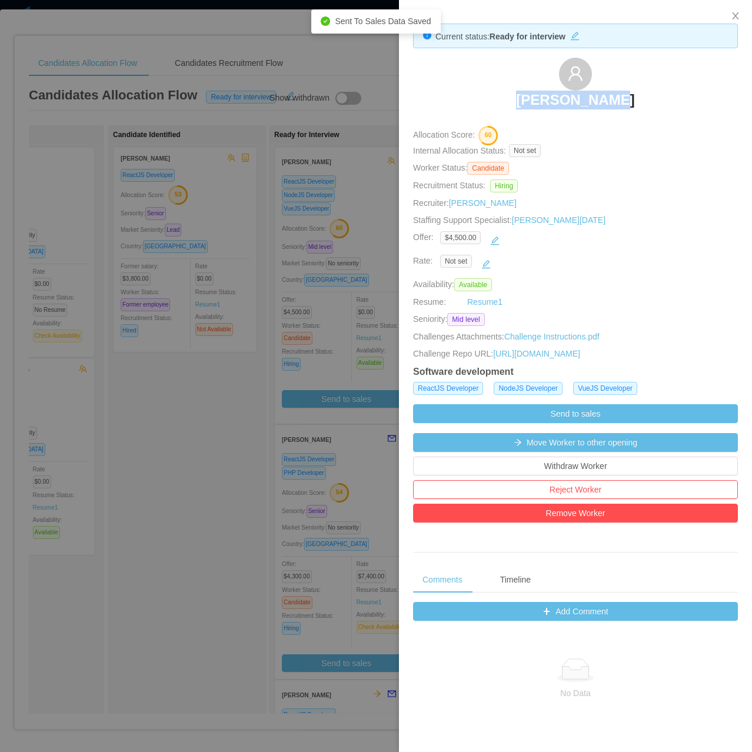
drag, startPoint x: 520, startPoint y: 92, endPoint x: 615, endPoint y: 101, distance: 95.2
click at [615, 101] on div "Luis Murillo" at bounding box center [575, 87] width 325 height 59
copy h3 "Luis Murillo"
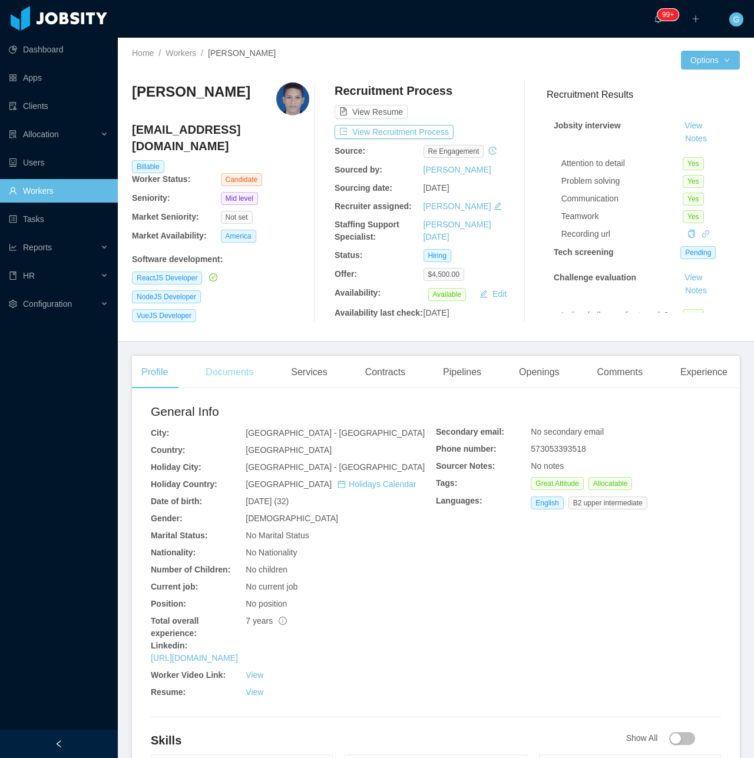
click at [239, 371] on div "Documents" at bounding box center [229, 372] width 67 height 33
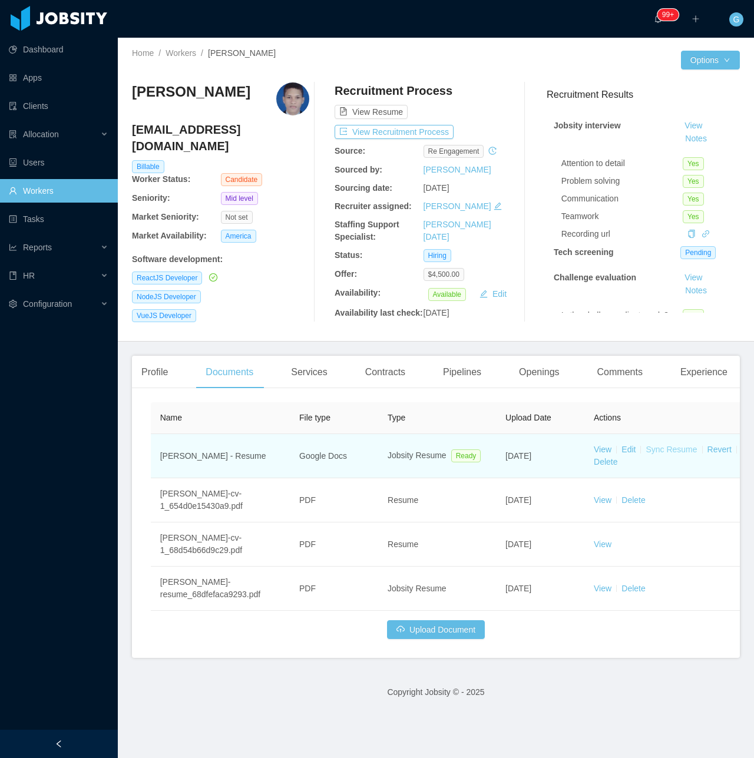
click at [655, 447] on link "Sync Resume" at bounding box center [670, 448] width 51 height 9
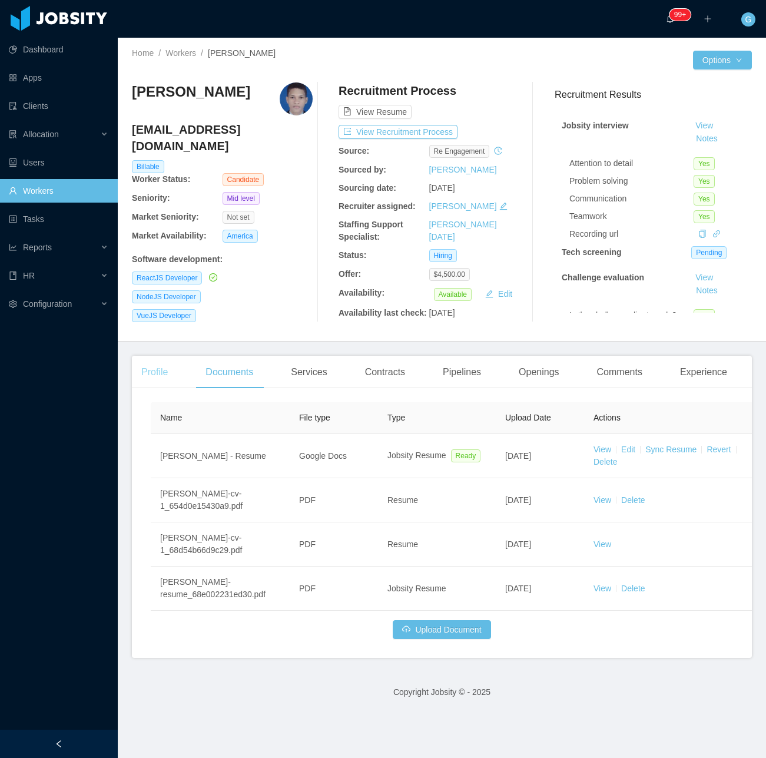
click at [161, 364] on div "Profile" at bounding box center [154, 372] width 45 height 33
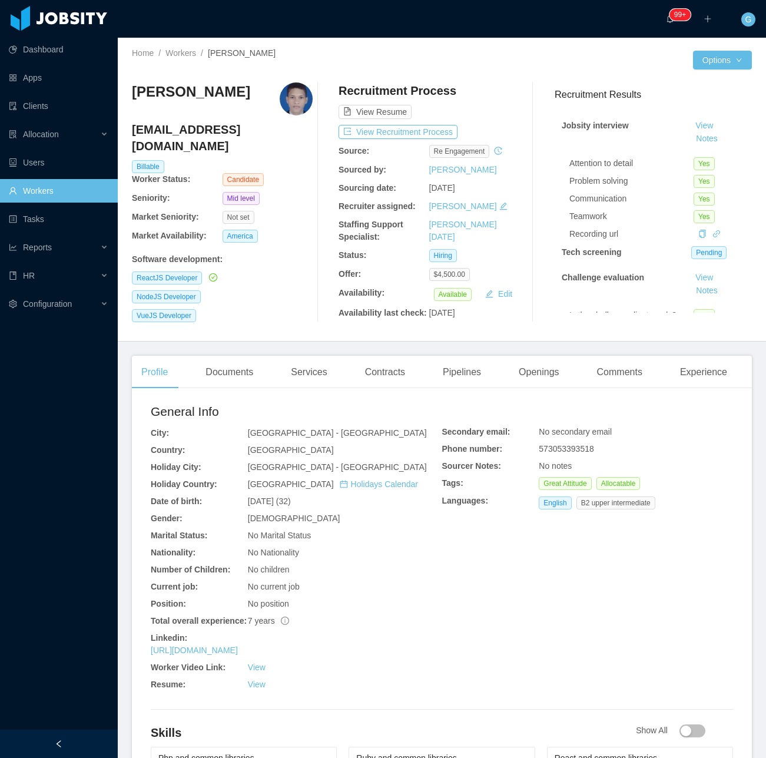
click at [712, 71] on div "Home / Workers / Luis Murillo / Options Luis Murillo luismu19@gmail.com Billabl…" at bounding box center [442, 190] width 648 height 304
click at [714, 57] on button "Options" at bounding box center [722, 60] width 59 height 19
click at [687, 184] on button "Worker File" at bounding box center [690, 185] width 74 height 19
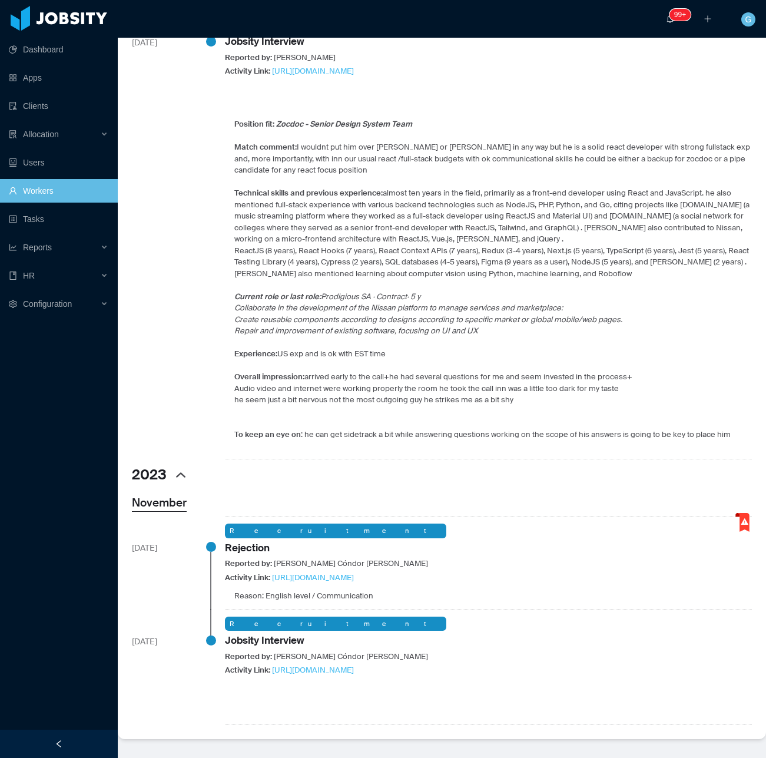
scroll to position [741, 0]
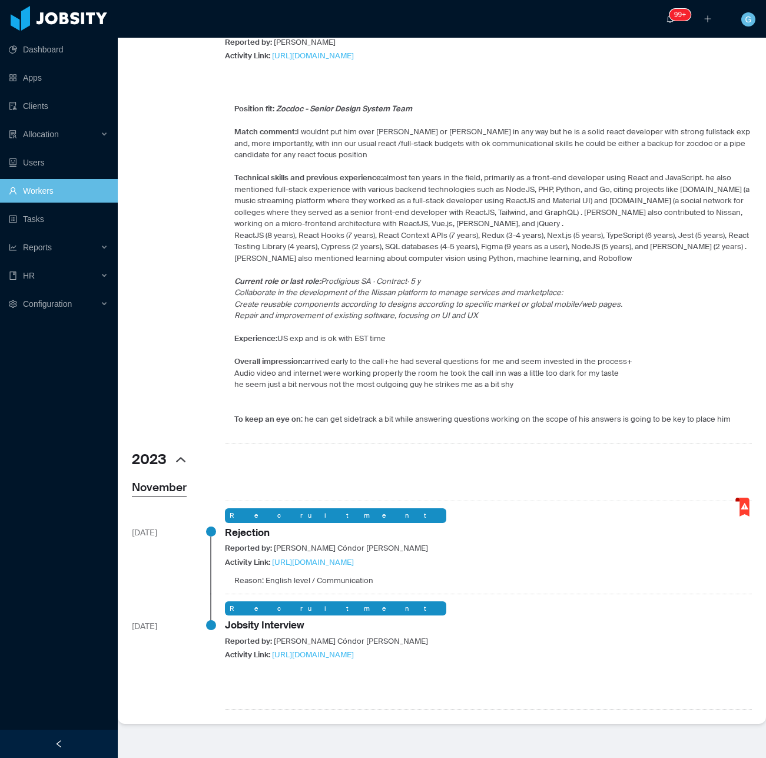
click at [737, 497] on img at bounding box center [742, 506] width 19 height 19
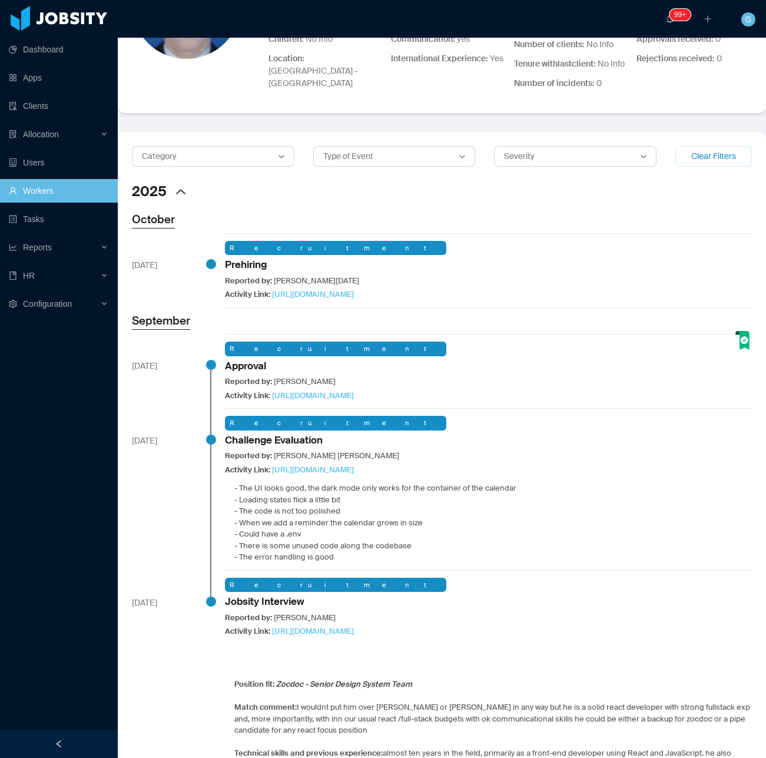
scroll to position [0, 0]
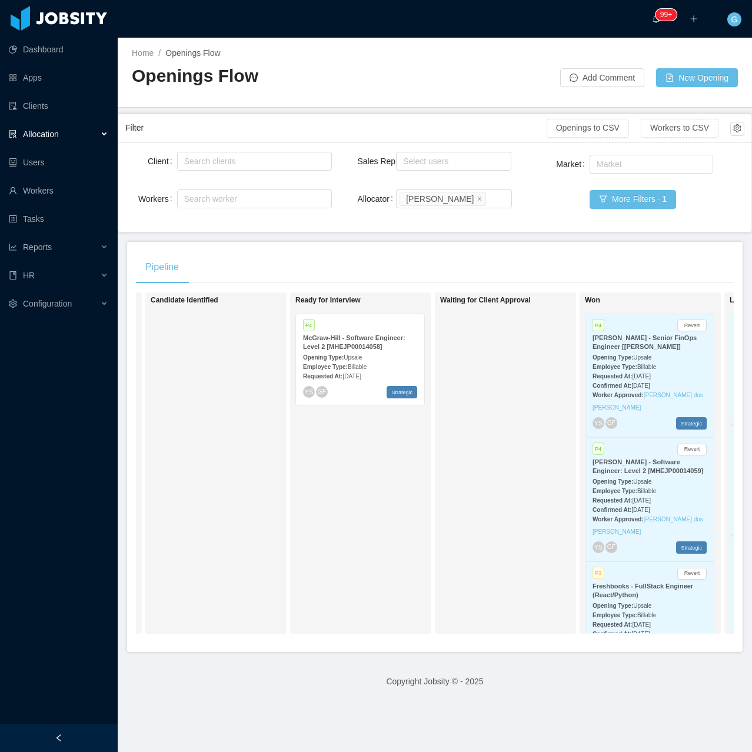
scroll to position [0, 318]
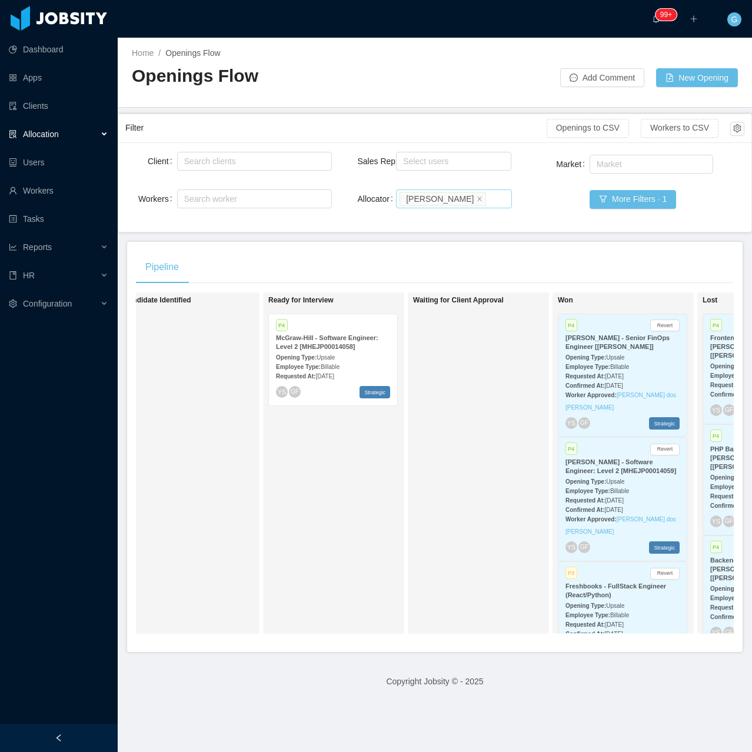
click at [491, 203] on div "Search allocators [PERSON_NAME]" at bounding box center [452, 199] width 105 height 18
type input "***"
click at [445, 231] on li "[PERSON_NAME]" at bounding box center [449, 222] width 114 height 19
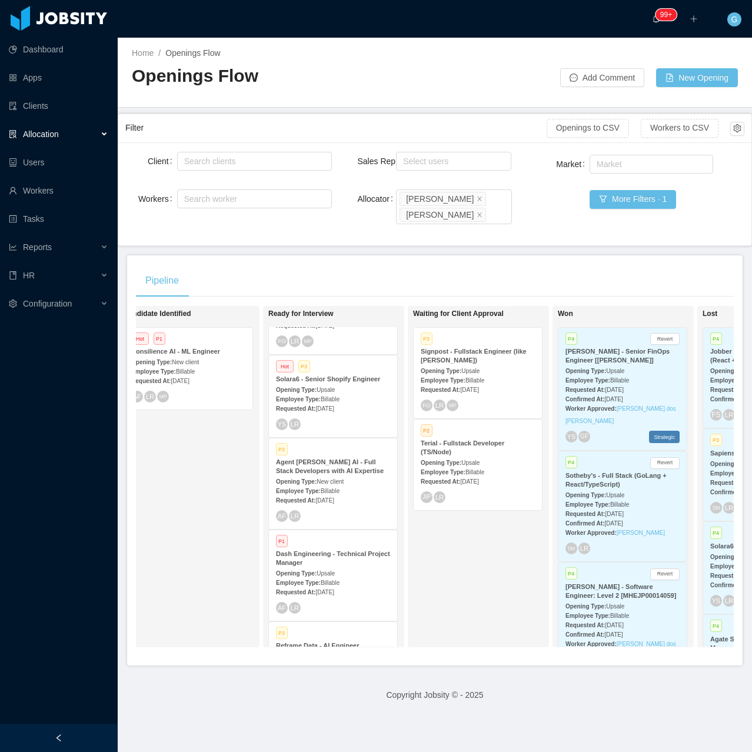
scroll to position [648, 0]
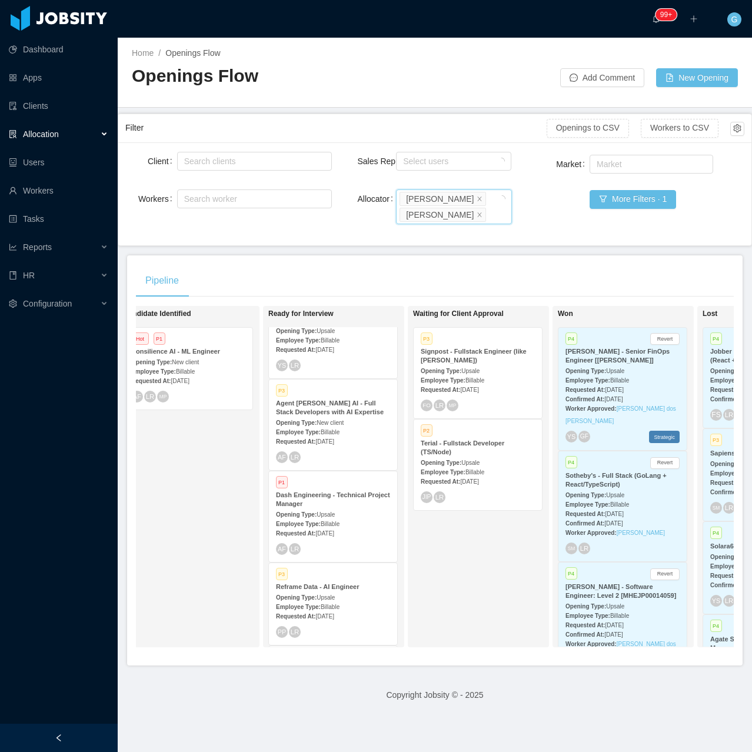
click at [336, 527] on div "Requested At: [DATE]" at bounding box center [333, 533] width 114 height 12
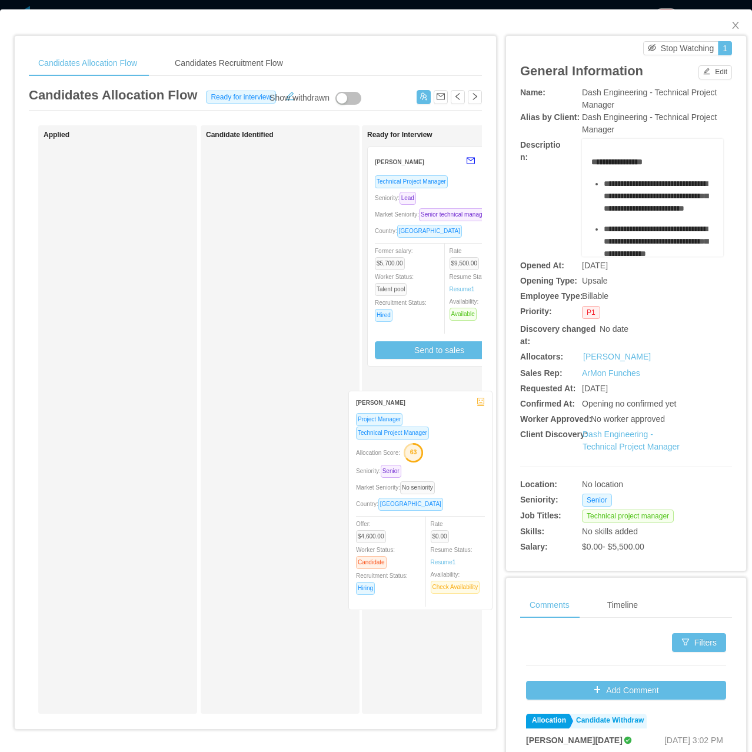
drag, startPoint x: 307, startPoint y: 188, endPoint x: 450, endPoint y: 432, distance: 282.8
click at [450, 432] on div "Applied Candidate Identified [PERSON_NAME] Project Manager Technical Project Ma…" at bounding box center [255, 424] width 453 height 598
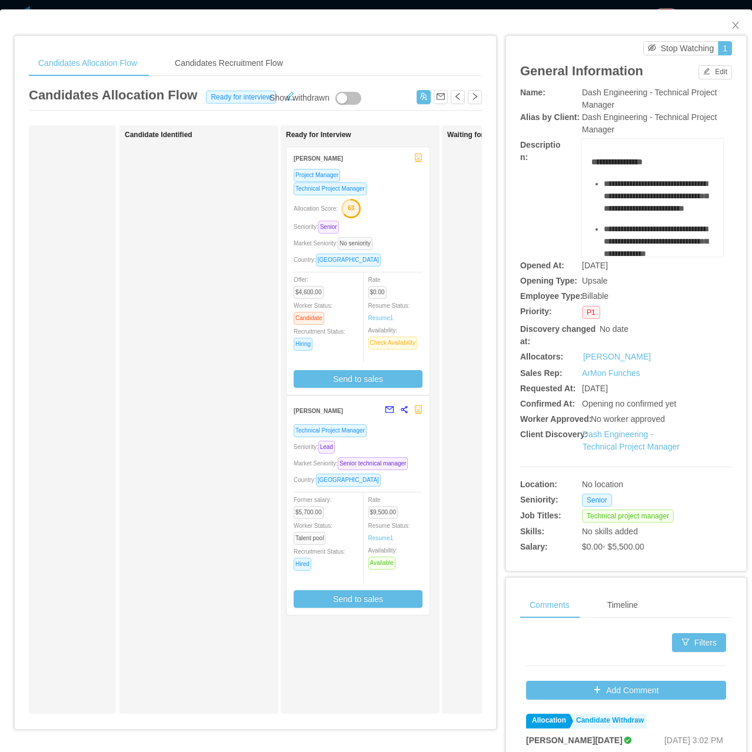
scroll to position [0, 198]
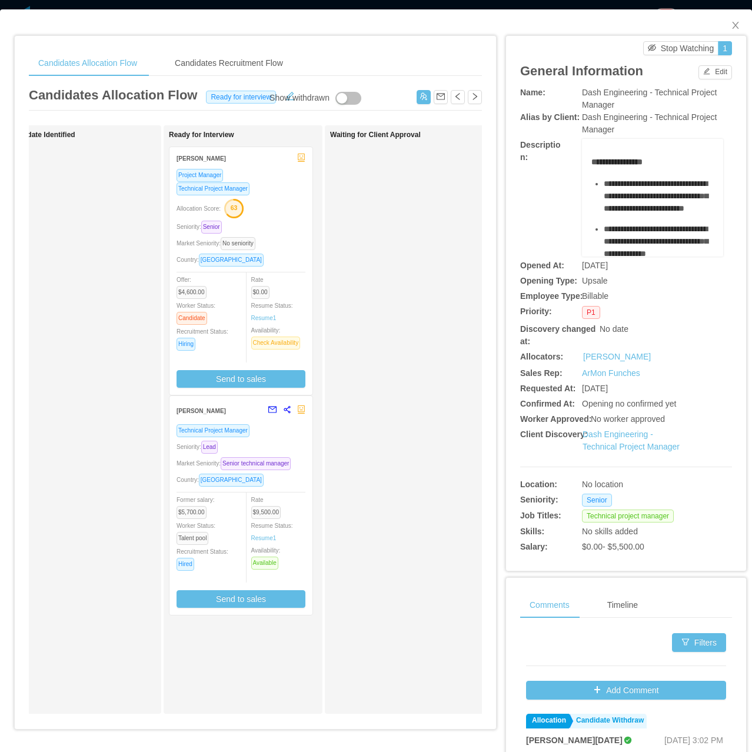
click at [273, 247] on div "Market Seniority: No seniority" at bounding box center [241, 244] width 129 height 14
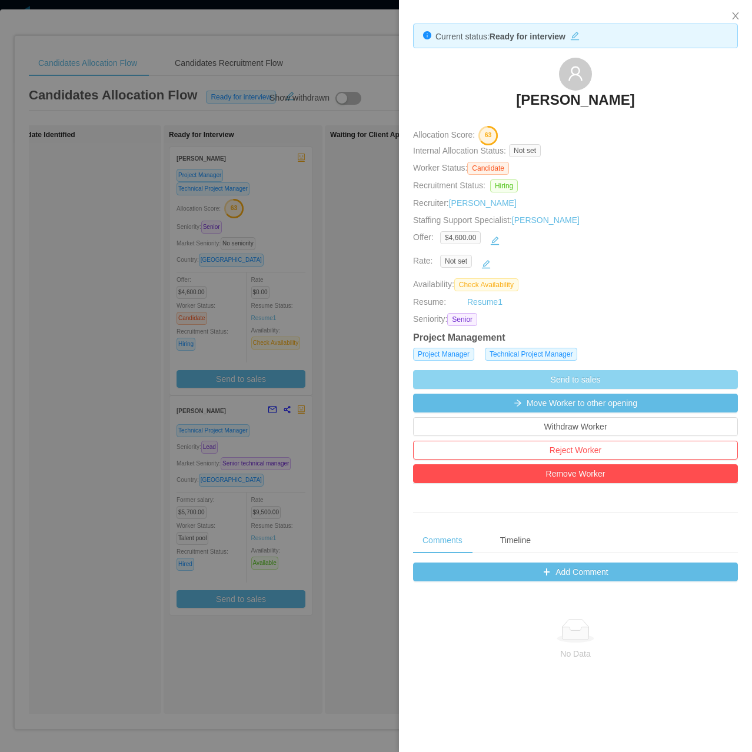
click at [549, 386] on button "Send to sales" at bounding box center [575, 379] width 325 height 19
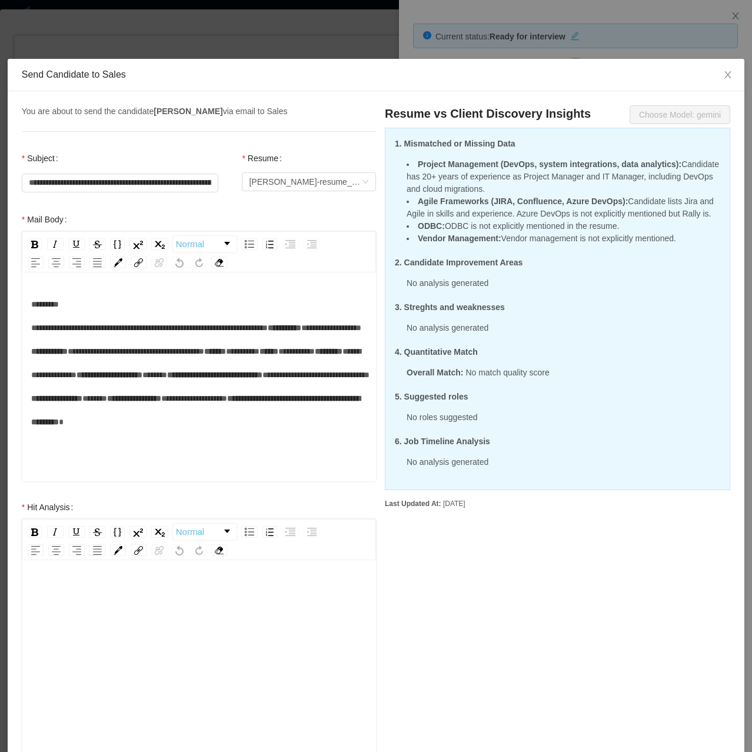
click at [516, 64] on div "Send Candidate to Sales" at bounding box center [376, 75] width 737 height 32
click at [520, 45] on div "**********" at bounding box center [376, 376] width 752 height 752
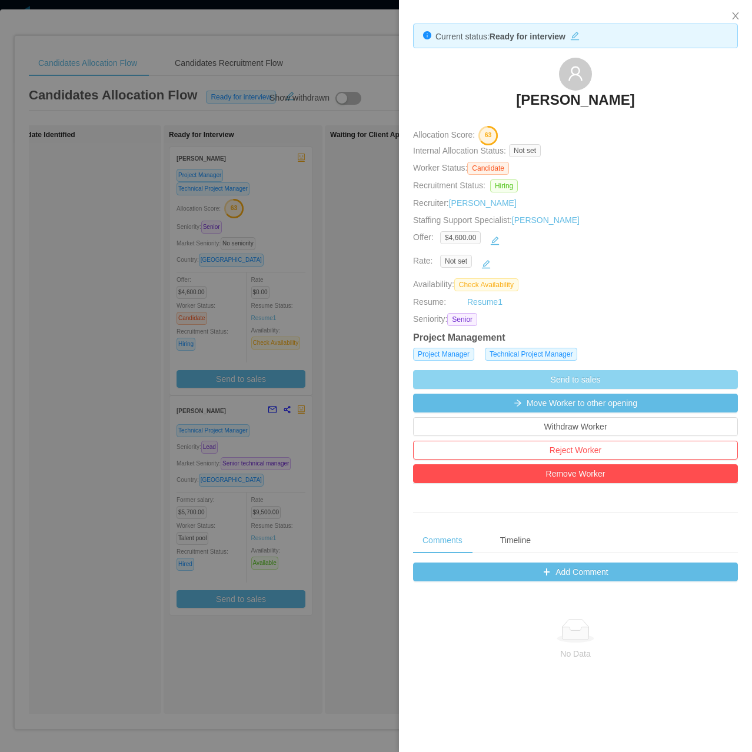
click at [509, 376] on button "Send to sales" at bounding box center [575, 379] width 325 height 19
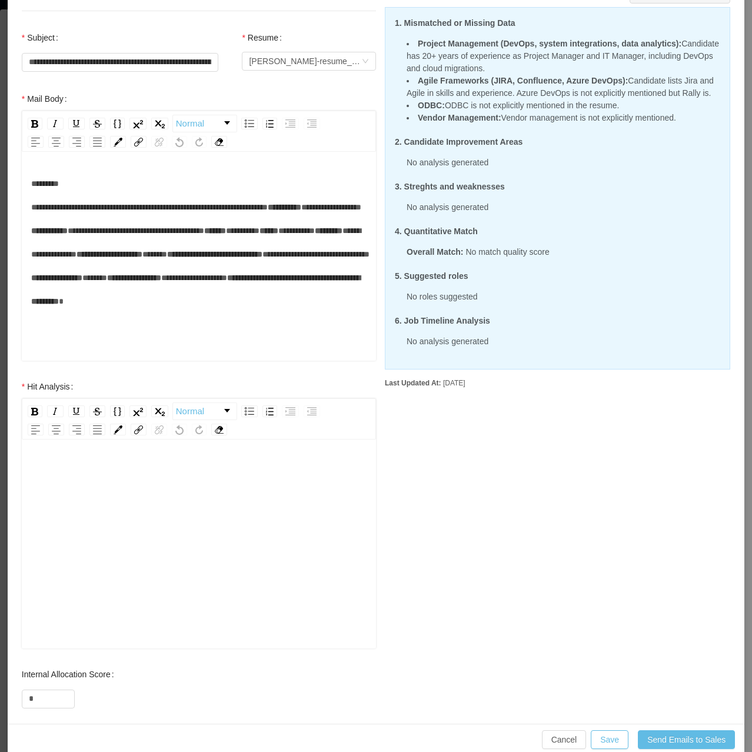
scroll to position [138, 0]
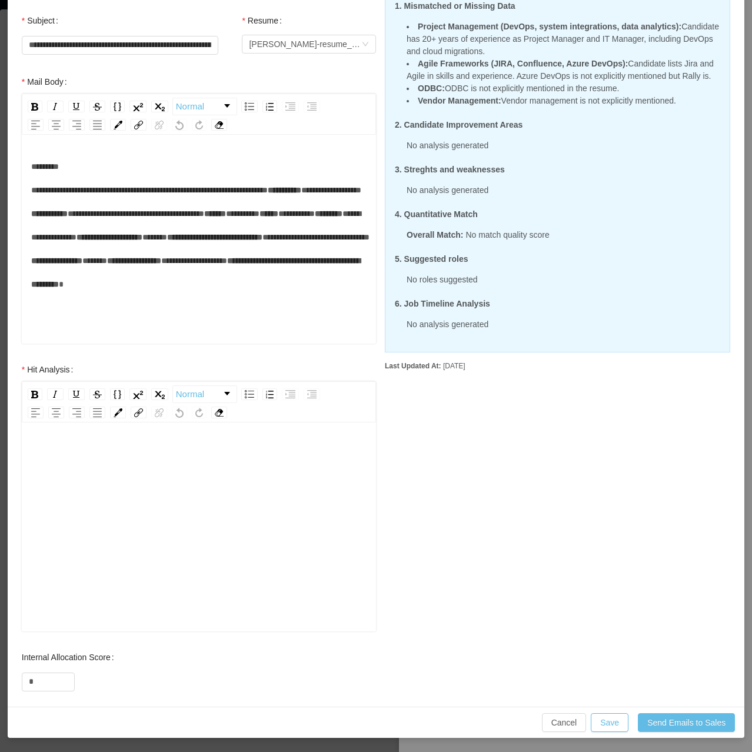
click at [99, 490] on div "rdw-editor" at bounding box center [199, 546] width 336 height 206
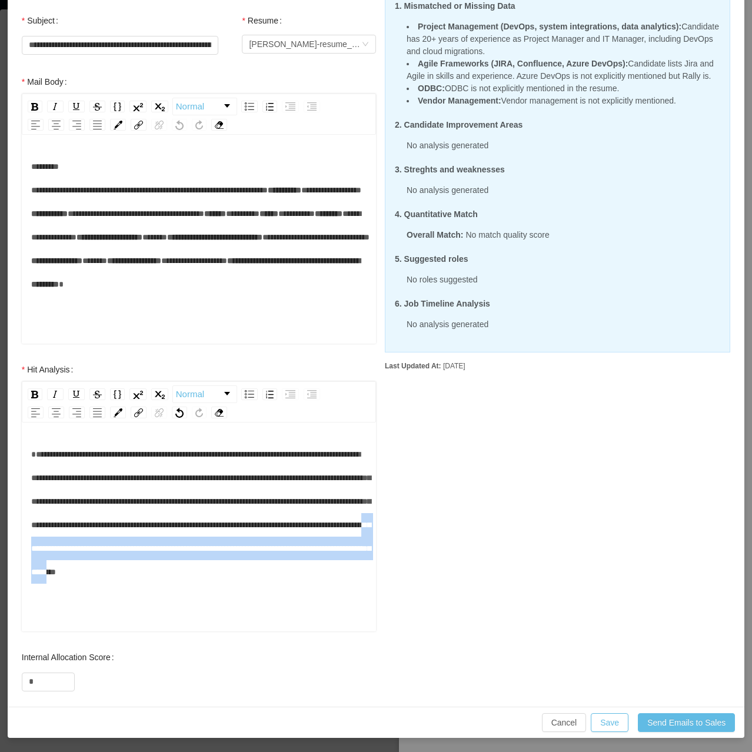
drag, startPoint x: 280, startPoint y: 597, endPoint x: 145, endPoint y: 583, distance: 135.6
click at [148, 581] on div "**********" at bounding box center [199, 513] width 336 height 141
click at [143, 584] on div "**********" at bounding box center [199, 513] width 336 height 141
drag, startPoint x: 299, startPoint y: 599, endPoint x: 28, endPoint y: 598, distance: 271.4
click at [28, 598] on div "**********" at bounding box center [199, 529] width 354 height 206
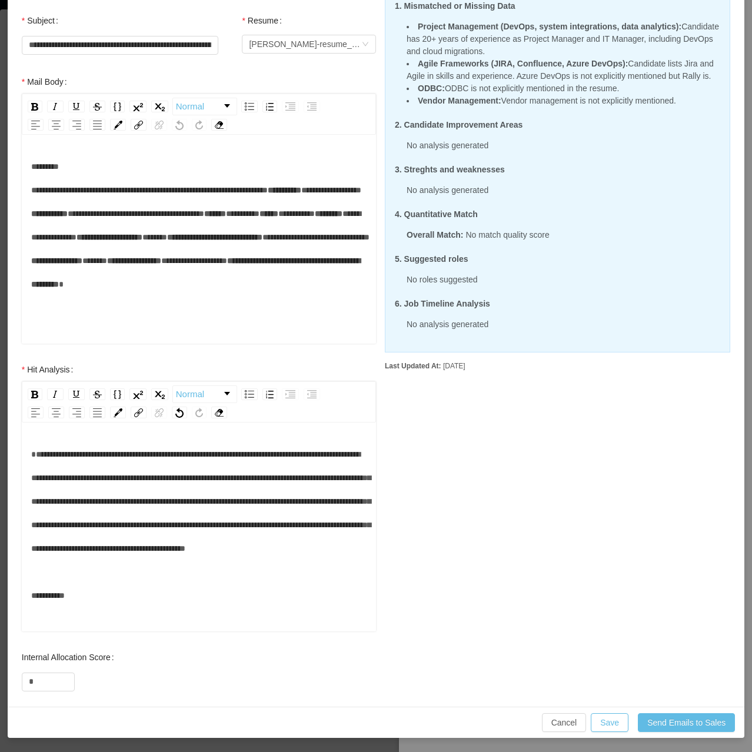
click at [350, 574] on div "**********" at bounding box center [199, 525] width 336 height 165
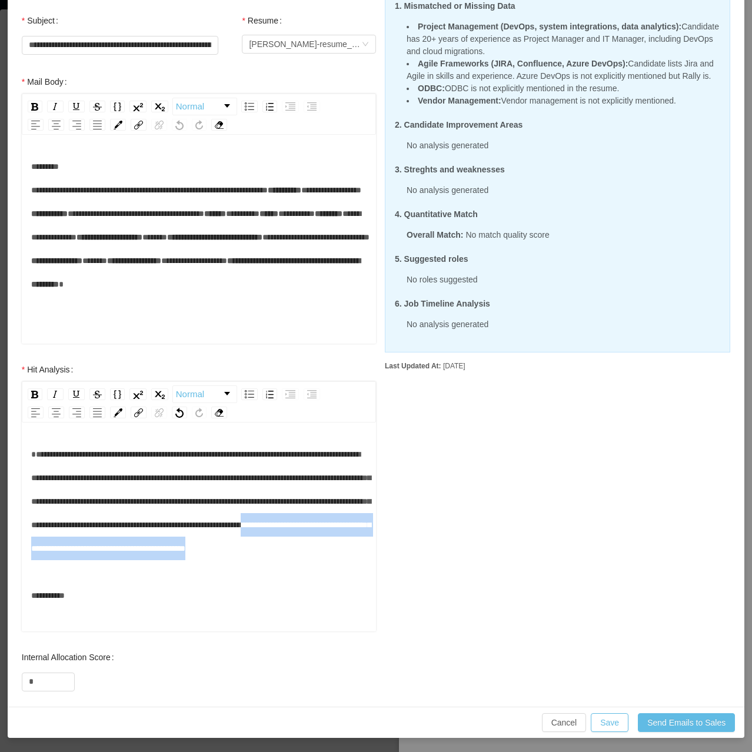
drag, startPoint x: 350, startPoint y: 574, endPoint x: 317, endPoint y: 552, distance: 39.0
click at [317, 552] on div "**********" at bounding box center [199, 525] width 336 height 165
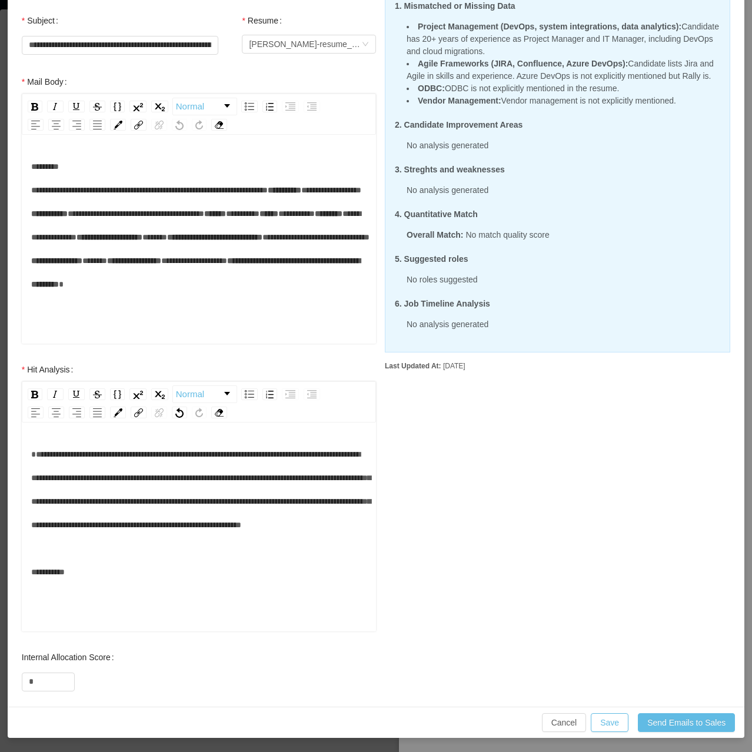
click at [117, 608] on div "**********" at bounding box center [199, 546] width 336 height 206
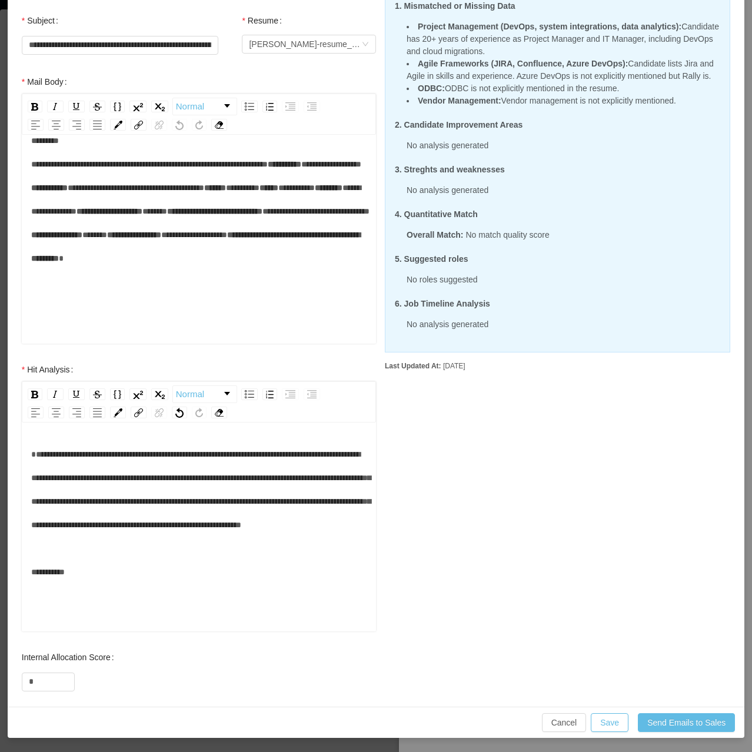
click at [37, 454] on span "**********" at bounding box center [201, 513] width 340 height 126
drag, startPoint x: 25, startPoint y: 696, endPoint x: -1, endPoint y: 694, distance: 25.5
click at [0, 694] on html "Dashboard Apps Clients Allocation Users Workers Tasks Reports HR Configuration …" at bounding box center [376, 376] width 752 height 752
drag, startPoint x: 28, startPoint y: 679, endPoint x: -1, endPoint y: 683, distance: 29.1
click at [0, 683] on html "Dashboard Apps Clients Allocation Users Workers Tasks Reports HR Configuration …" at bounding box center [376, 376] width 752 height 752
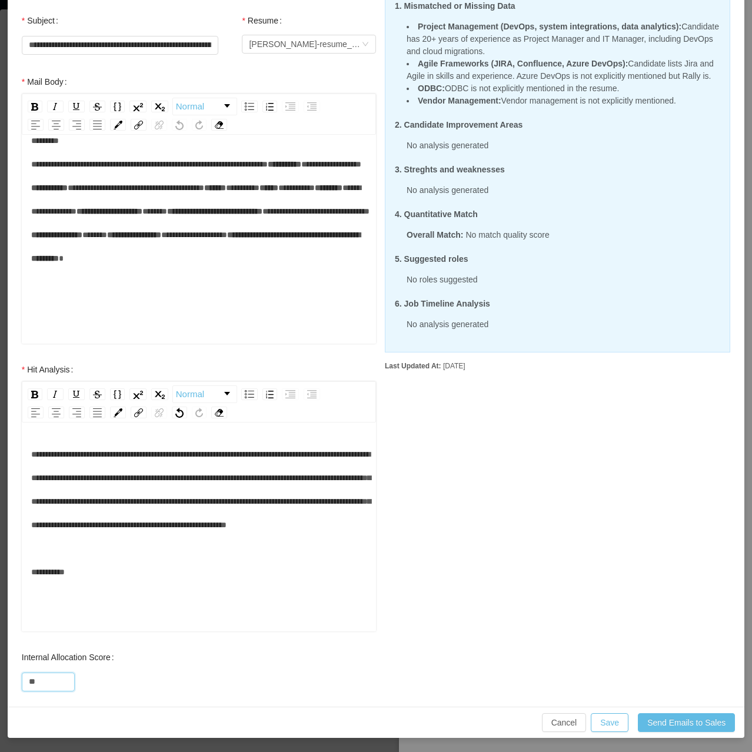
type input "**"
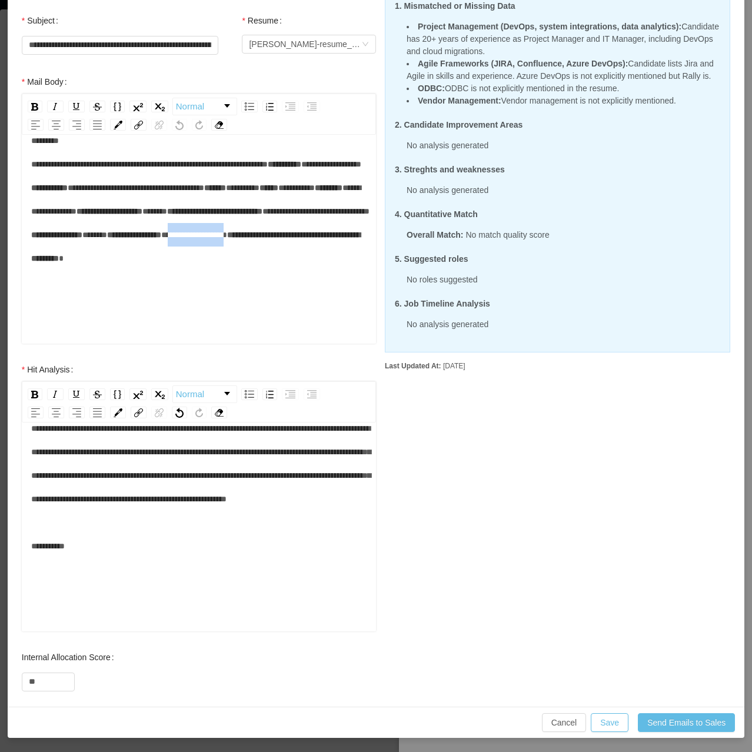
drag, startPoint x: 109, startPoint y: 292, endPoint x: 194, endPoint y: 293, distance: 84.8
click at [193, 293] on div "**********" at bounding box center [199, 211] width 336 height 165
click at [324, 294] on div "**********" at bounding box center [199, 211] width 336 height 165
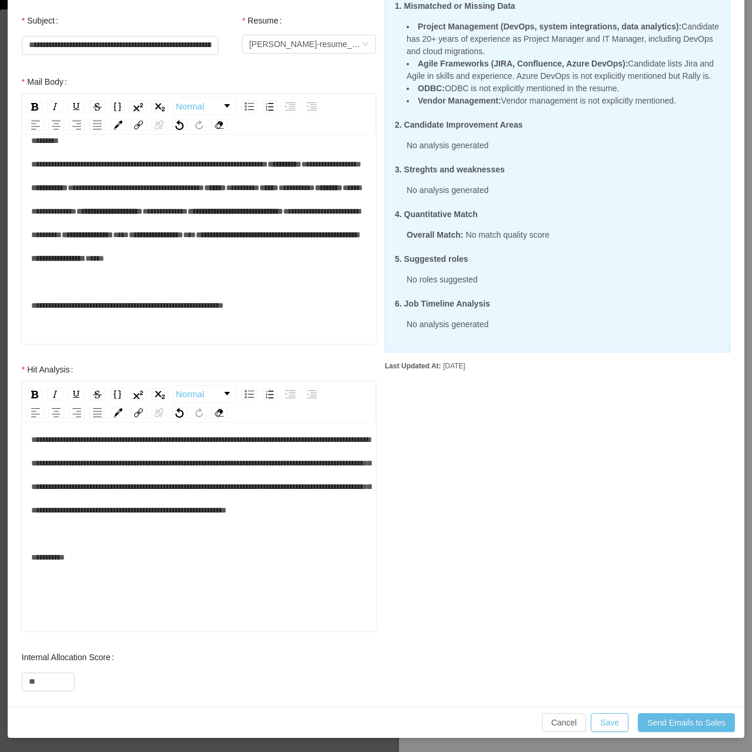
scroll to position [0, 0]
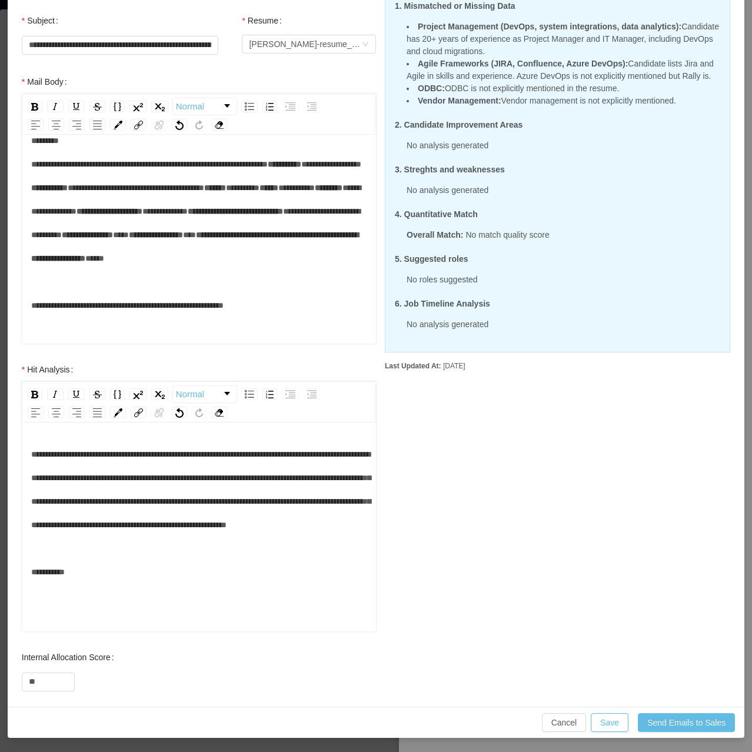
click at [293, 317] on div "**********" at bounding box center [199, 223] width 336 height 188
click at [276, 317] on div "**********" at bounding box center [199, 223] width 336 height 188
click at [198, 310] on span "**********" at bounding box center [127, 281] width 193 height 55
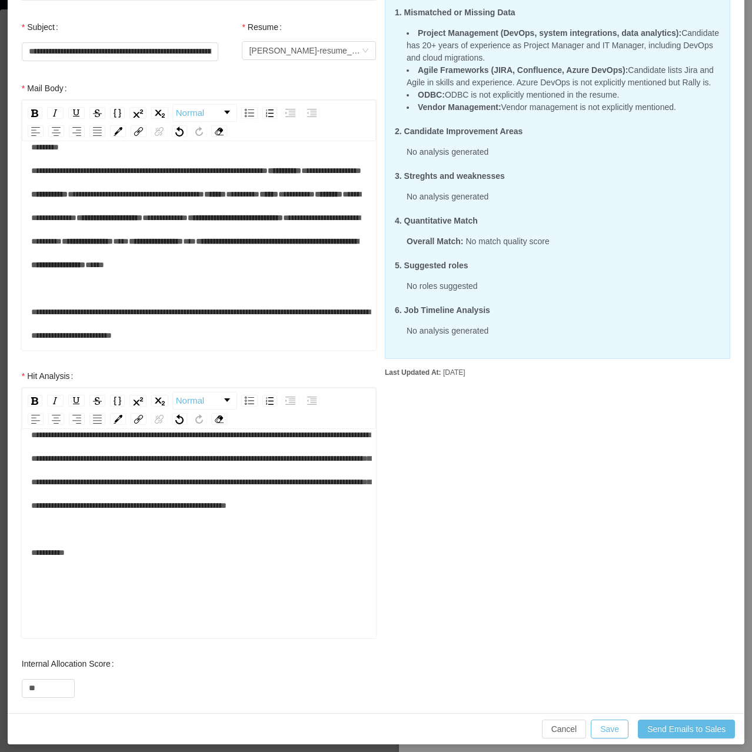
scroll to position [138, 0]
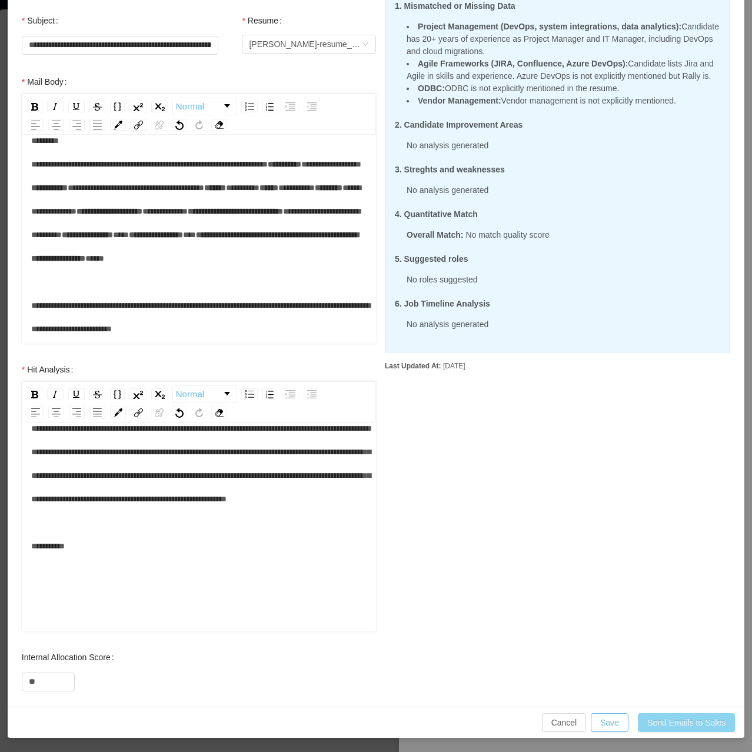
click at [664, 723] on button "Send Emails to Sales" at bounding box center [686, 723] width 97 height 19
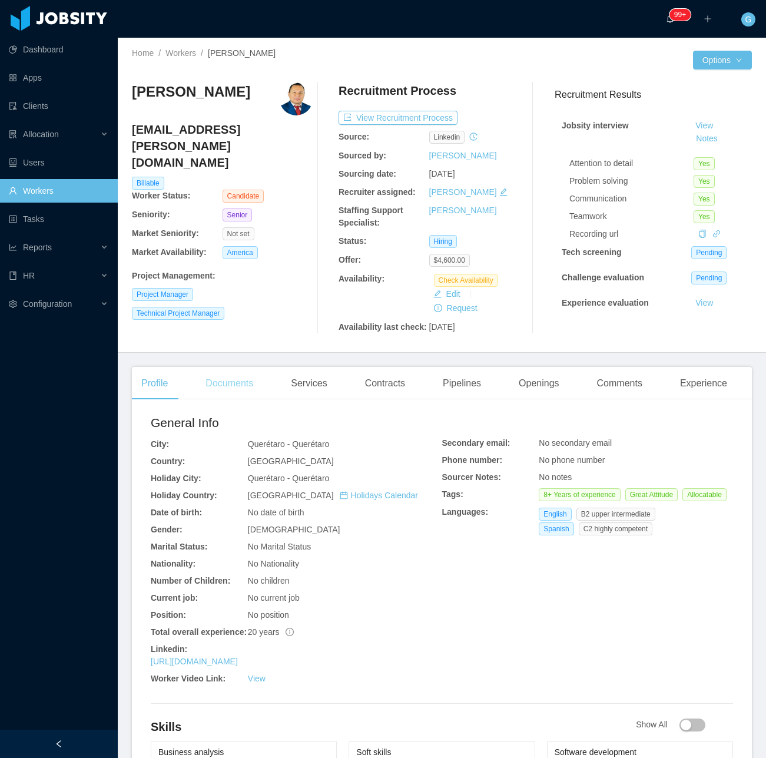
click at [243, 384] on div "Documents" at bounding box center [229, 383] width 67 height 33
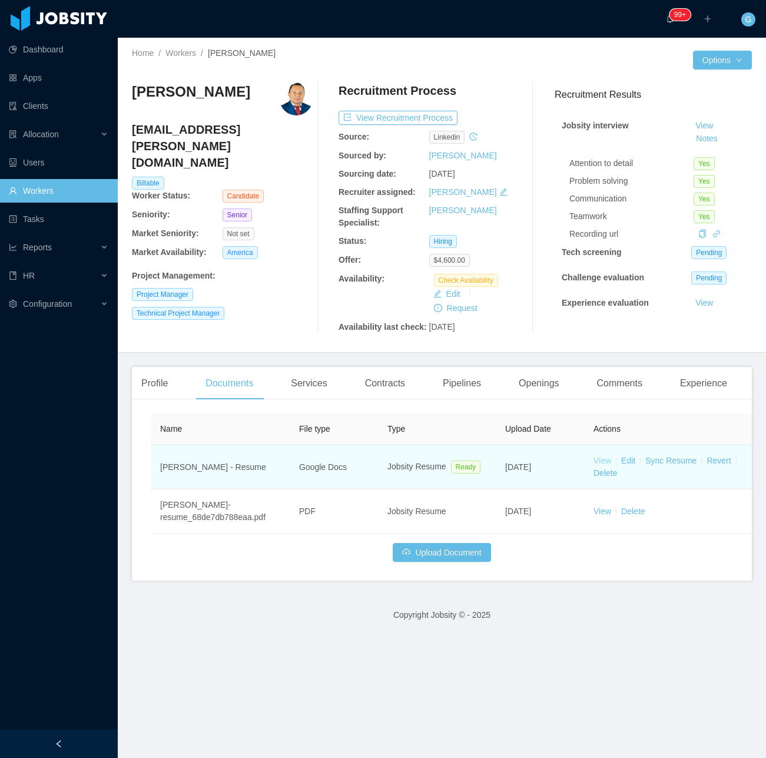
click at [595, 463] on link "View" at bounding box center [602, 460] width 18 height 9
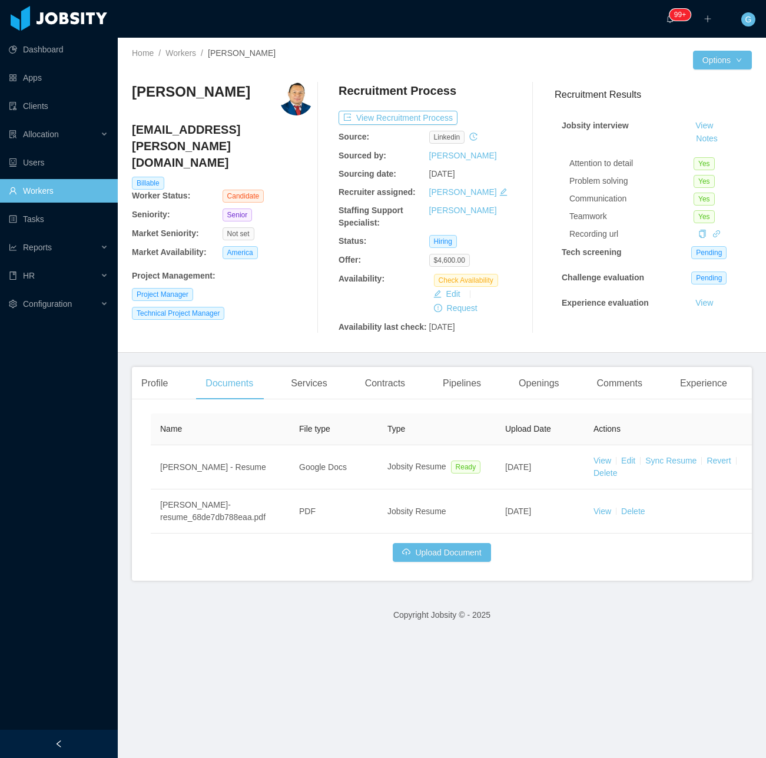
click at [422, 377] on div "Profile Documents Services Contracts Pipelines Openings Comments Experience" at bounding box center [434, 383] width 605 height 33
click at [521, 381] on div "Openings" at bounding box center [538, 383] width 59 height 33
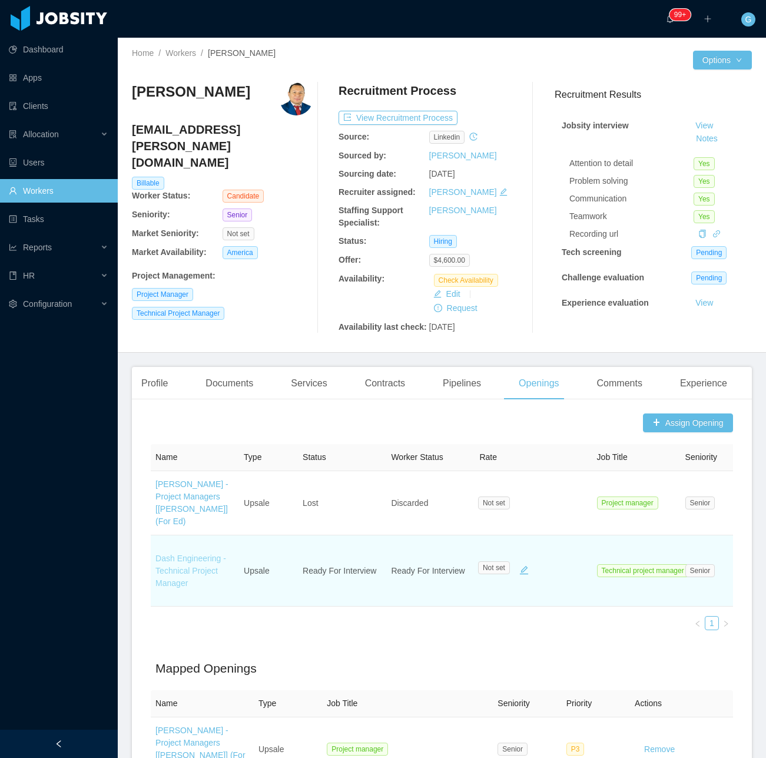
click at [183, 562] on link "Dash Engineering - Technical Project Manager" at bounding box center [190, 570] width 71 height 34
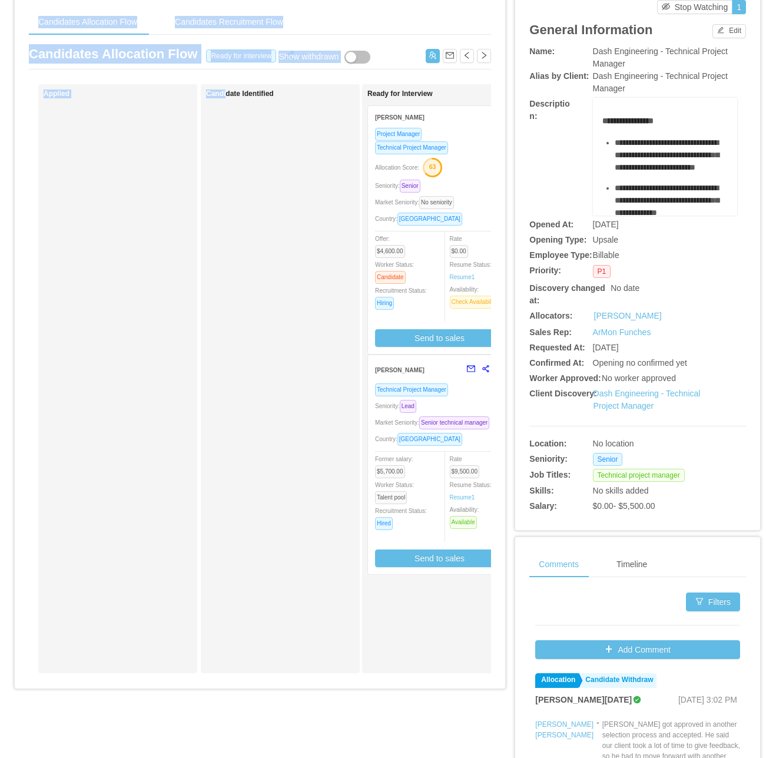
scroll to position [120, 0]
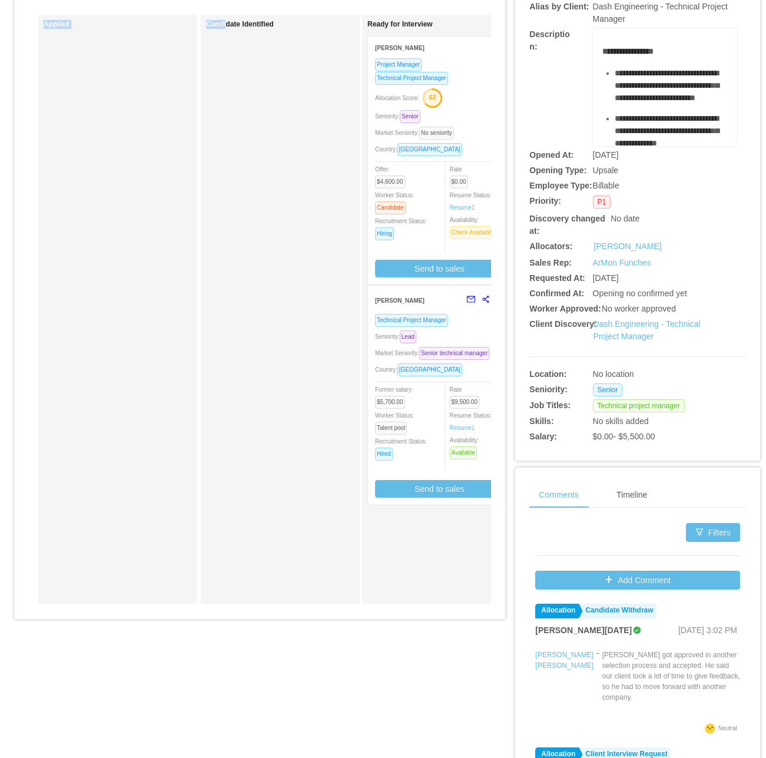
drag, startPoint x: 256, startPoint y: 742, endPoint x: 308, endPoint y: 749, distance: 53.5
click at [308, 749] on div "Candidates Allocation Flow Candidates Recruitment Flow Candidates Allocation Fl…" at bounding box center [383, 352] width 738 height 878
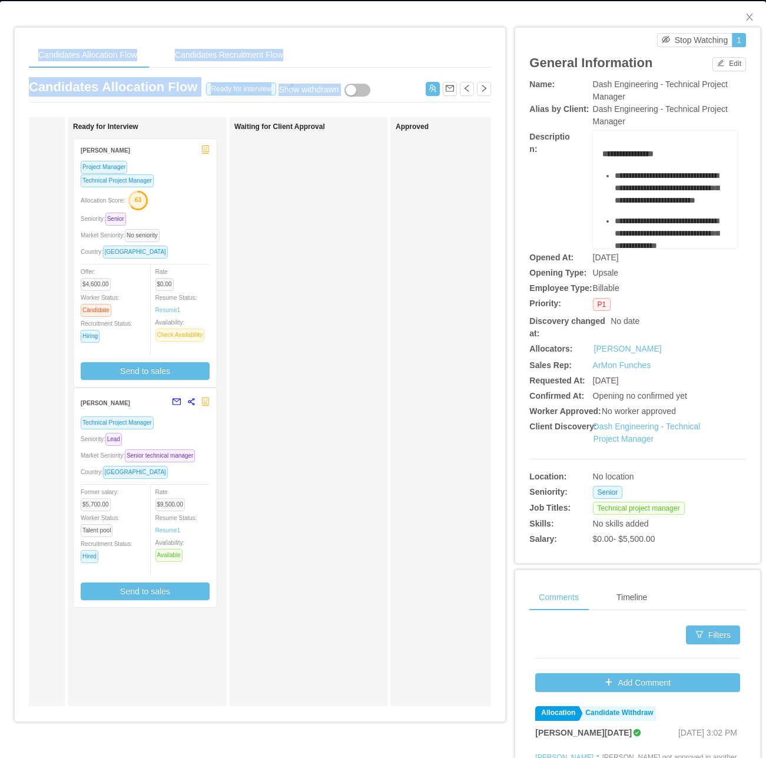
scroll to position [0, 0]
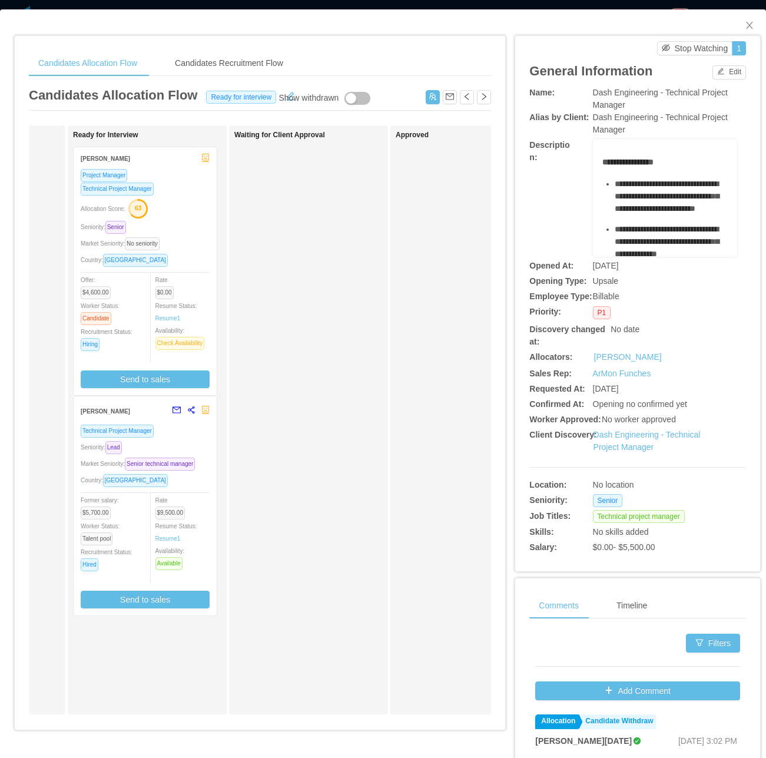
click at [602, 175] on div "**********" at bounding box center [665, 414] width 126 height 517
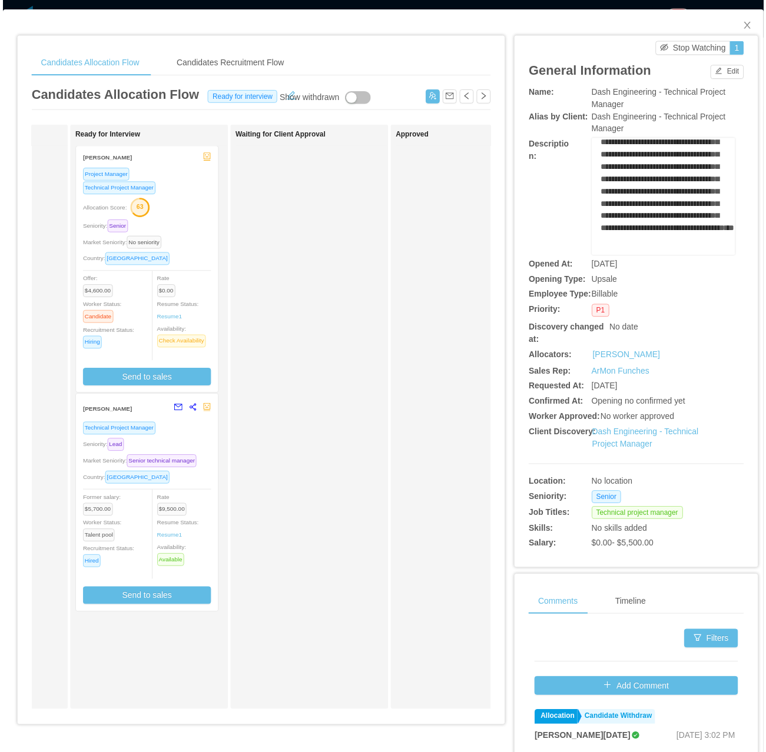
scroll to position [664, 0]
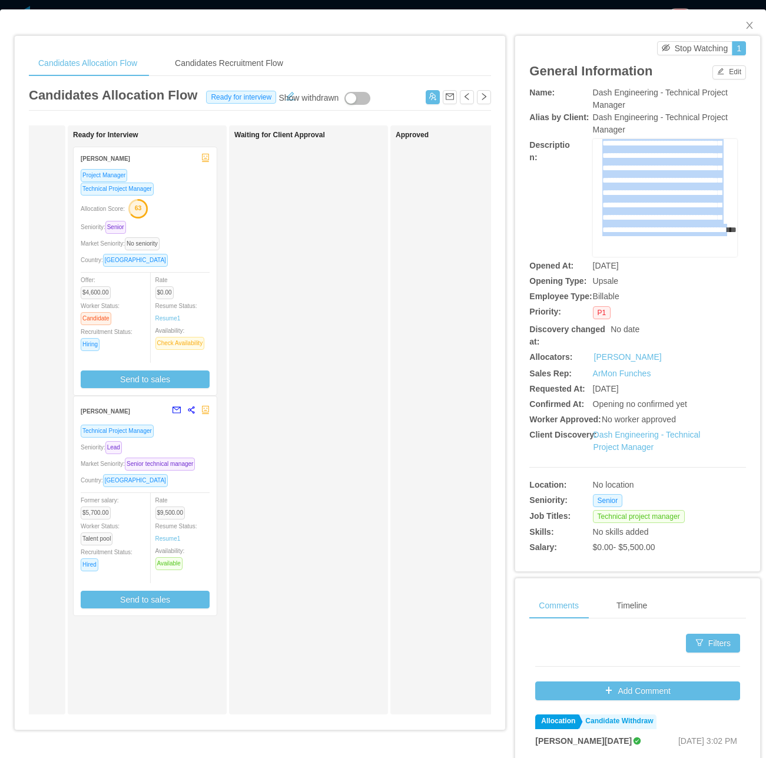
drag, startPoint x: 592, startPoint y: 168, endPoint x: 659, endPoint y: 209, distance: 78.8
click at [659, 209] on div "**********" at bounding box center [665, 198] width 144 height 118
copy div "**********"
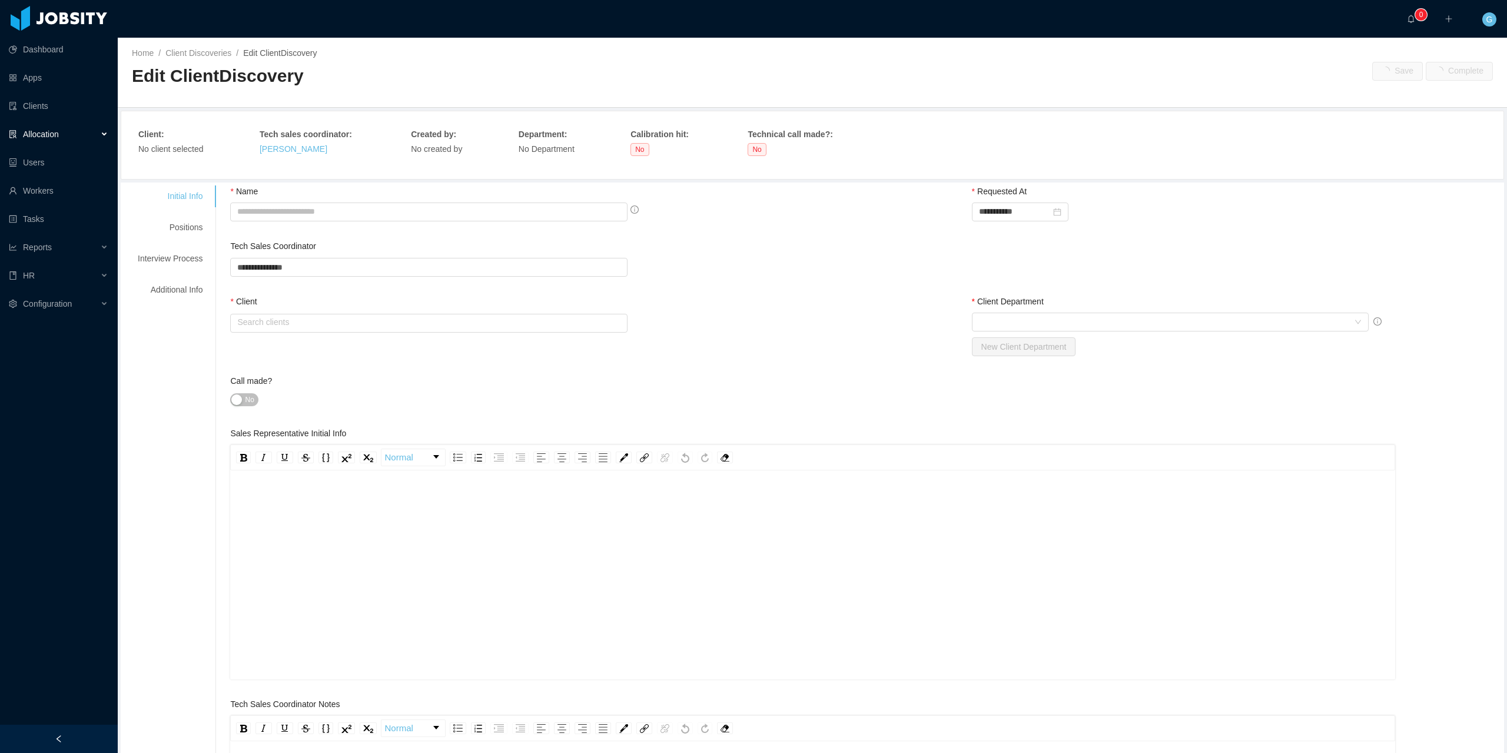
type input "**********"
type input "*"
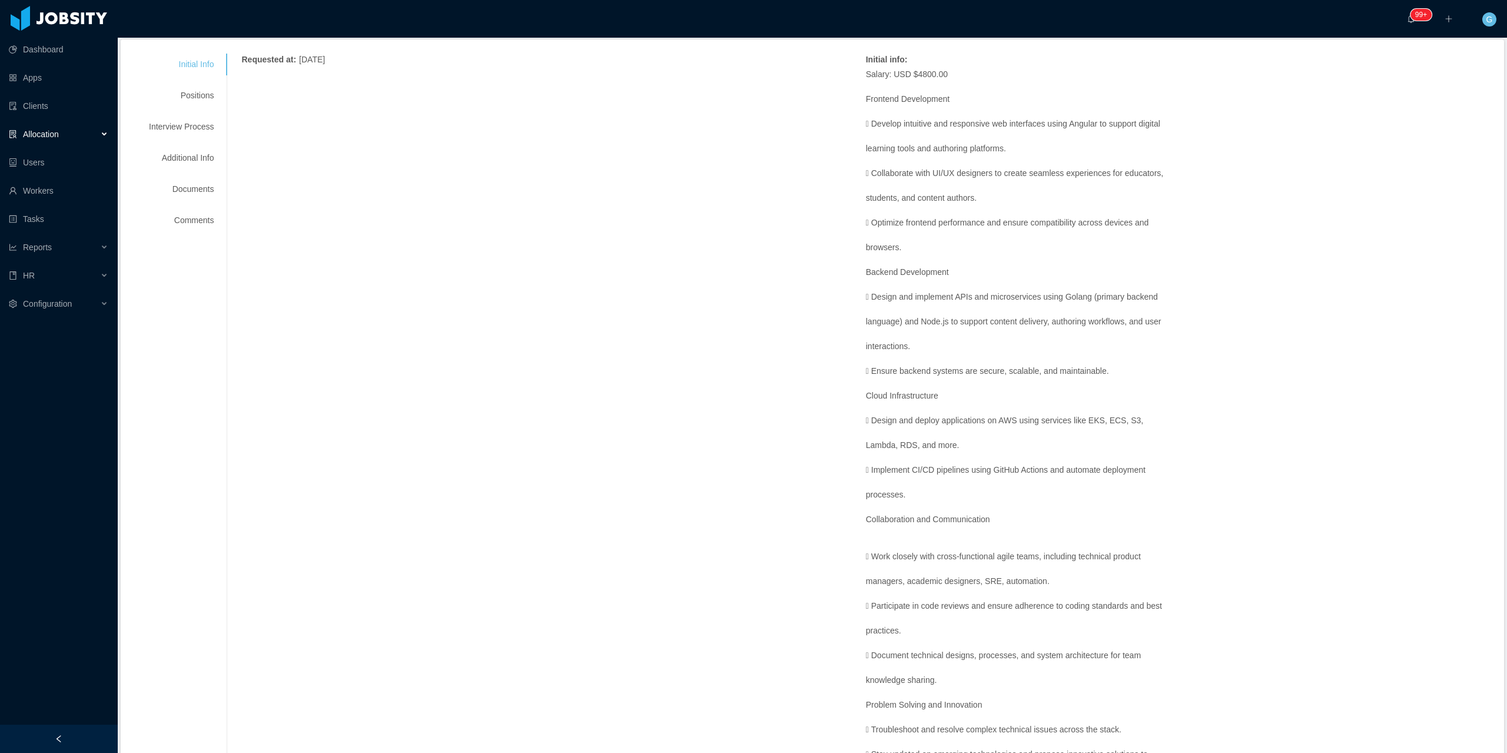
scroll to position [118, 0]
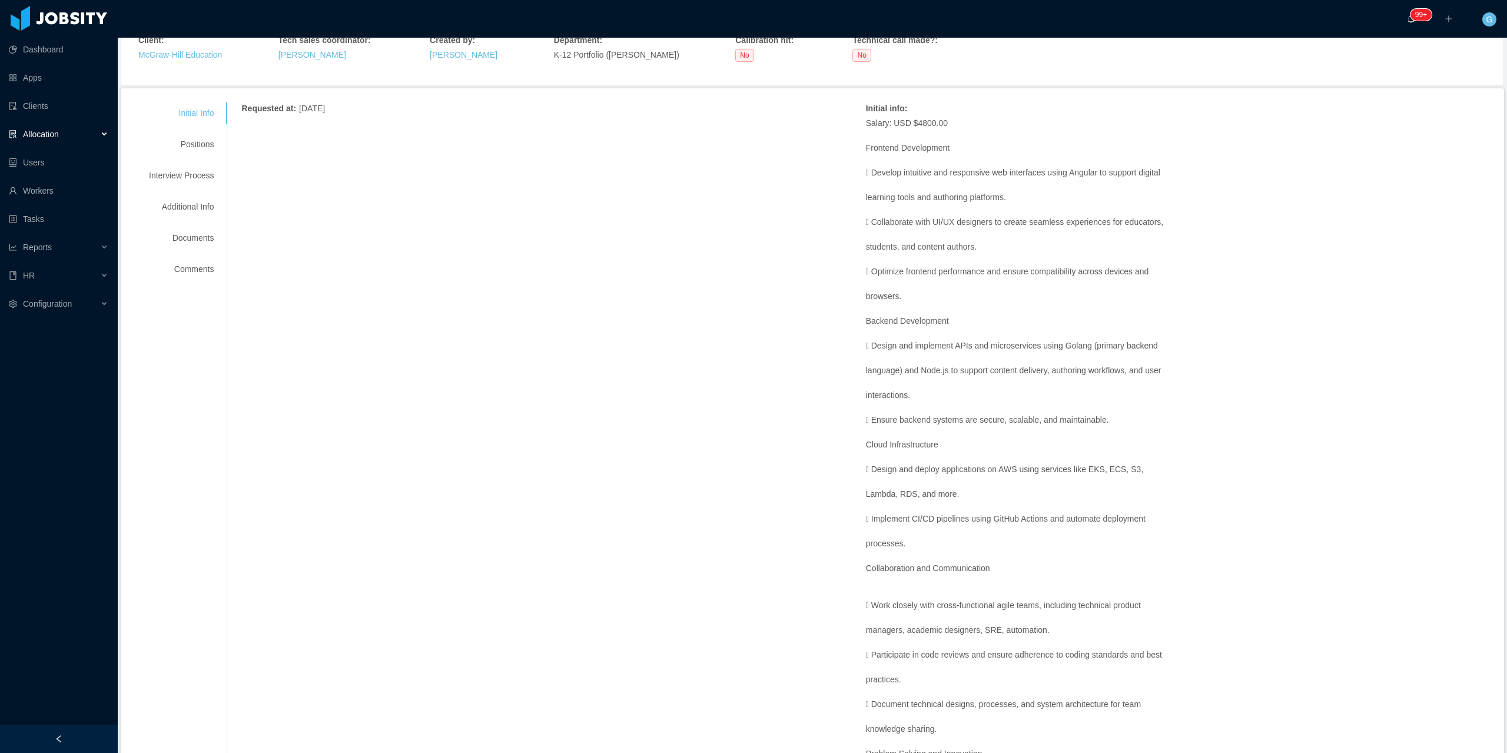
drag, startPoint x: 163, startPoint y: 117, endPoint x: 190, endPoint y: 117, distance: 27.1
click at [181, 134] on div "Positions" at bounding box center [181, 145] width 93 height 22
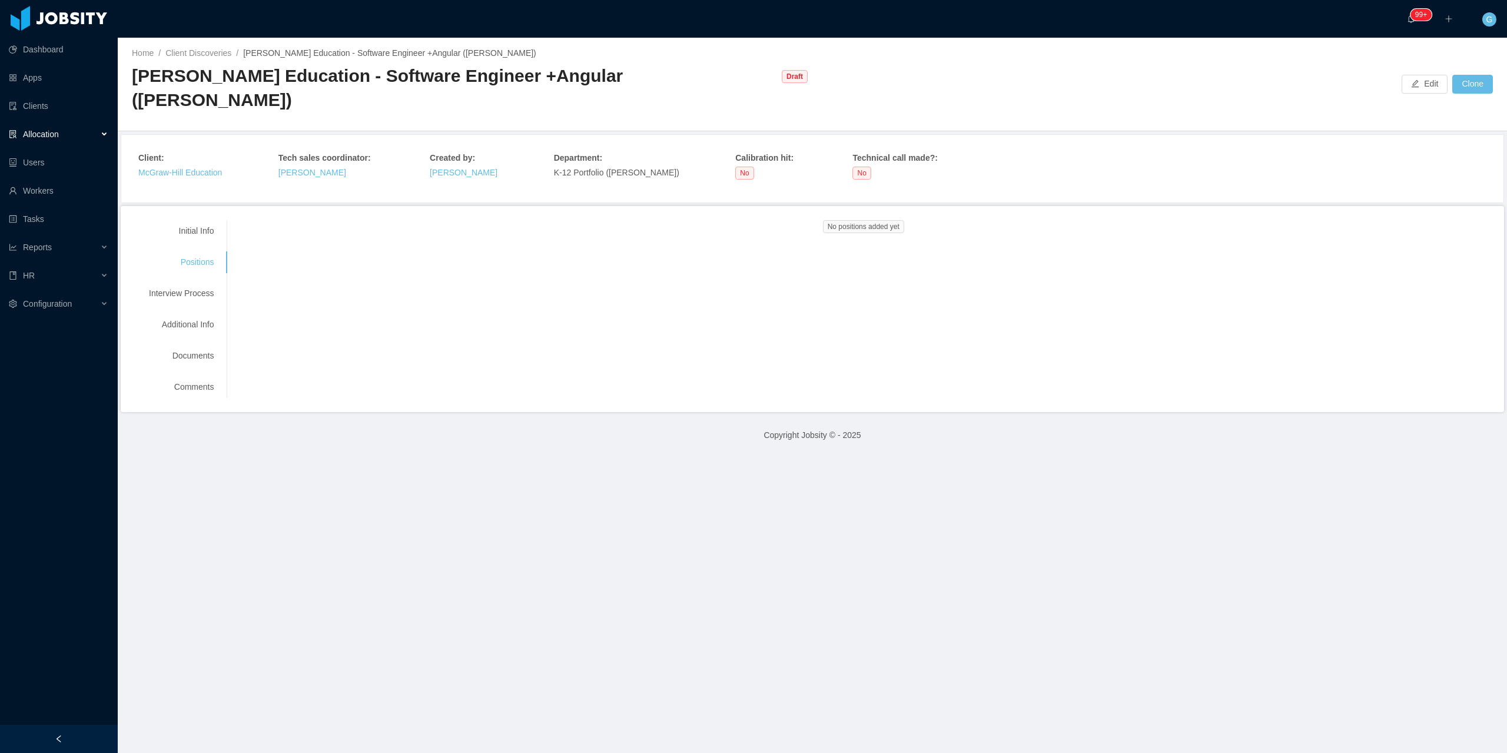
click at [190, 138] on div "Client : [PERSON_NAME] Education Tech sales coordinator : [PERSON_NAME] Created…" at bounding box center [812, 169] width 1376 height 62
click at [198, 220] on div "Initial Info" at bounding box center [181, 231] width 93 height 22
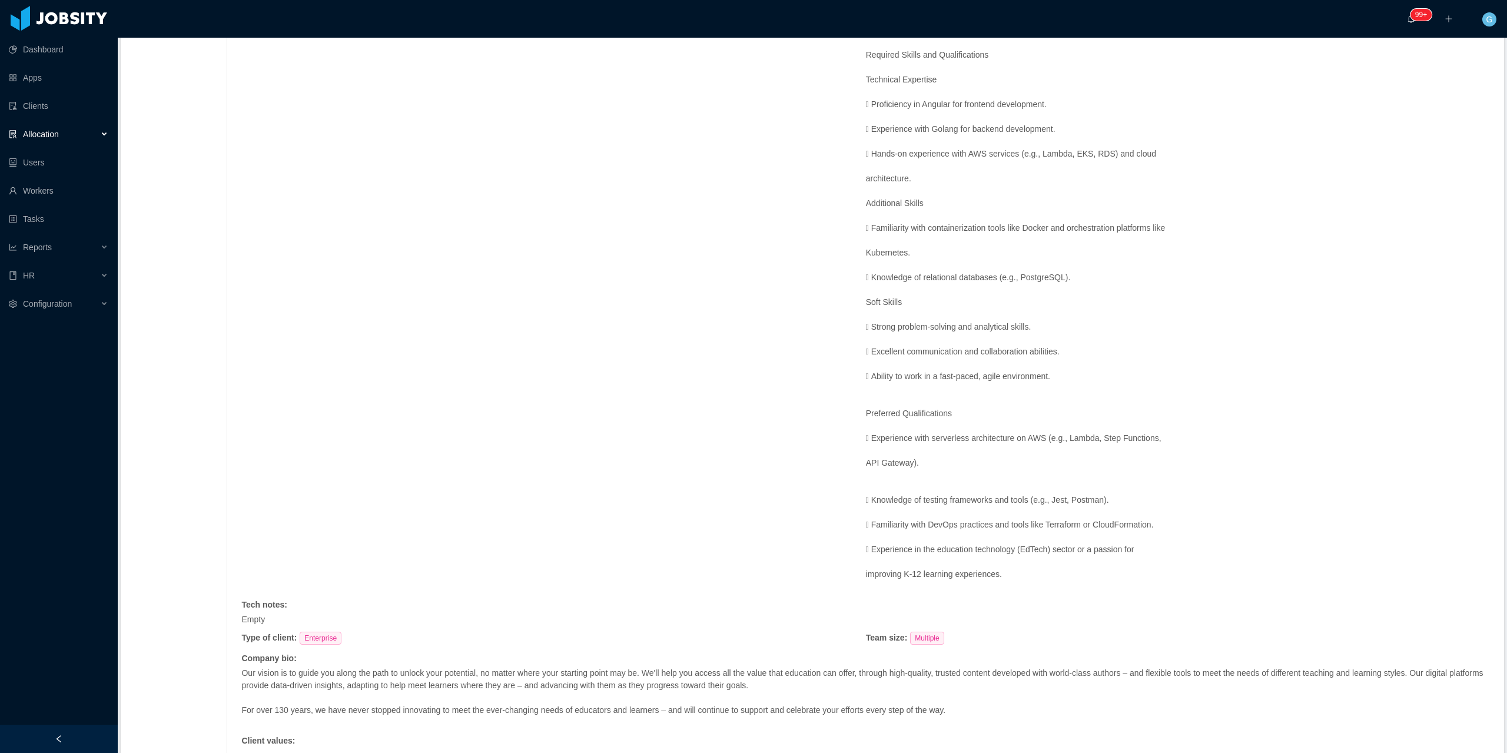
scroll to position [1026, 0]
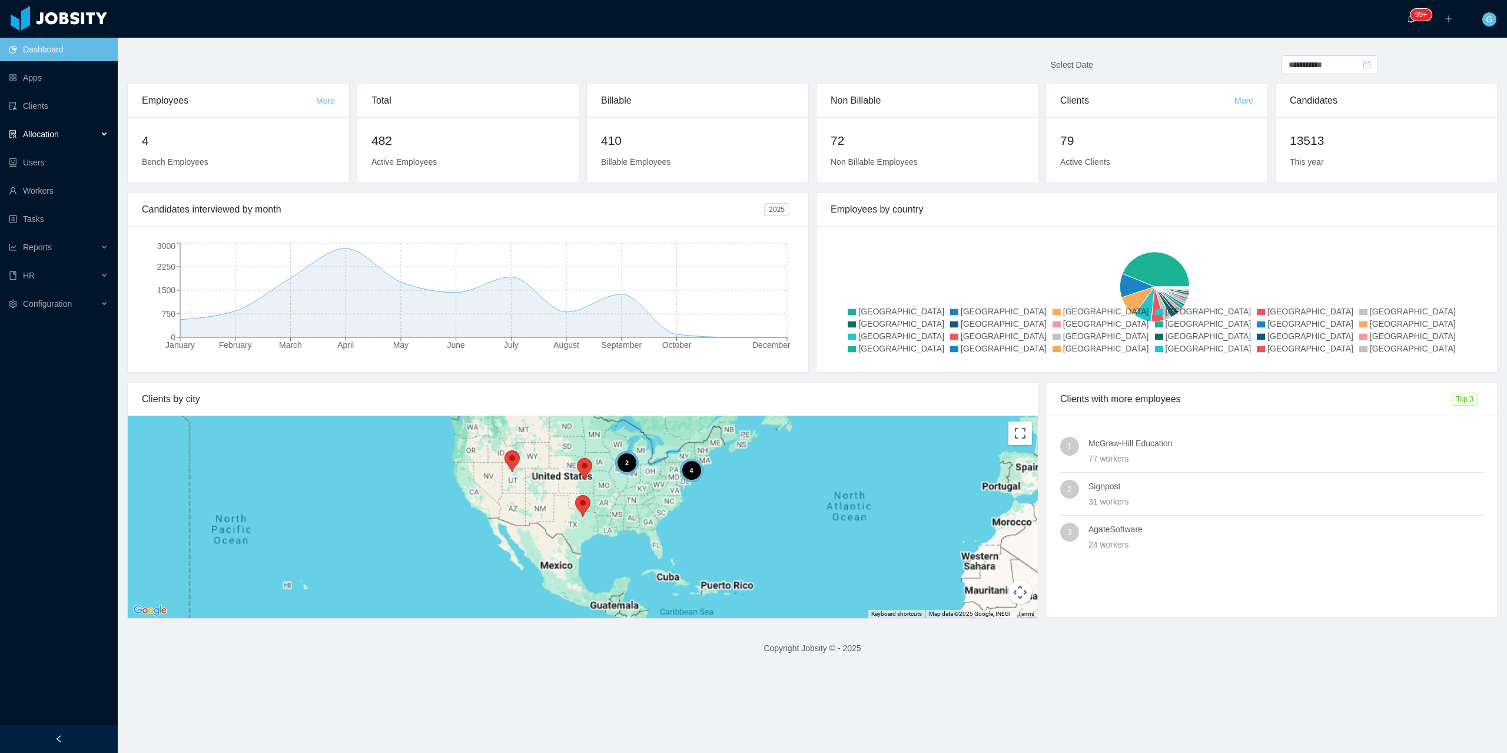
click at [71, 131] on div "Allocation" at bounding box center [59, 134] width 118 height 24
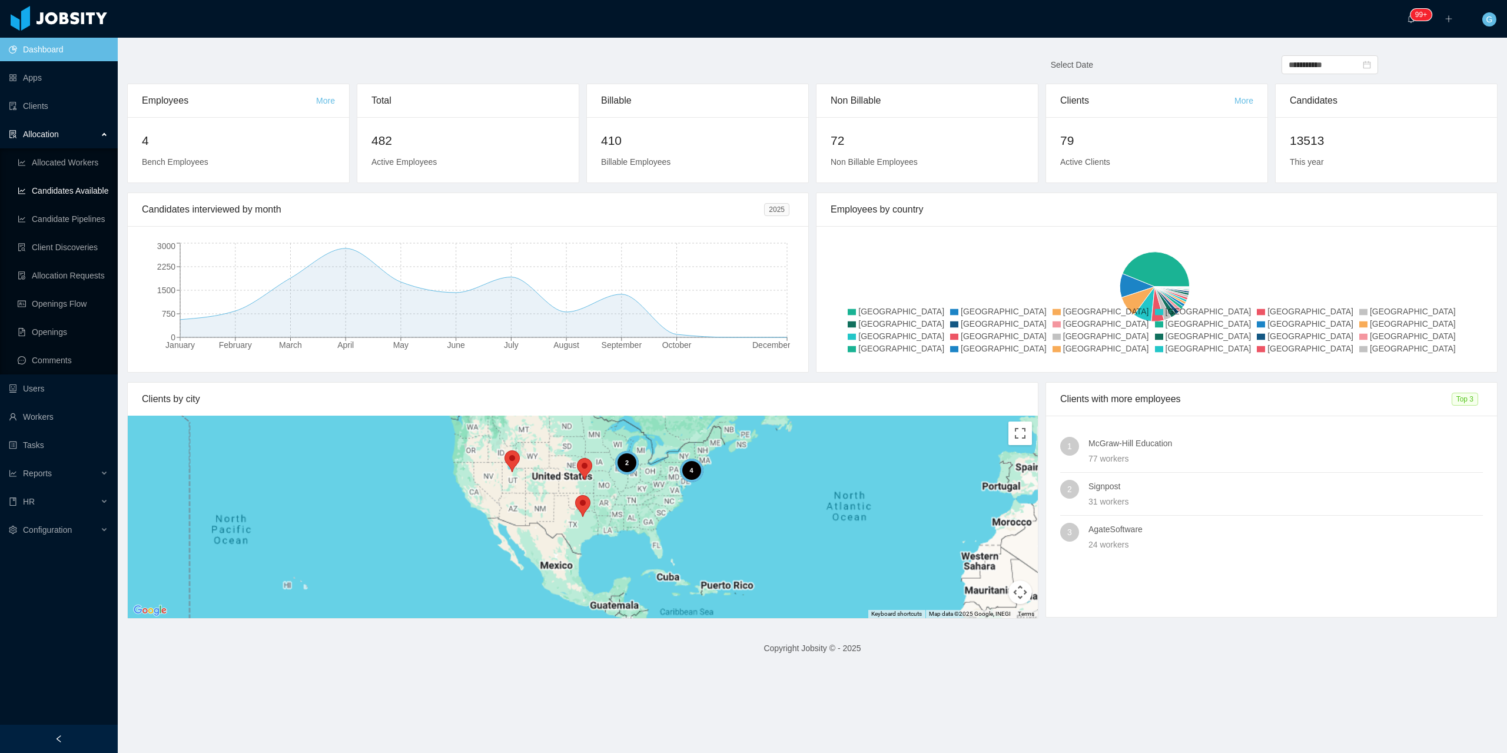
click at [76, 189] on link "Candidates Available" at bounding box center [63, 191] width 91 height 24
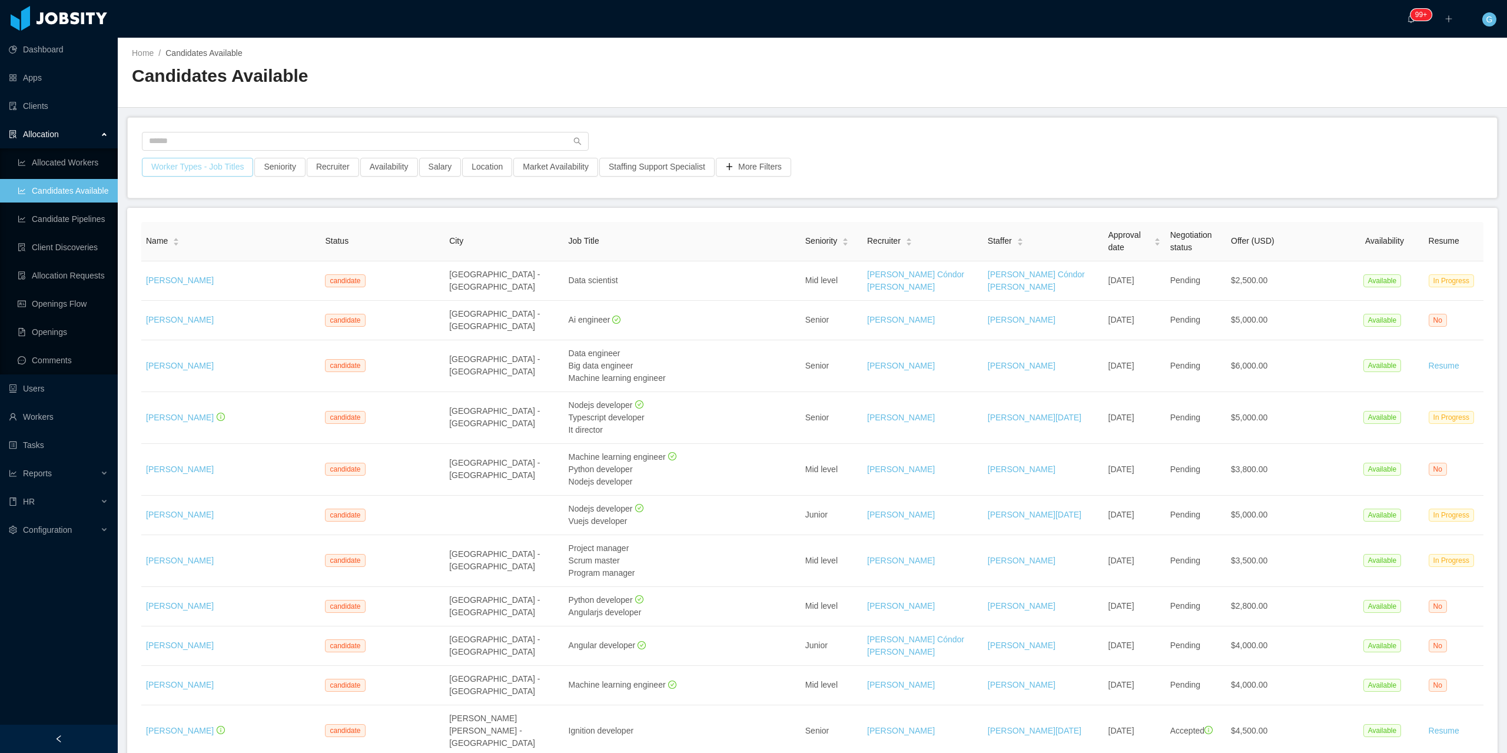
click at [197, 165] on button "Worker Types - Job Titles" at bounding box center [197, 167] width 111 height 19
click at [170, 227] on div "Business Unit" at bounding box center [192, 220] width 155 height 18
click at [161, 304] on div "Clear Apply" at bounding box center [196, 308] width 177 height 14
click at [160, 265] on div "Job Titles" at bounding box center [193, 267] width 157 height 12
type input "******"
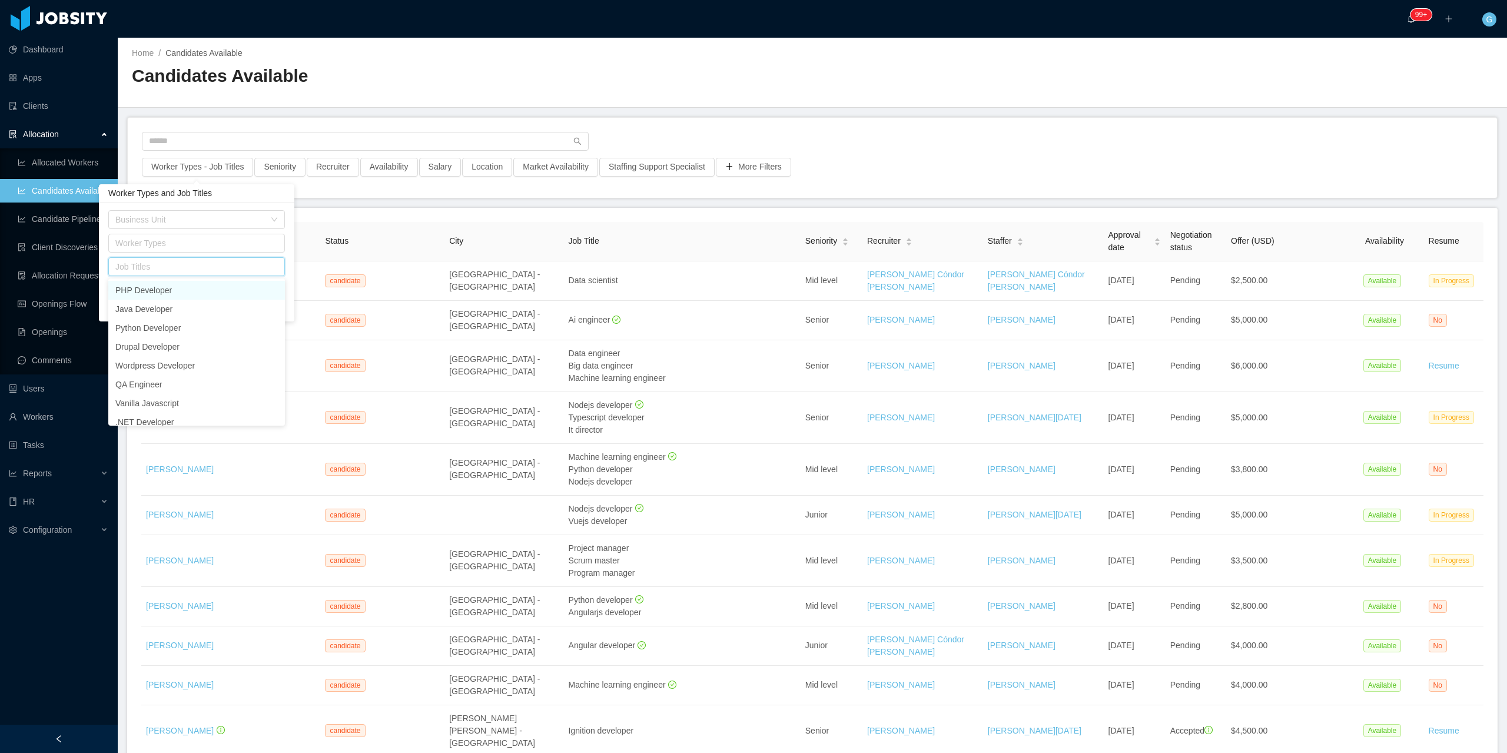
drag, startPoint x: 160, startPoint y: 265, endPoint x: 53, endPoint y: 261, distance: 106.6
click at [53, 261] on body "Dashboard Apps Clients Allocation Allocated Workers Candidates Available Candid…" at bounding box center [753, 376] width 1507 height 753
type input "**"
drag, startPoint x: 159, startPoint y: 300, endPoint x: 179, endPoint y: 293, distance: 21.0
click at [179, 293] on ul "UX/UI Designer UX Researcher UX Researcher BPO" at bounding box center [196, 308] width 177 height 61
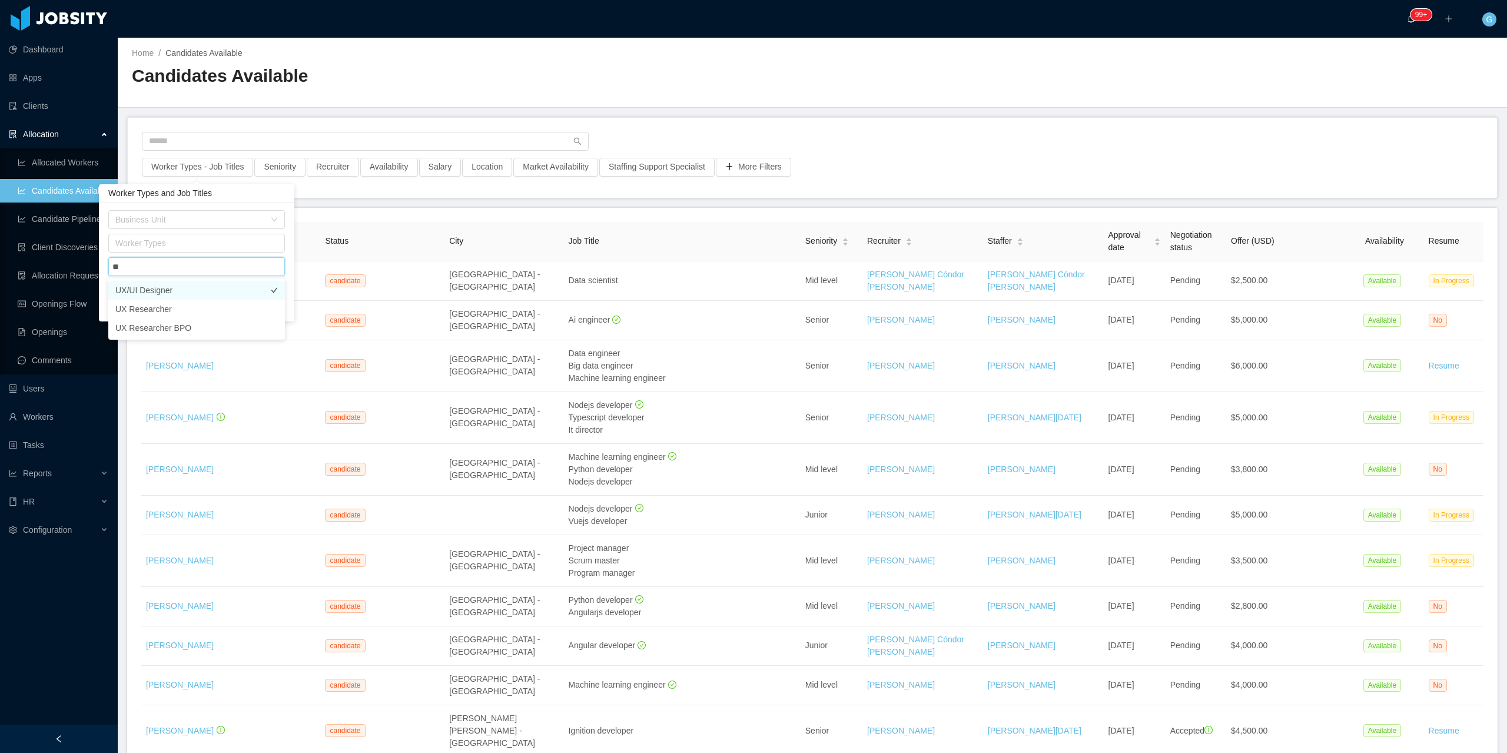
click at [179, 293] on li "UX/UI Designer" at bounding box center [196, 290] width 177 height 19
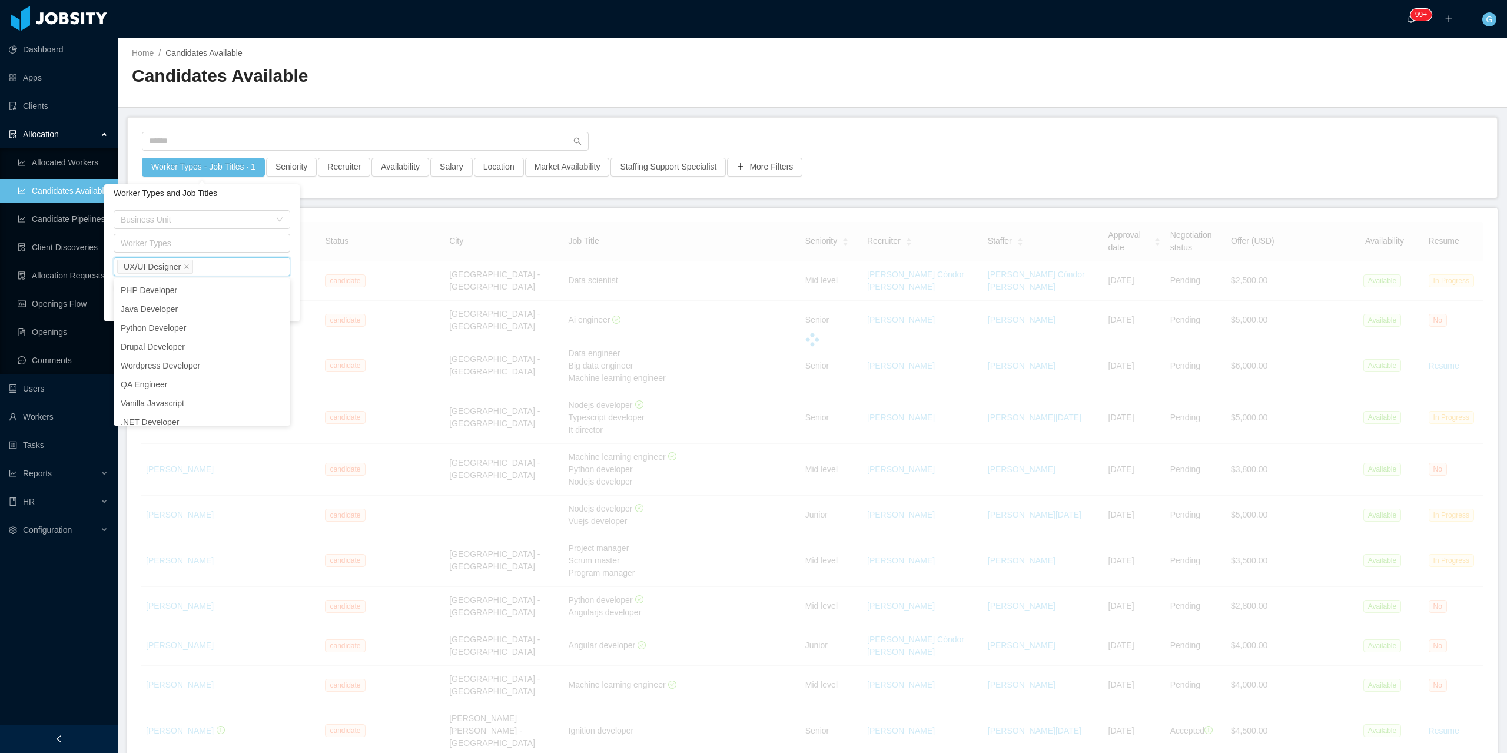
click at [291, 259] on div "Business Unit Worker Types Job Titles UX/UI Designer Include all Job Titles Cle…" at bounding box center [201, 262] width 195 height 118
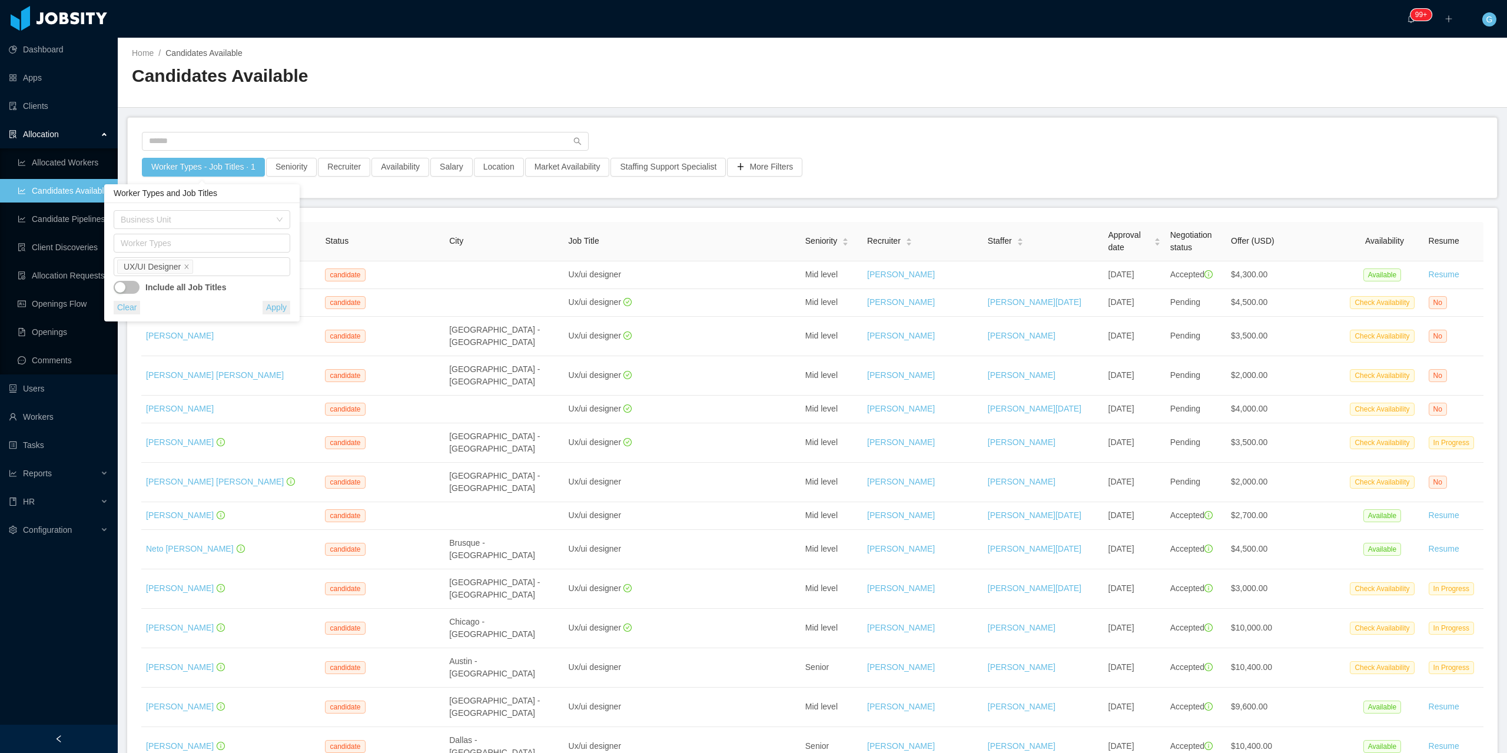
click at [276, 313] on button "Apply" at bounding box center [277, 308] width 28 height 14
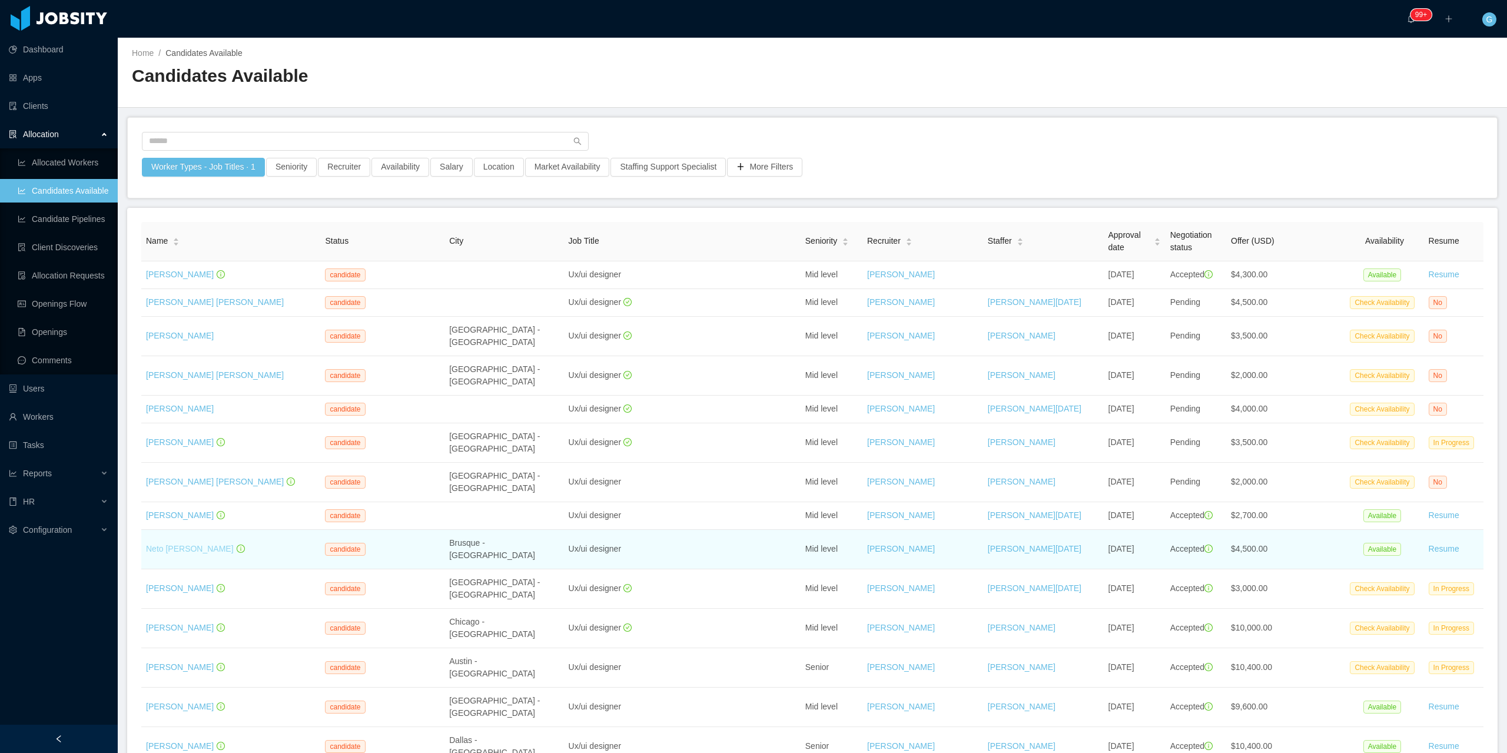
click at [170, 553] on link "Neto [PERSON_NAME]" at bounding box center [190, 548] width 88 height 9
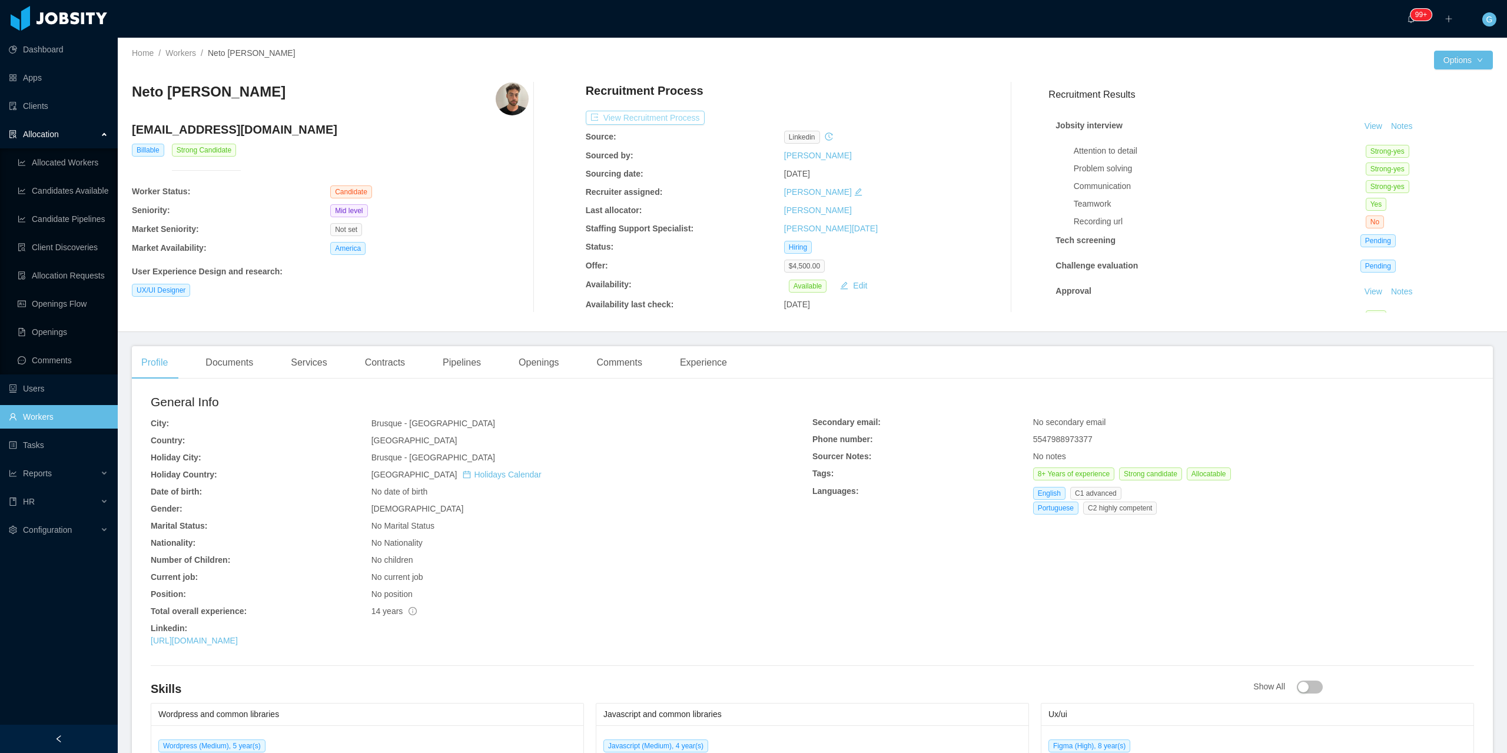
click at [652, 115] on button "View Recruitment Process" at bounding box center [645, 118] width 119 height 14
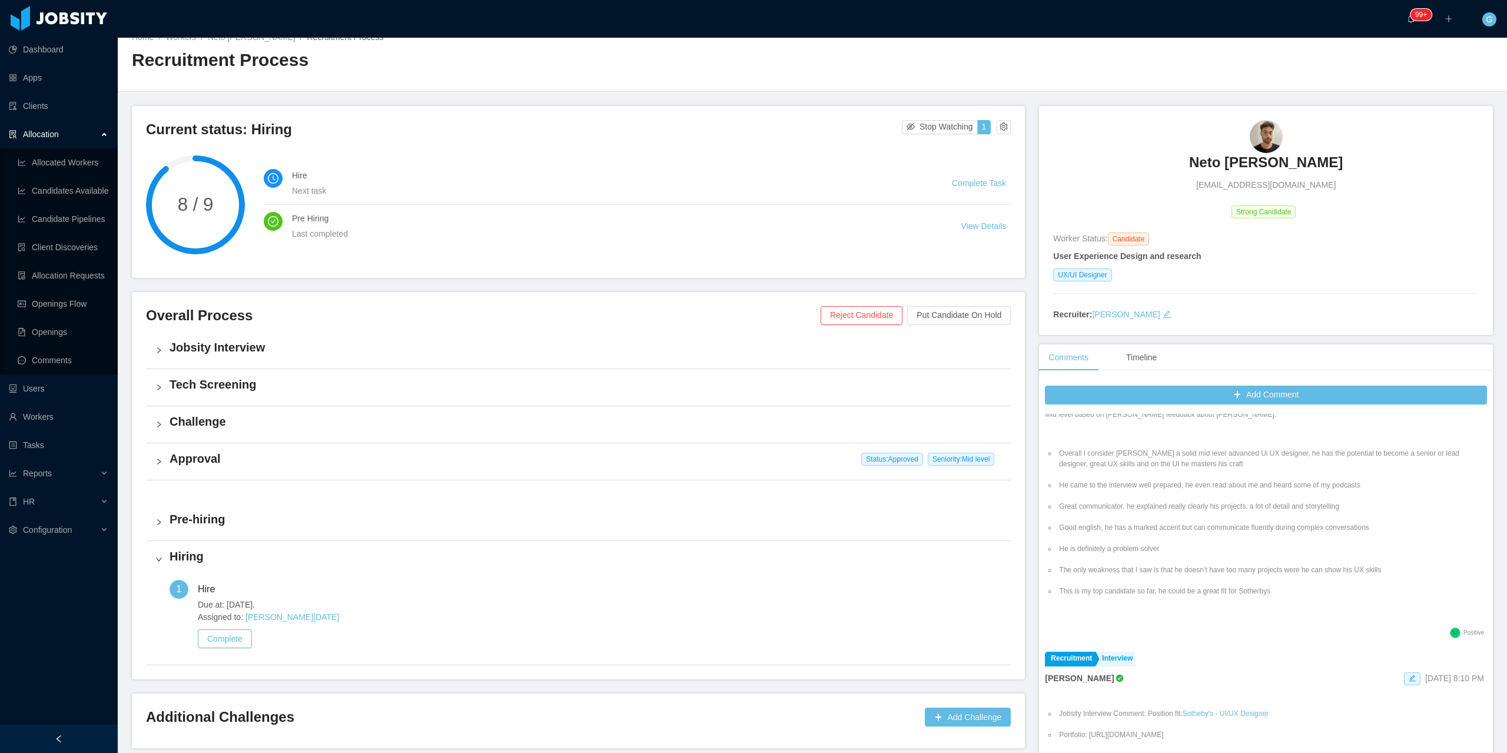
scroll to position [1236, 0]
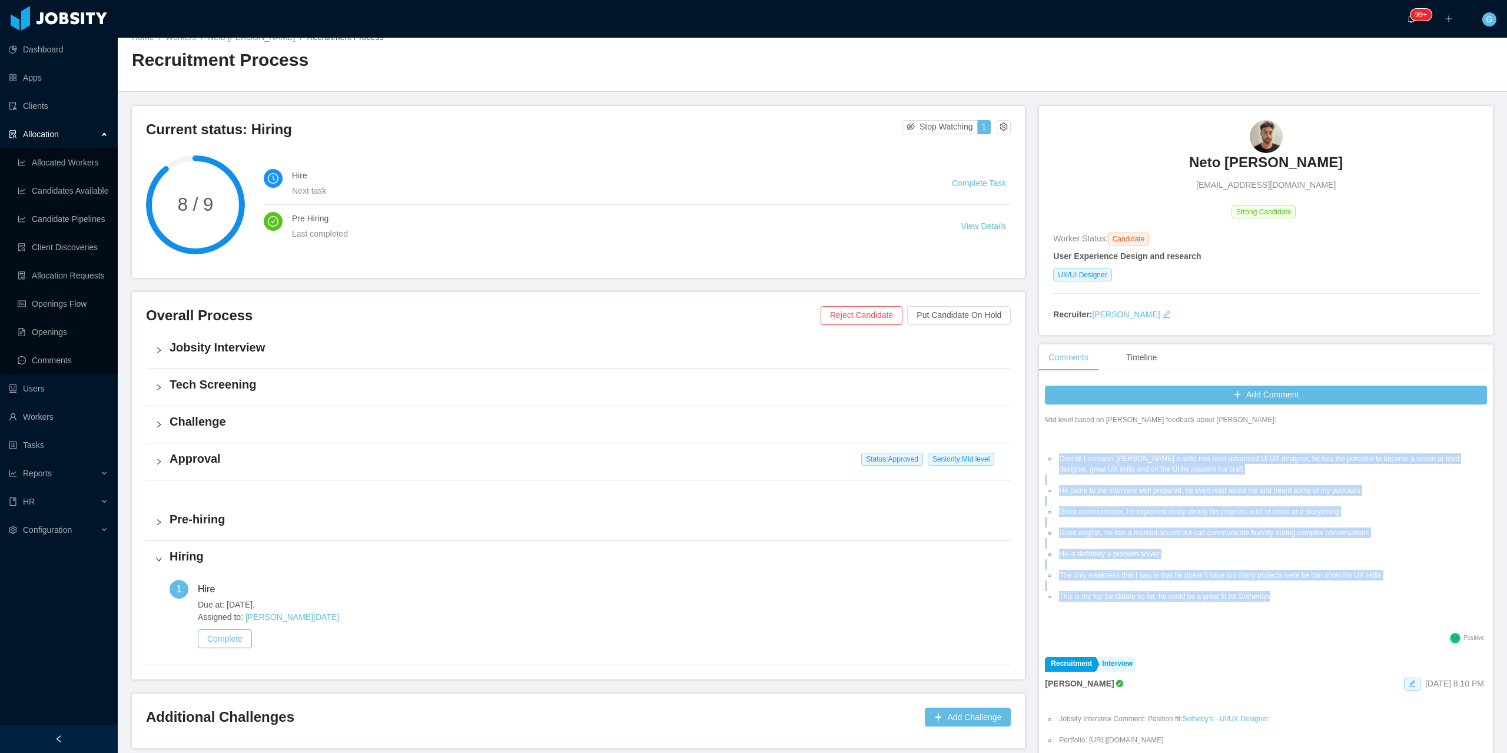
drag, startPoint x: 1293, startPoint y: 597, endPoint x: 1038, endPoint y: 459, distance: 290.0
click at [1039, 459] on div "Add Comment Staffing Prehiring Larissa De Natale Dec 11th, 2024 12:45 PM Prehir…" at bounding box center [1266, 576] width 454 height 393
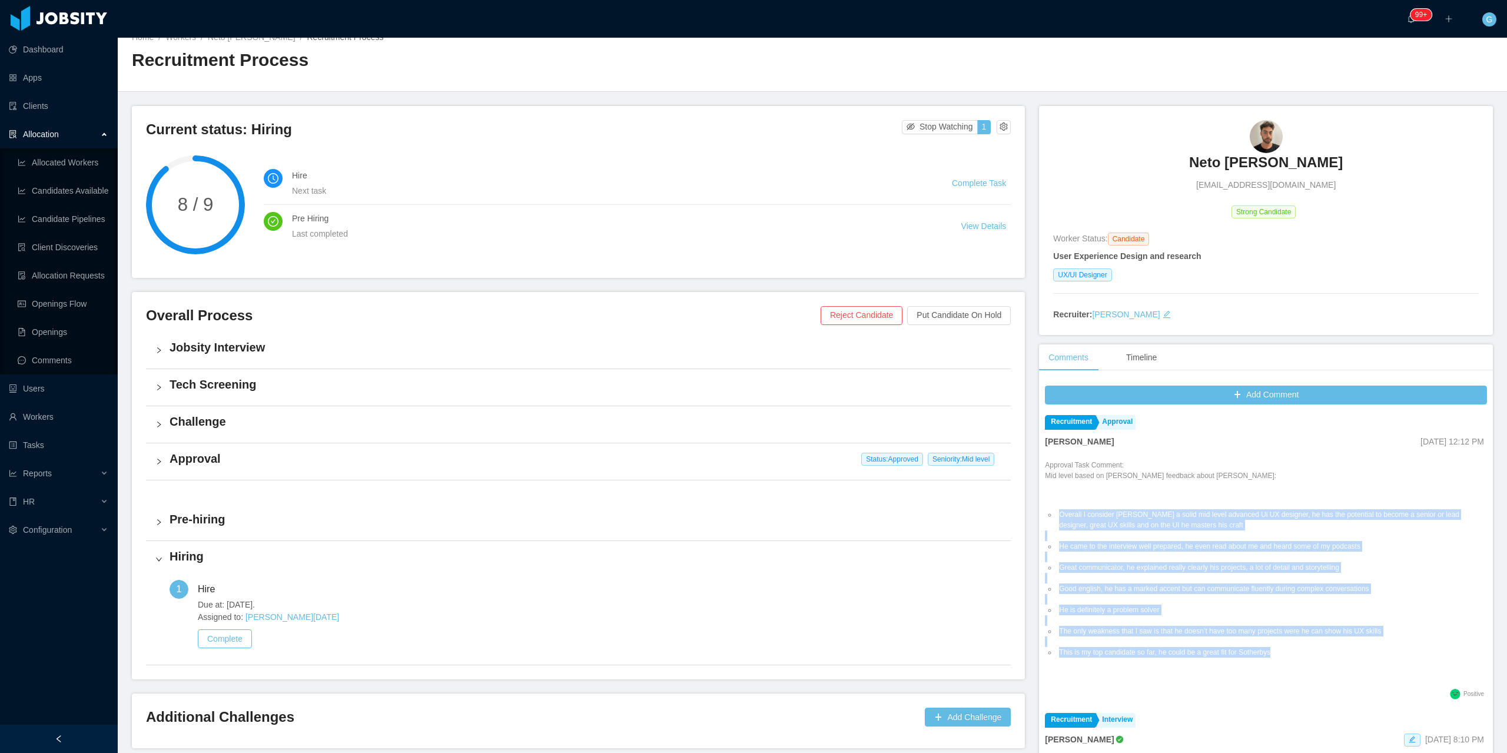
scroll to position [1177, 0]
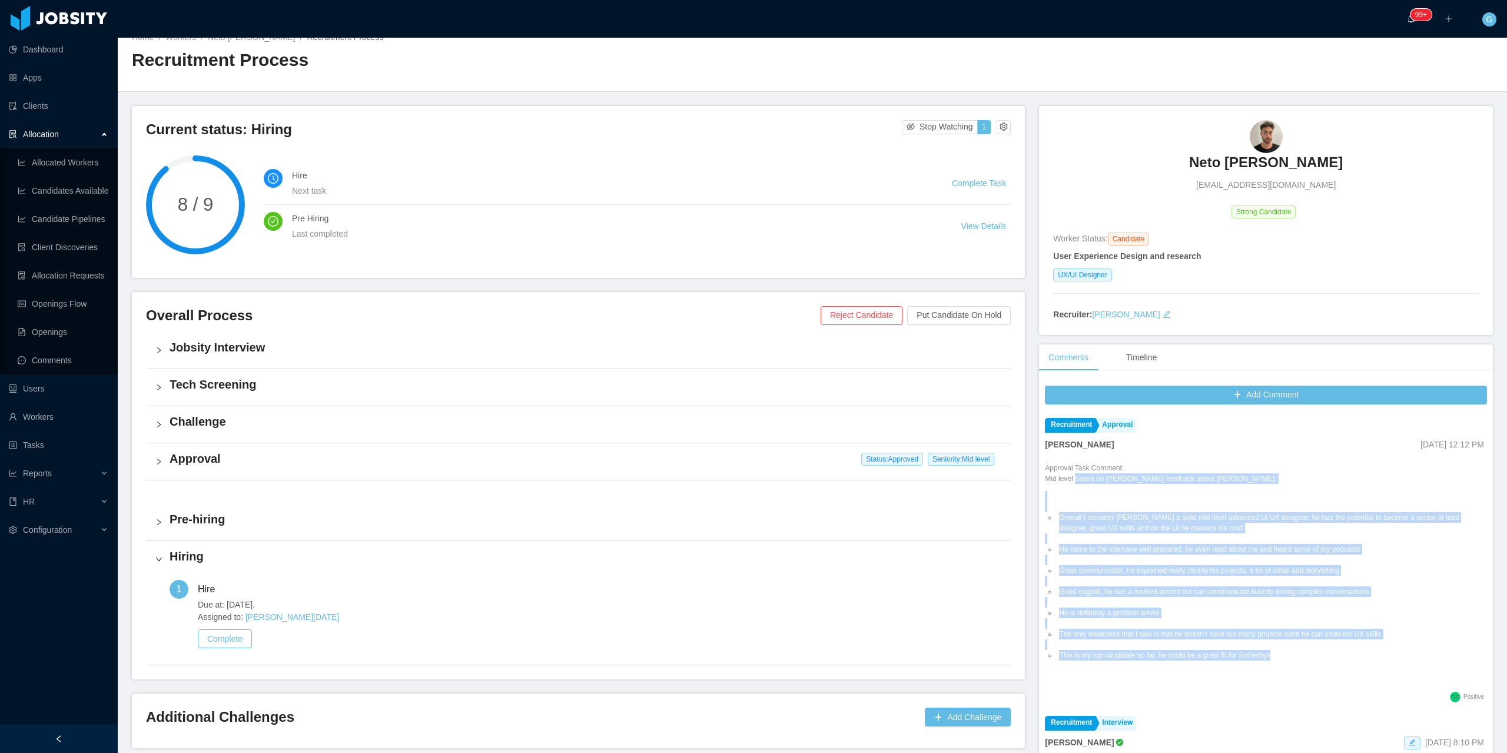
drag, startPoint x: 1071, startPoint y: 480, endPoint x: 1326, endPoint y: 658, distance: 311.3
click at [1326, 658] on div "Approval Task Comment: Mid level based on Santiago Castro feedback about Neto: …" at bounding box center [1266, 576] width 442 height 226
copy div "based on Santiago Castro feedback about Neto: Overall I consider Neto a solid m…"
click at [1175, 528] on li "Overall I consider Neto a solid mid level advanced Ui UX designer, he has the p…" at bounding box center [1272, 522] width 430 height 21
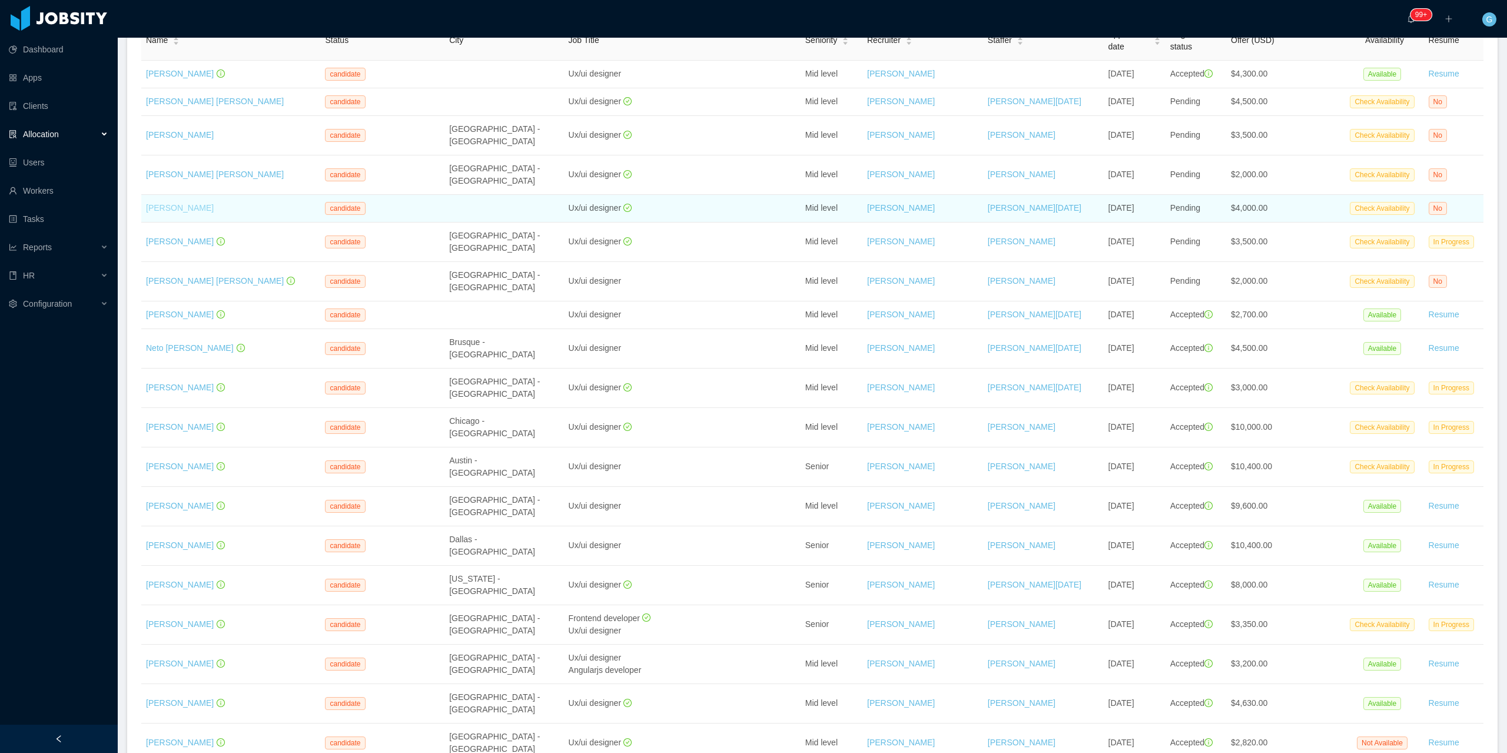
scroll to position [118, 0]
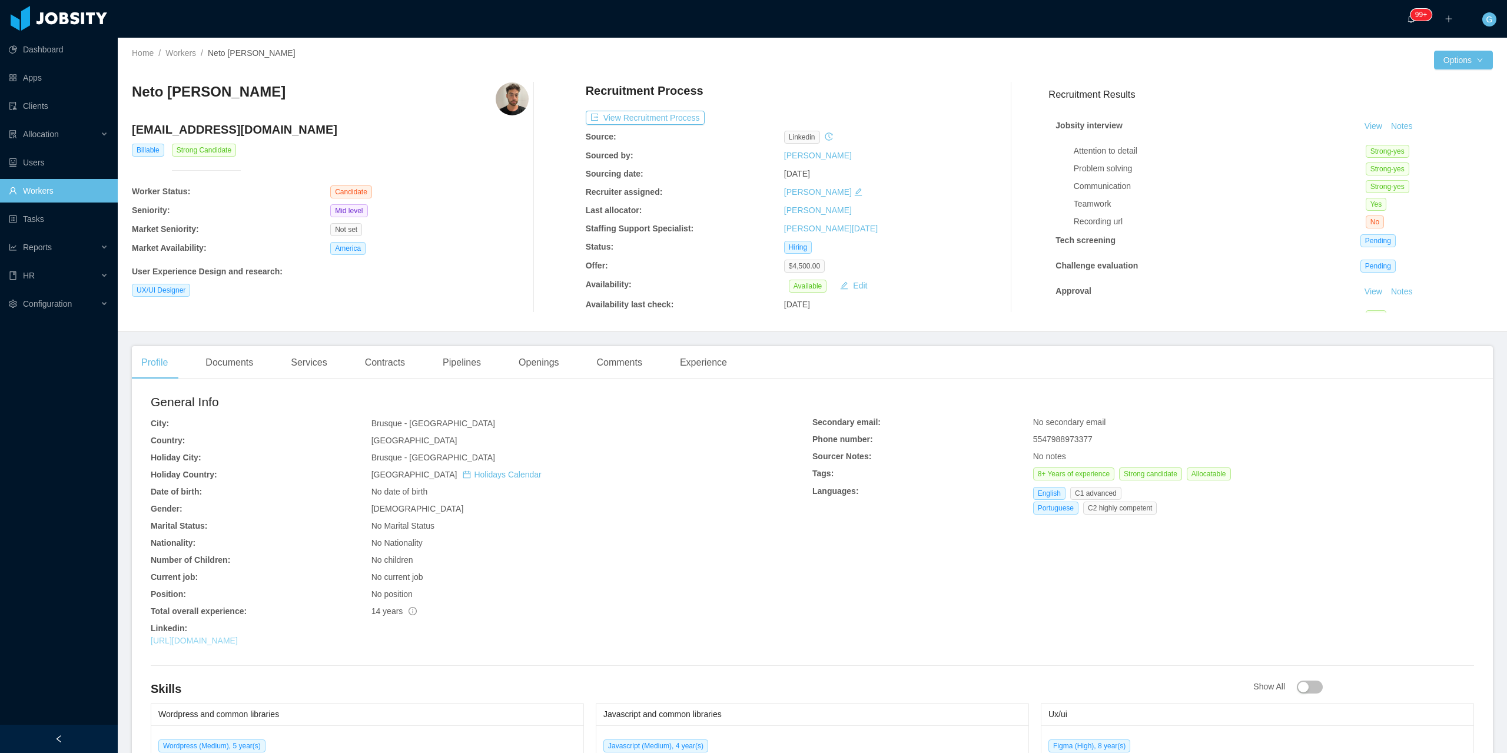
click at [238, 643] on link "[URL][DOMAIN_NAME]" at bounding box center [194, 640] width 87 height 9
click at [233, 359] on div "Documents" at bounding box center [229, 362] width 67 height 33
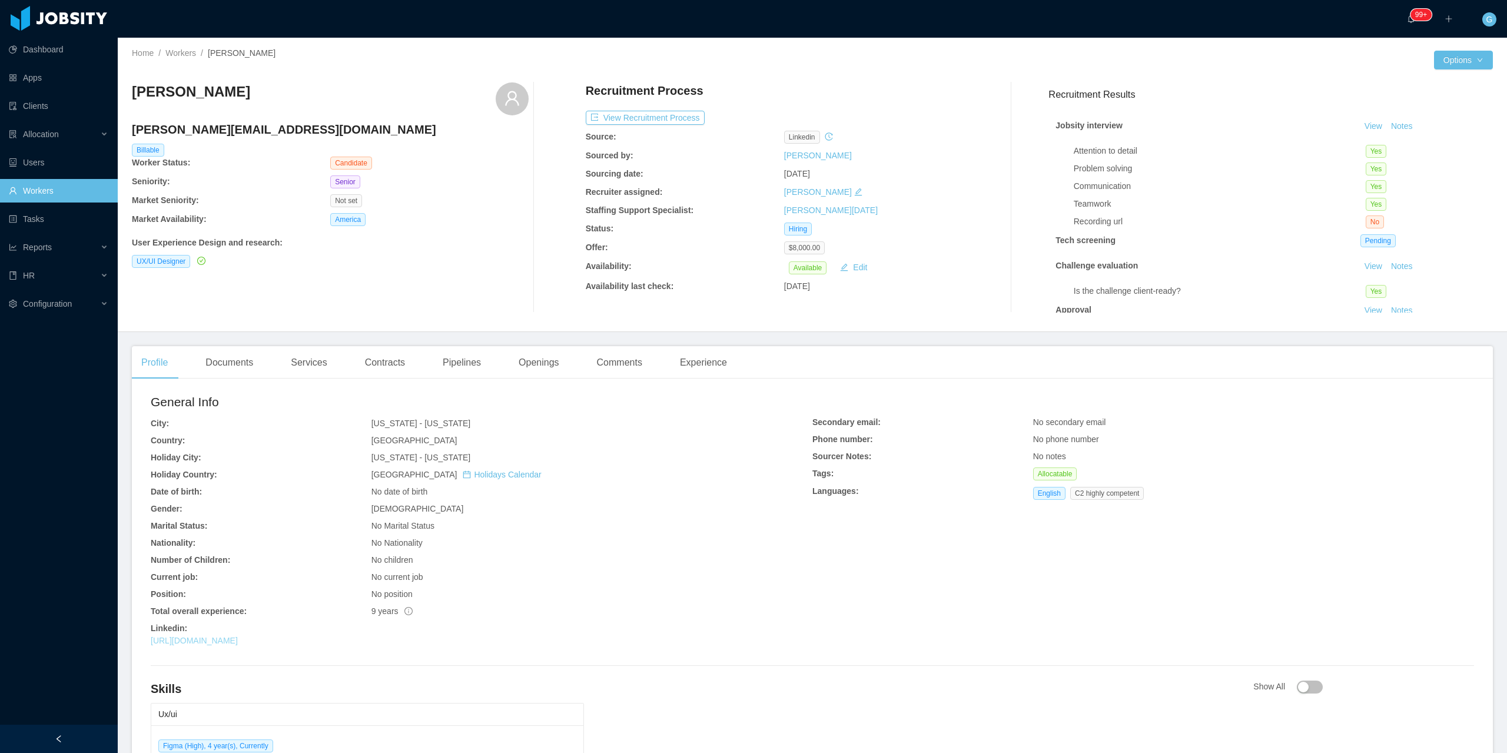
click at [238, 641] on link "[URL][DOMAIN_NAME]" at bounding box center [194, 640] width 87 height 9
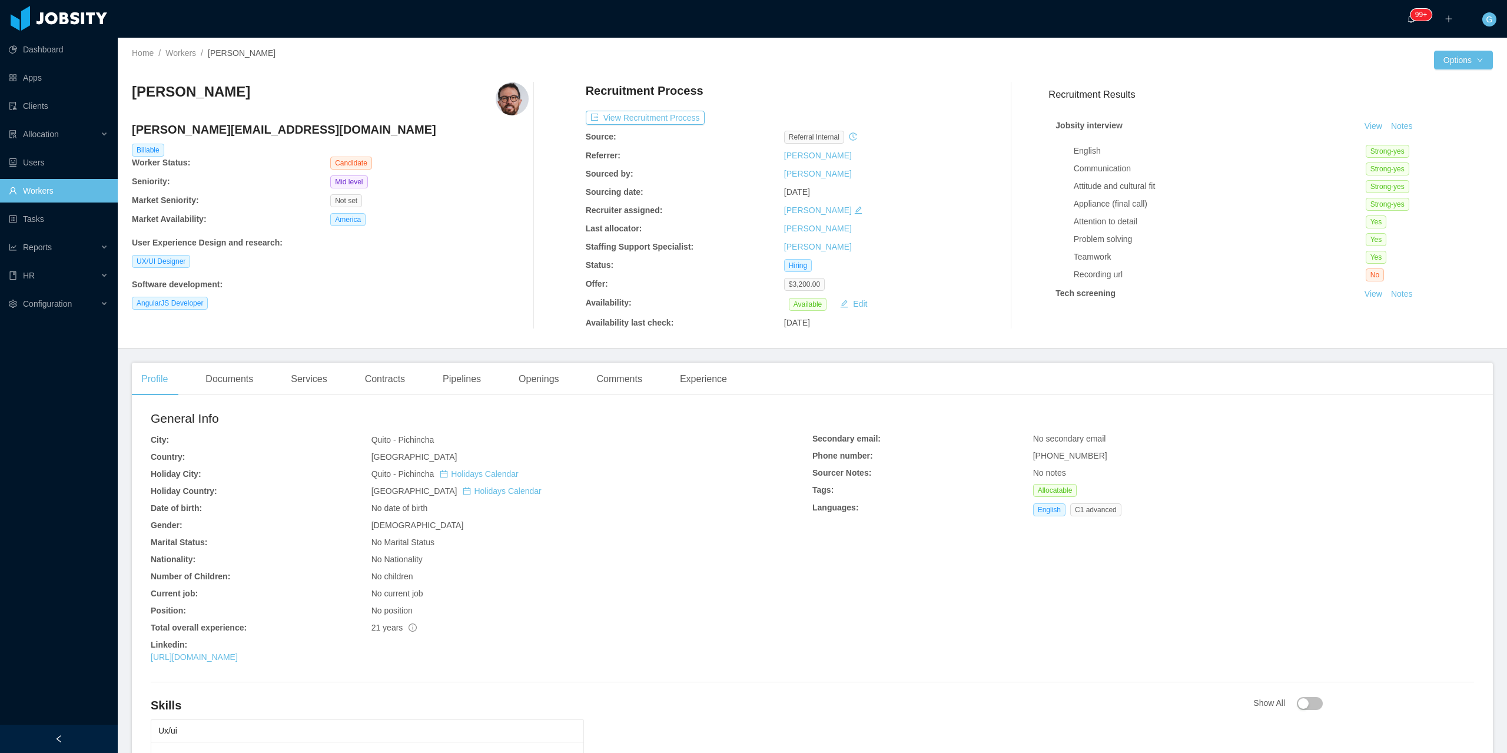
click at [253, 663] on div "[URL][DOMAIN_NAME]" at bounding box center [482, 657] width 662 height 12
click at [238, 657] on link "[URL][DOMAIN_NAME]" at bounding box center [194, 656] width 87 height 9
click at [647, 120] on button "View Recruitment Process" at bounding box center [645, 118] width 119 height 14
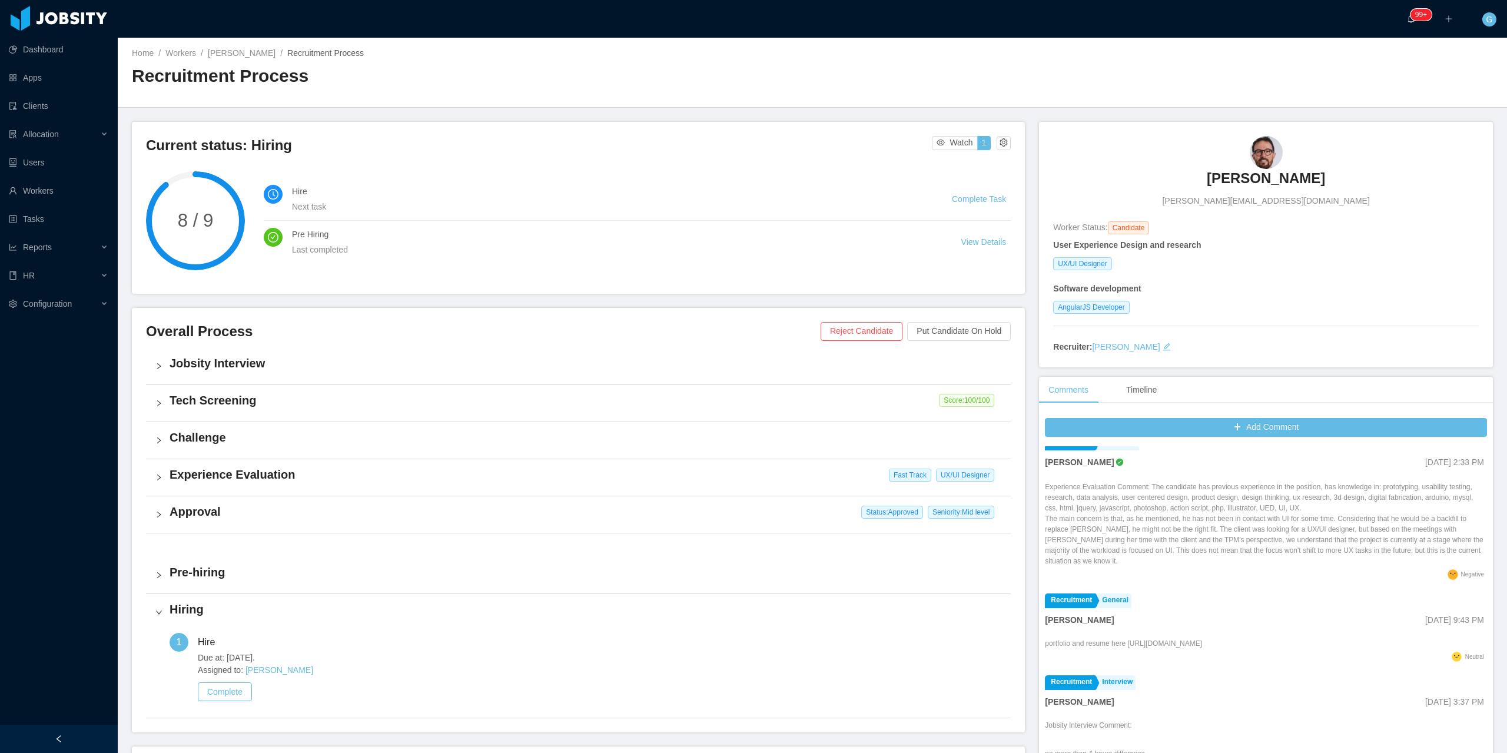
scroll to position [883, 0]
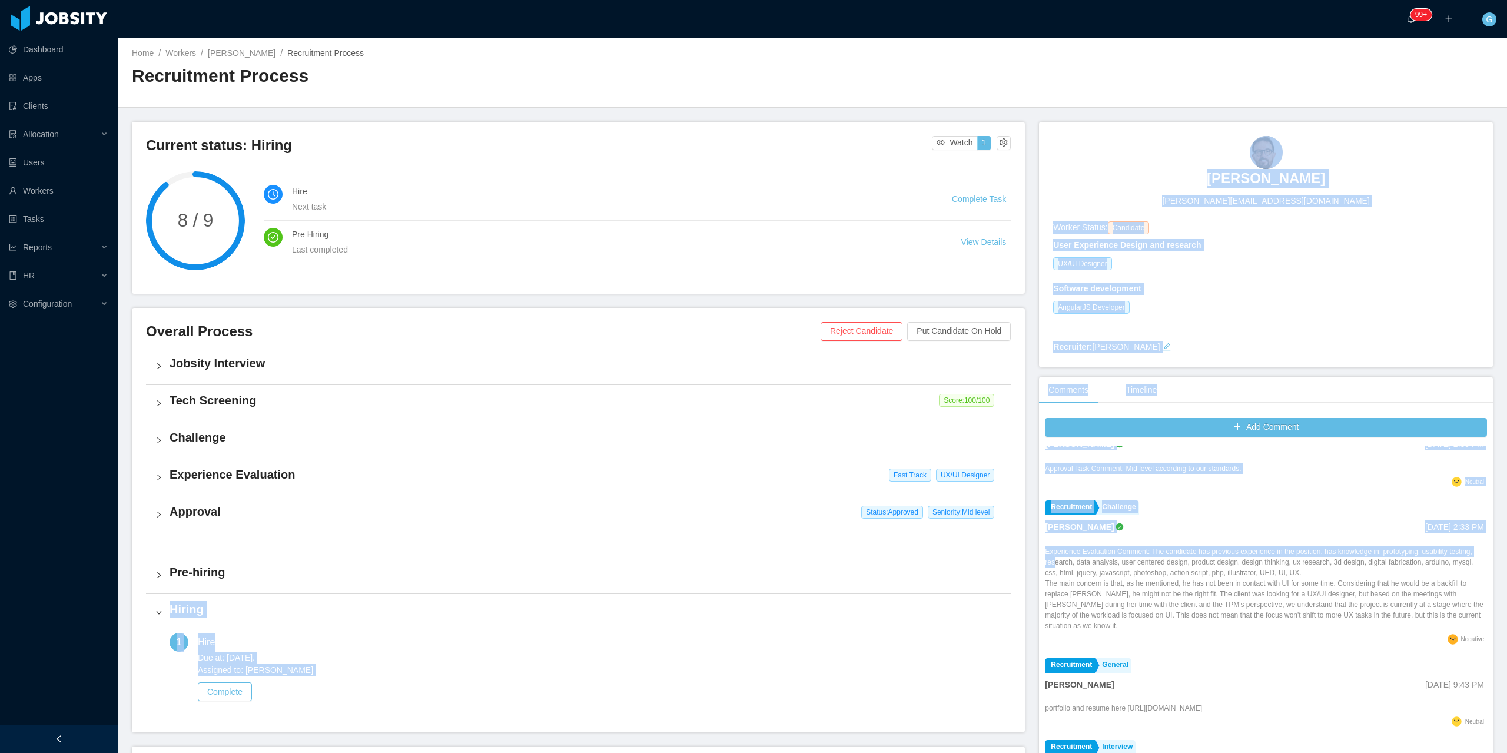
drag, startPoint x: 1032, startPoint y: 552, endPoint x: 1048, endPoint y: 565, distance: 21.0
click at [1048, 565] on div "Current status: Hiring Watch 1 8 / 9 Hire Next task Complete Task Pre Hiring La…" at bounding box center [812, 463] width 1361 height 683
click at [1048, 565] on div "Experience Evaluation Comment: The candidate has previous experience in the pos…" at bounding box center [1266, 588] width 442 height 85
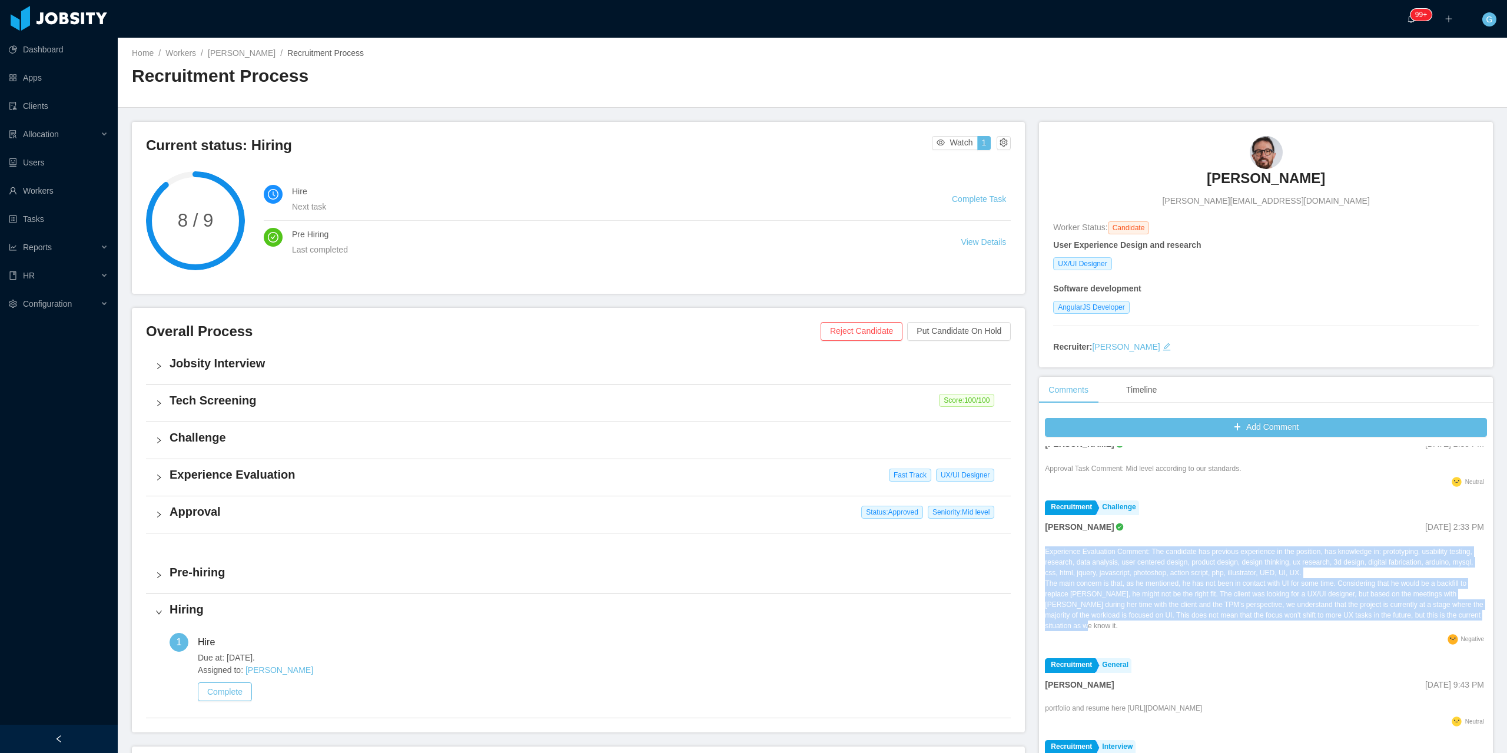
drag, startPoint x: 1039, startPoint y: 551, endPoint x: 1106, endPoint y: 627, distance: 101.3
click at [1106, 627] on div "Experience Evaluation Comment: The candidate has previous experience in the pos…" at bounding box center [1266, 588] width 442 height 85
copy div "Experience Evaluation Comment: The candidate has previous experience in the pos…"
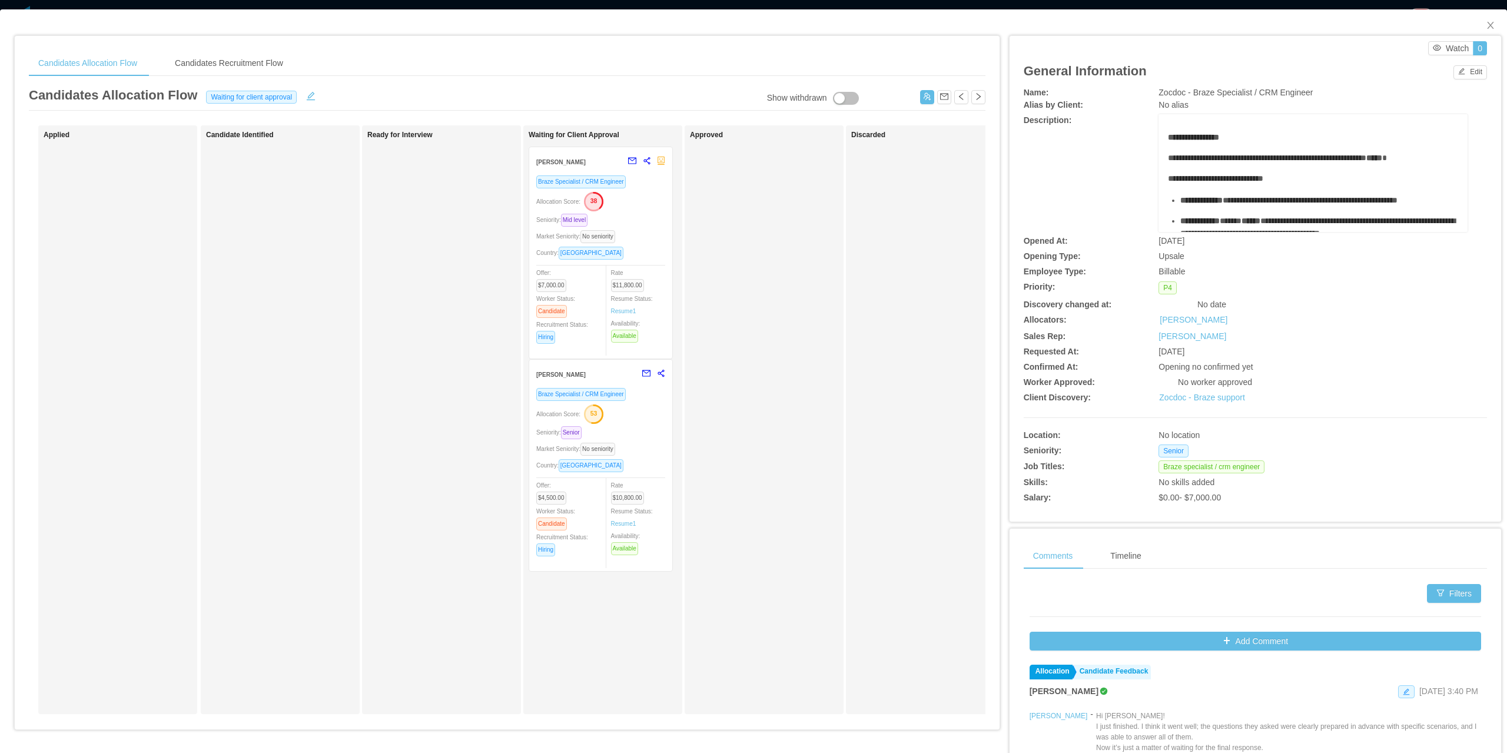
click at [648, 413] on div "Allocation Score: 53" at bounding box center [600, 413] width 129 height 19
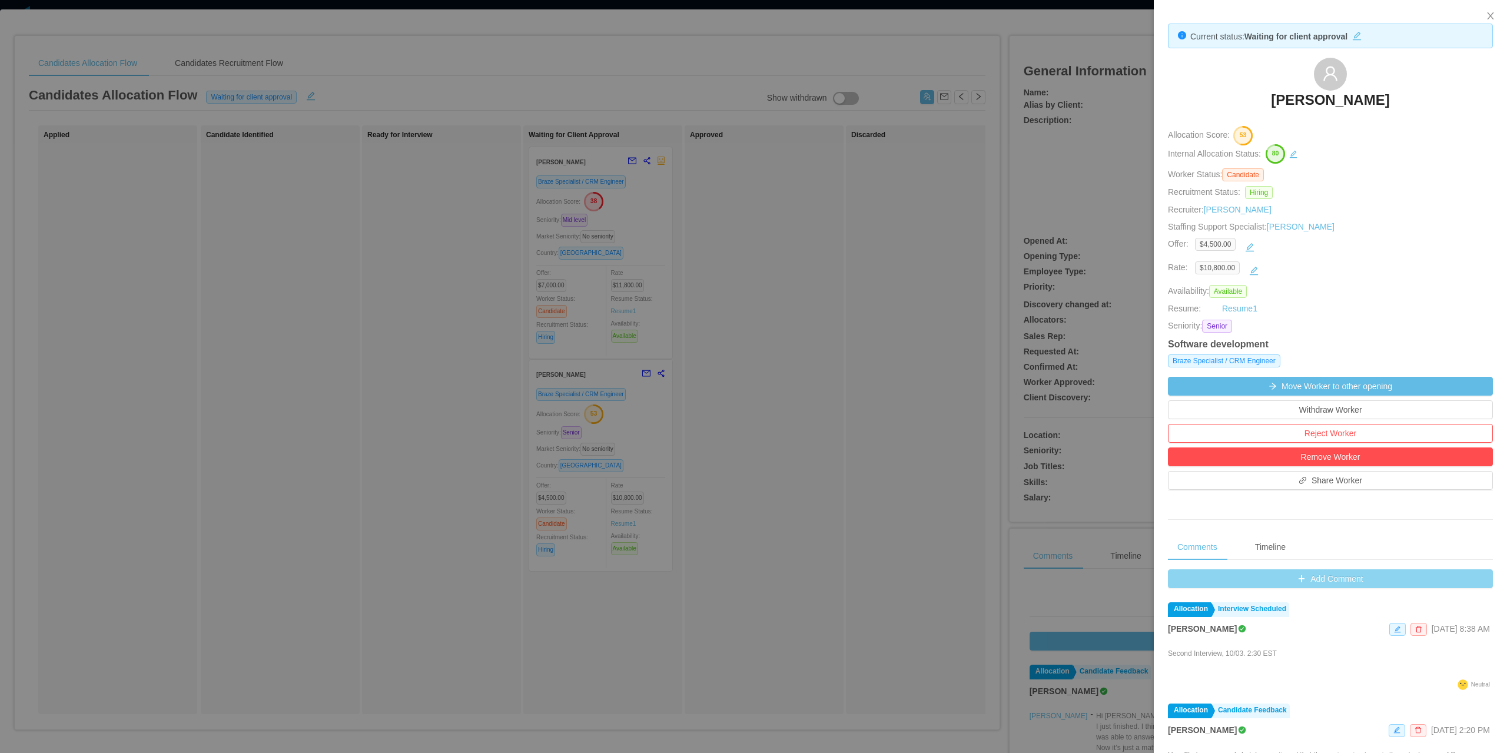
click at [1329, 583] on button "Add Comment" at bounding box center [1330, 578] width 325 height 19
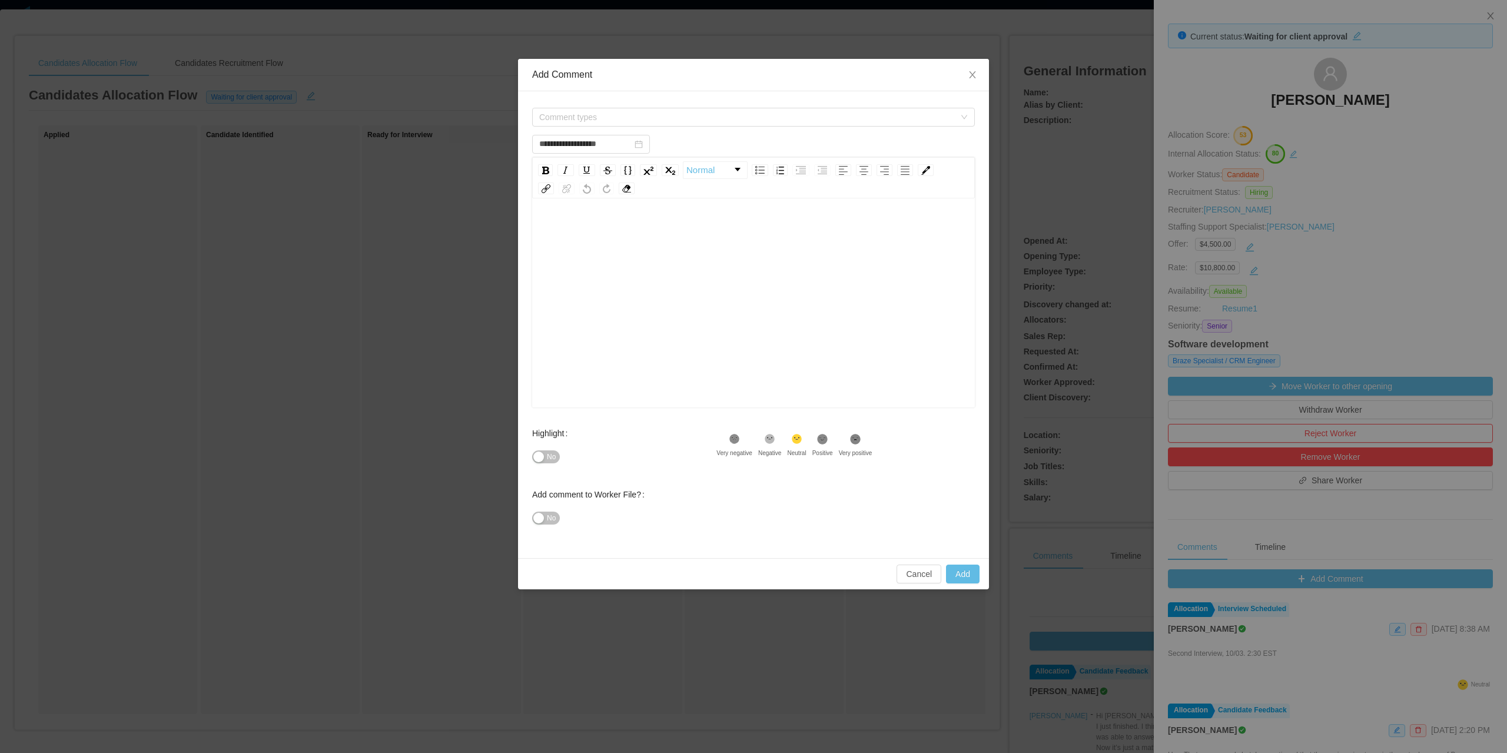
click at [553, 92] on div "**********" at bounding box center [753, 324] width 471 height 467
click at [584, 126] on span "Comment types" at bounding box center [753, 117] width 443 height 19
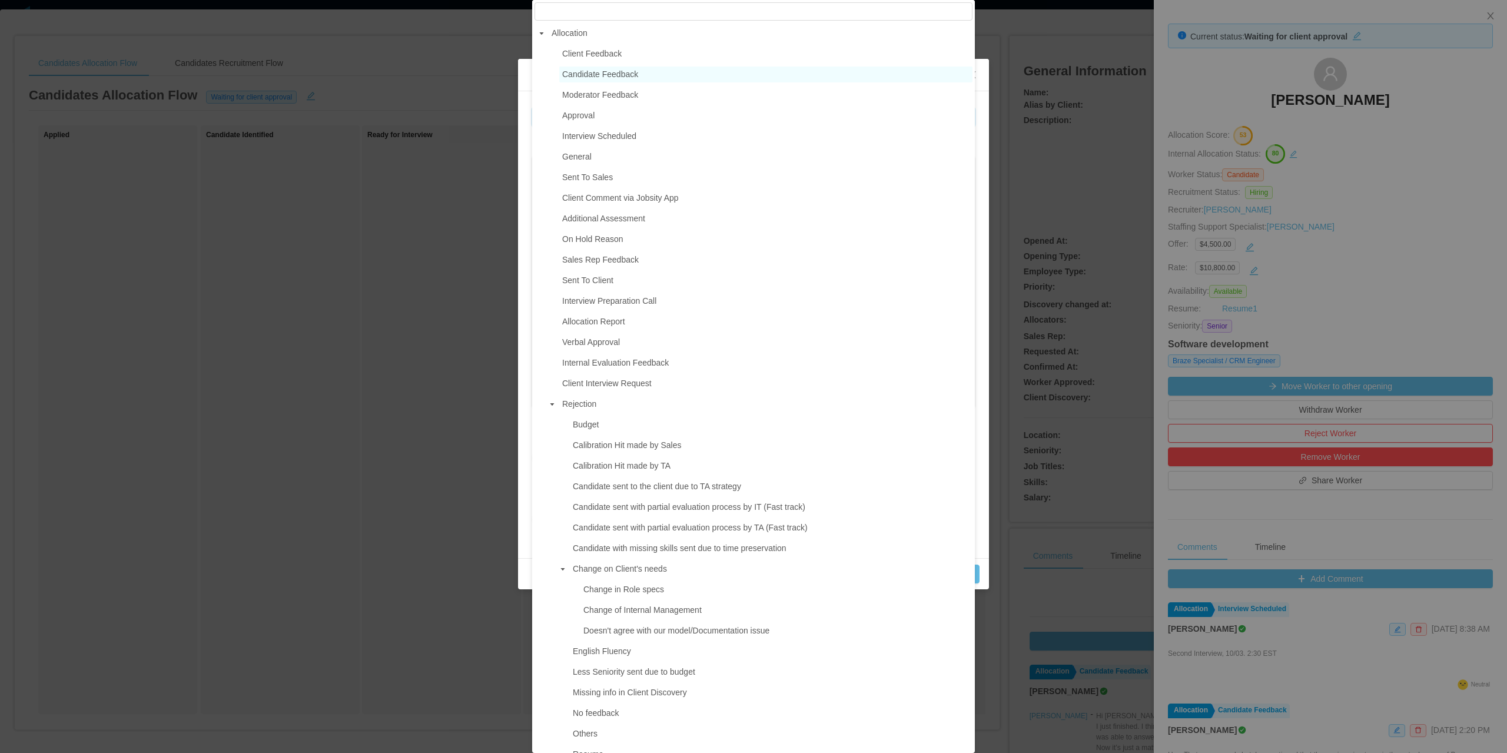
click at [608, 75] on span "Candidate Feedback" at bounding box center [600, 73] width 76 height 9
type input "**********"
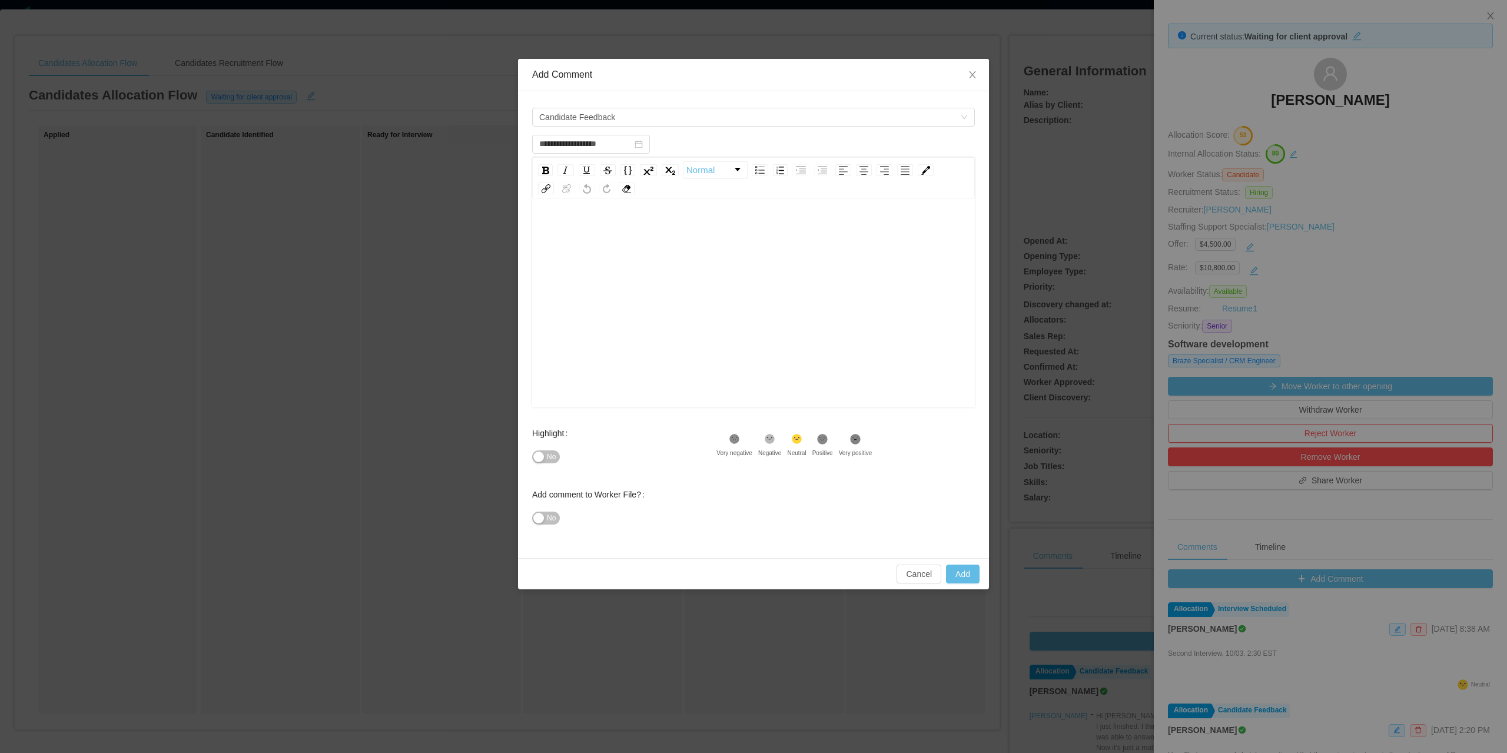
click at [587, 215] on div "rdw-wrapper" at bounding box center [753, 304] width 443 height 206
drag, startPoint x: 544, startPoint y: 446, endPoint x: 551, endPoint y: 453, distance: 10.4
click at [545, 446] on div "No" at bounding box center [624, 457] width 184 height 24
click at [551, 453] on span "No" at bounding box center [551, 457] width 9 height 12
click at [958, 576] on button "Add" at bounding box center [963, 574] width 34 height 19
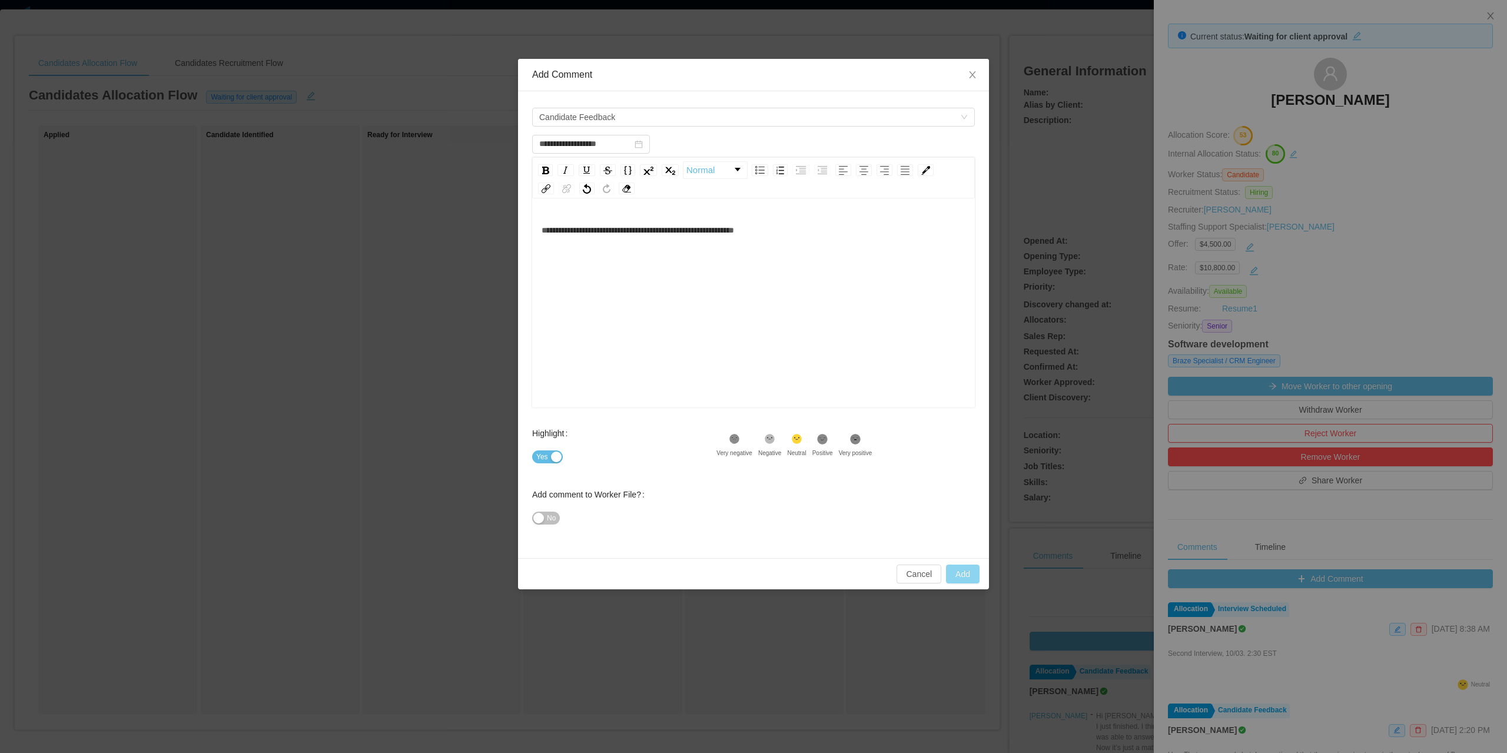
type input "**********"
